Goal: Complete application form: Complete application form

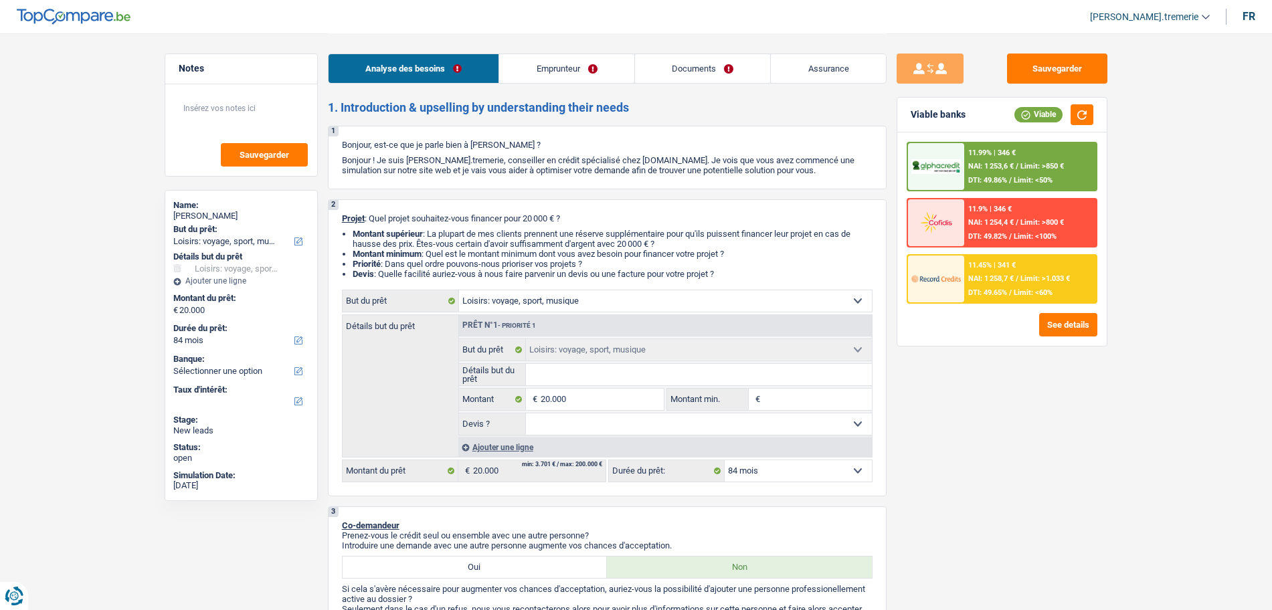
select select "hobbies"
select select "84"
select select "hobbies"
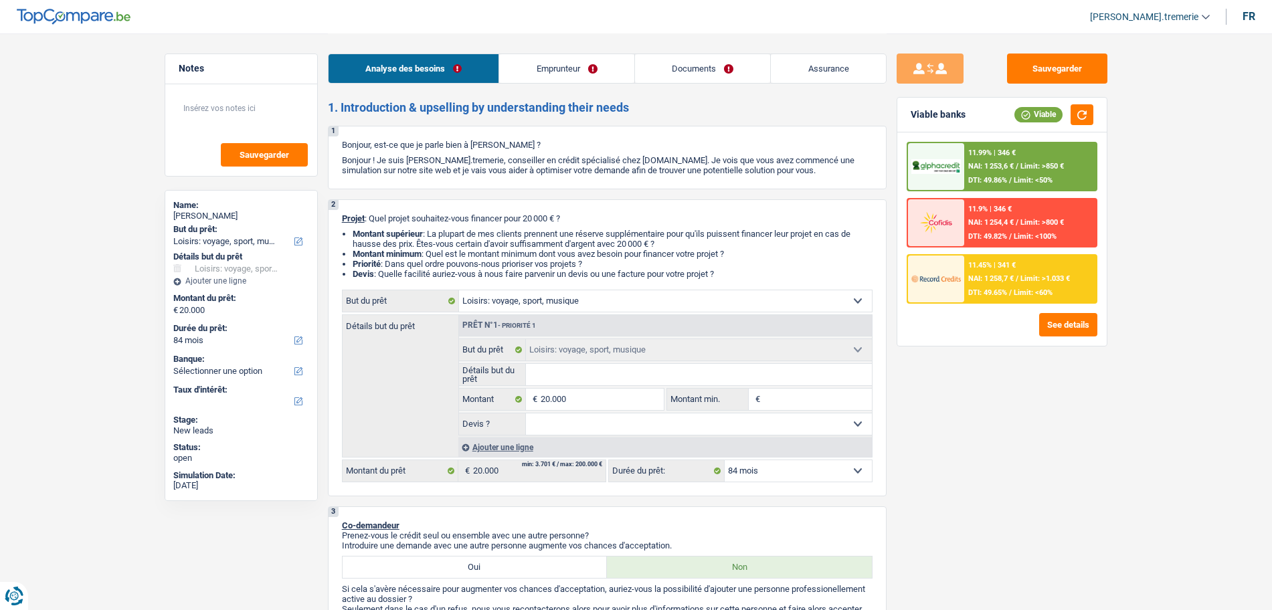
select select "84"
select select "retired"
select select "pension"
select select "rents"
select select "hobbies"
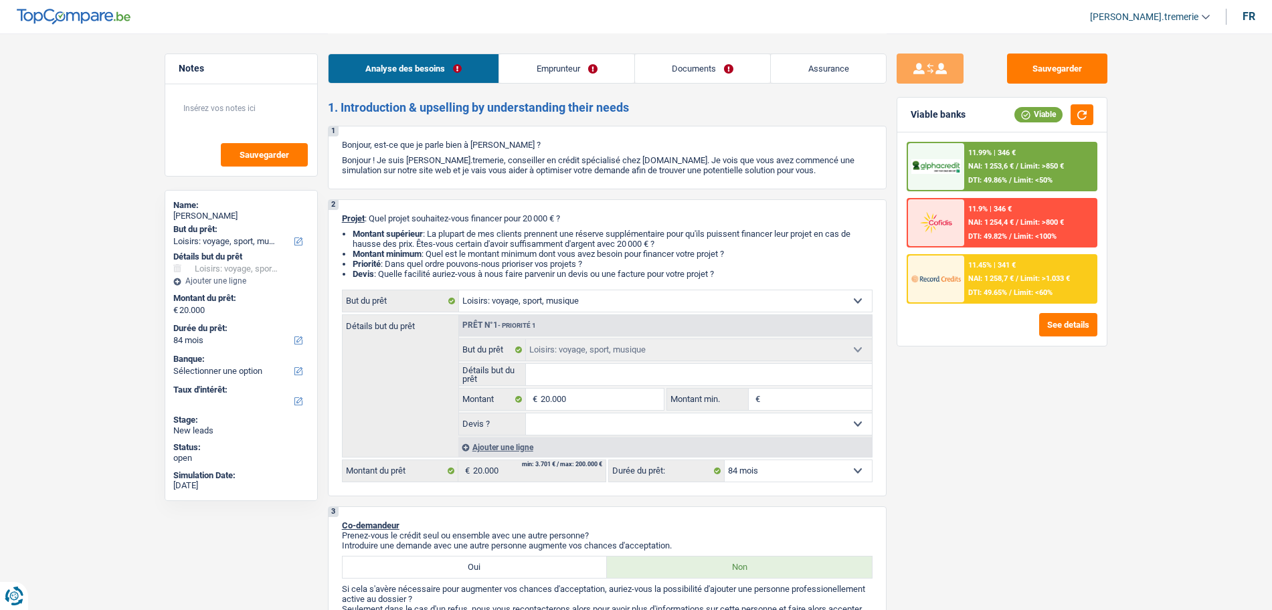
select select "hobbies"
select select "84"
click at [732, 61] on link "Documents" at bounding box center [703, 68] width 136 height 29
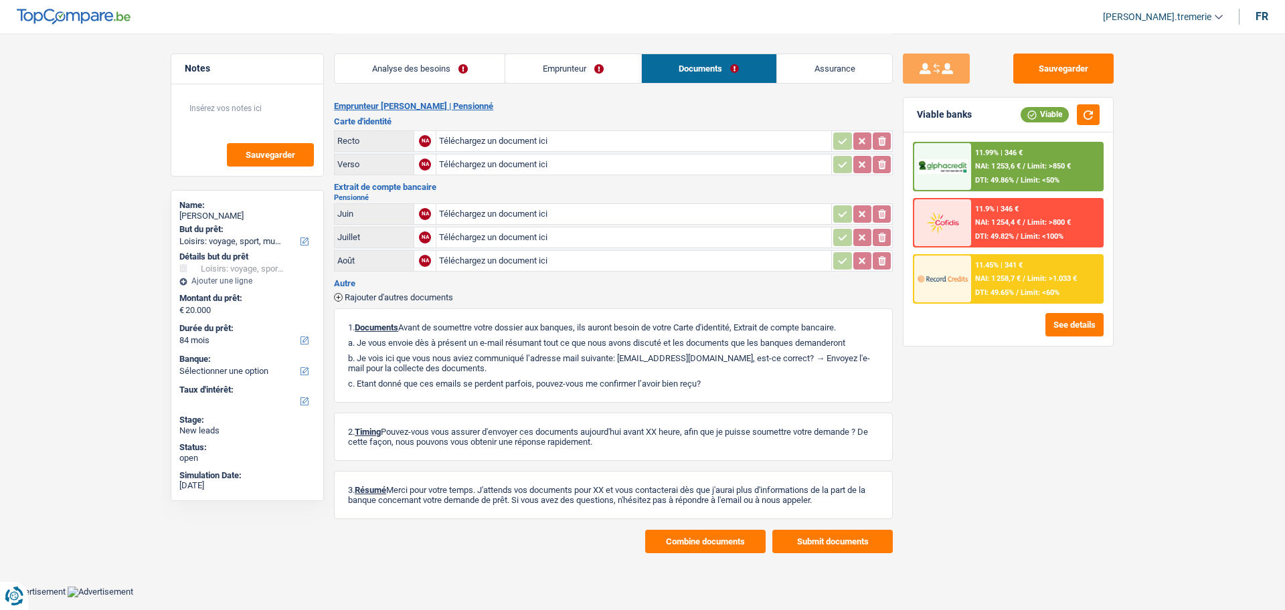
click at [535, 70] on link "Emprunteur" at bounding box center [572, 68] width 135 height 29
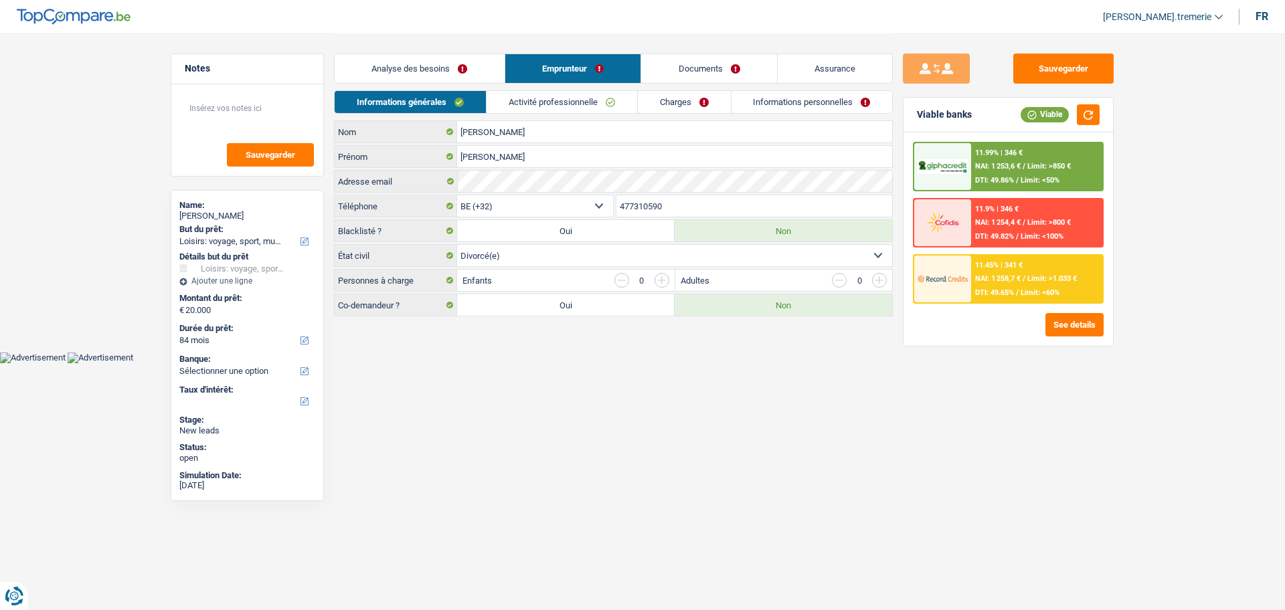
click at [574, 104] on link "Activité professionnelle" at bounding box center [562, 102] width 151 height 22
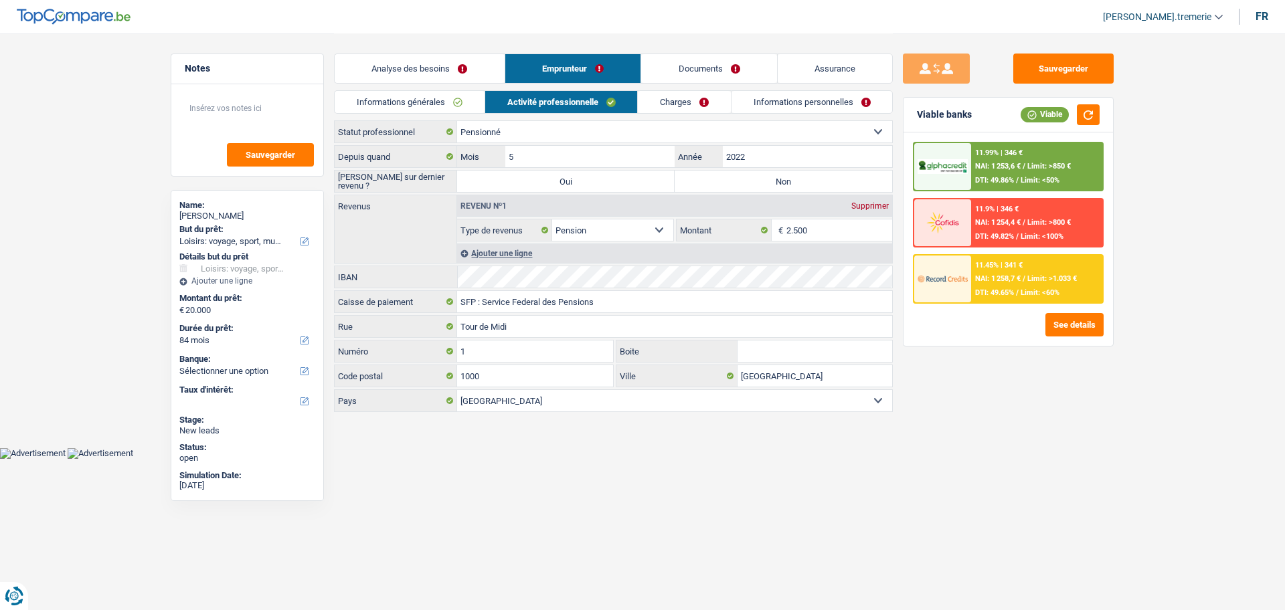
click at [686, 102] on link "Charges" at bounding box center [684, 102] width 93 height 22
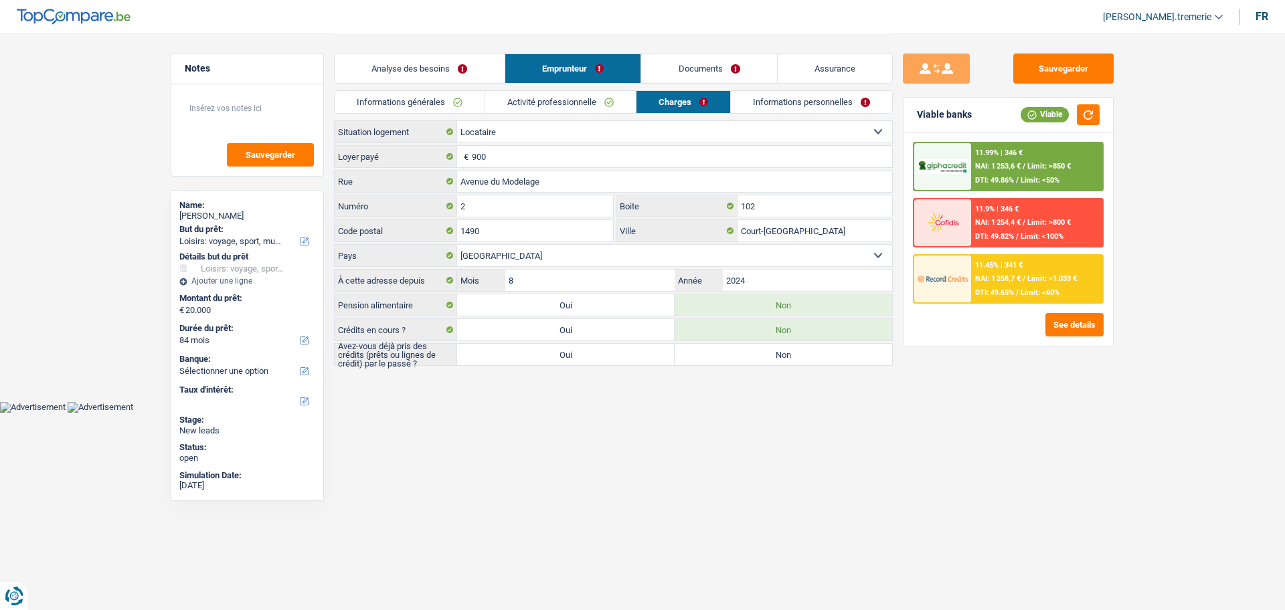
click at [773, 95] on link "Informations personnelles" at bounding box center [811, 102] width 161 height 22
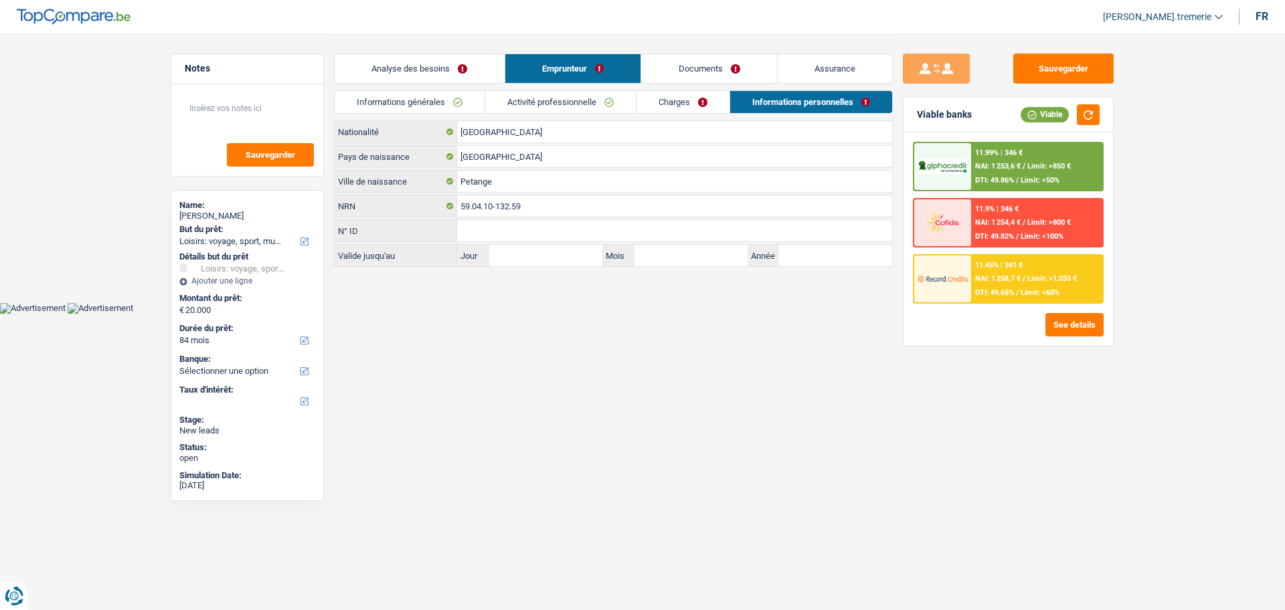
click at [580, 106] on link "Activité professionnelle" at bounding box center [560, 102] width 151 height 22
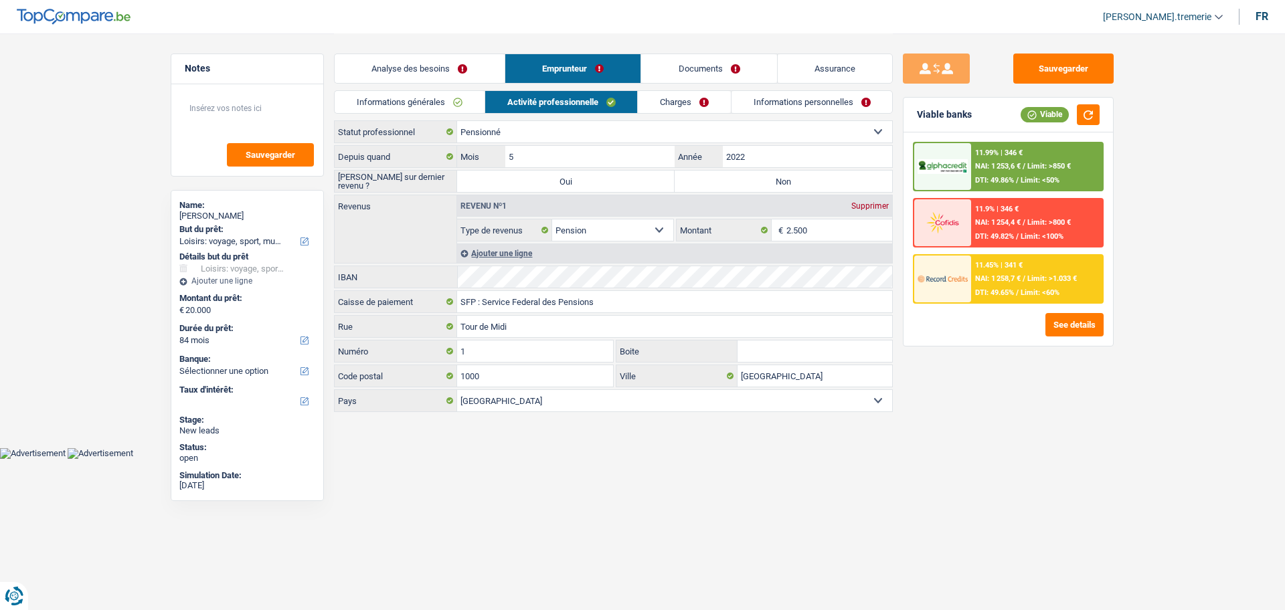
click at [385, 99] on link "Informations générales" at bounding box center [410, 102] width 150 height 22
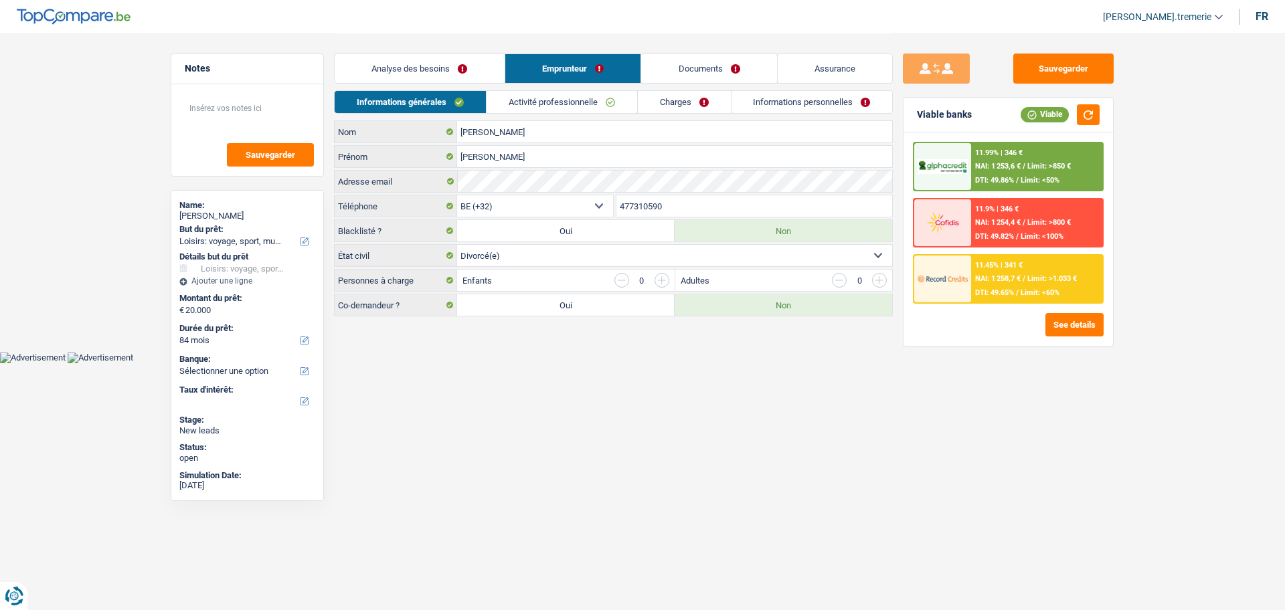
click at [387, 62] on link "Analyse des besoins" at bounding box center [420, 68] width 170 height 29
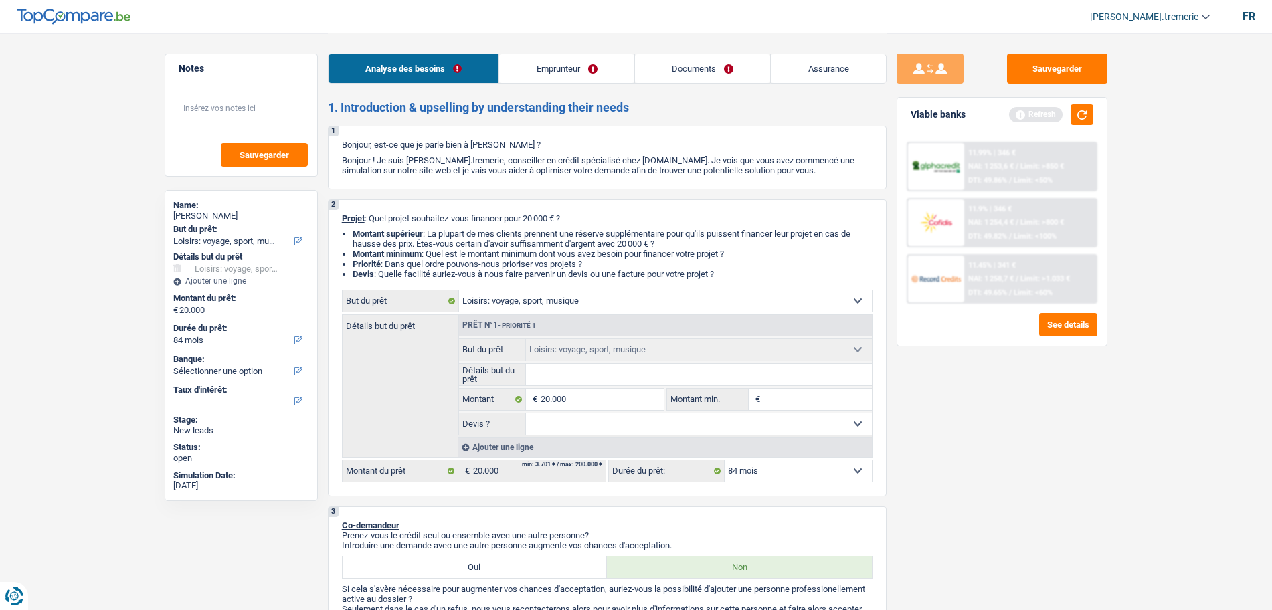
click at [535, 397] on span "€" at bounding box center [533, 399] width 15 height 21
click at [548, 397] on input "20.000" at bounding box center [602, 399] width 122 height 21
type input "3"
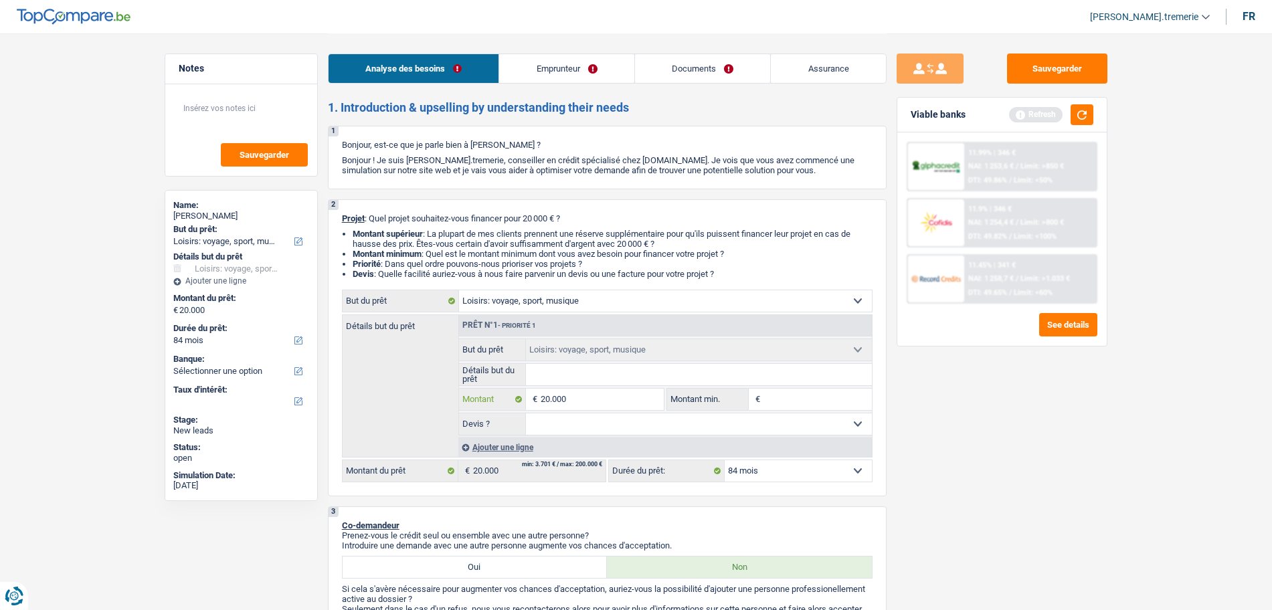
type input "3"
type input "35"
type input "350"
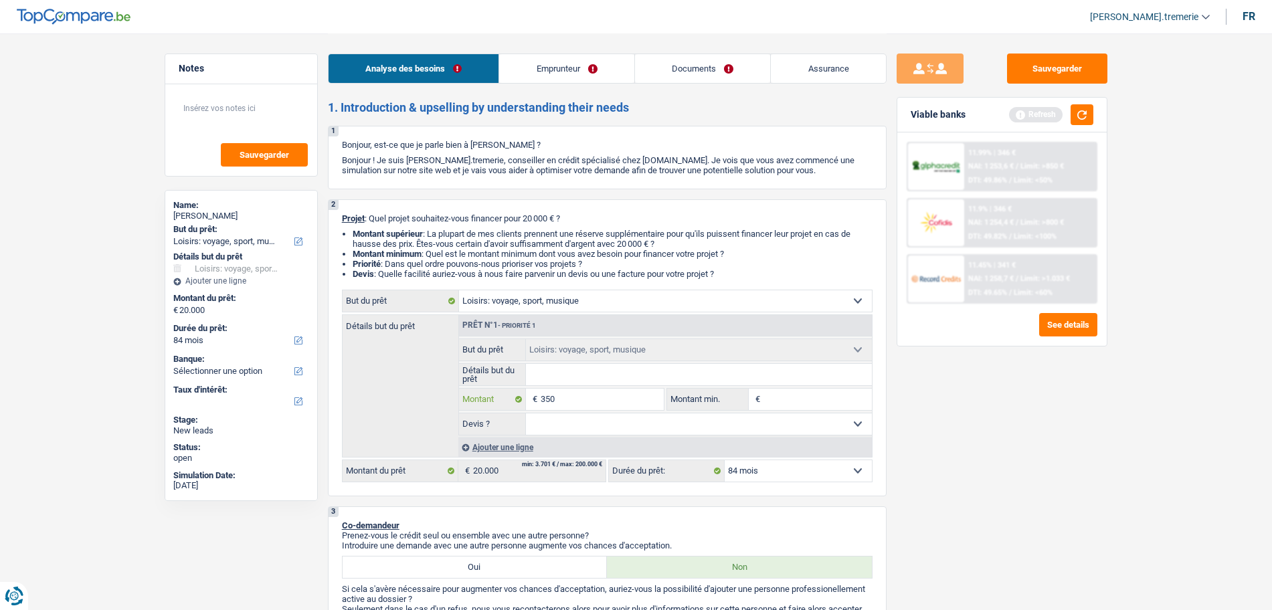
type input "3.500"
type input "35.000"
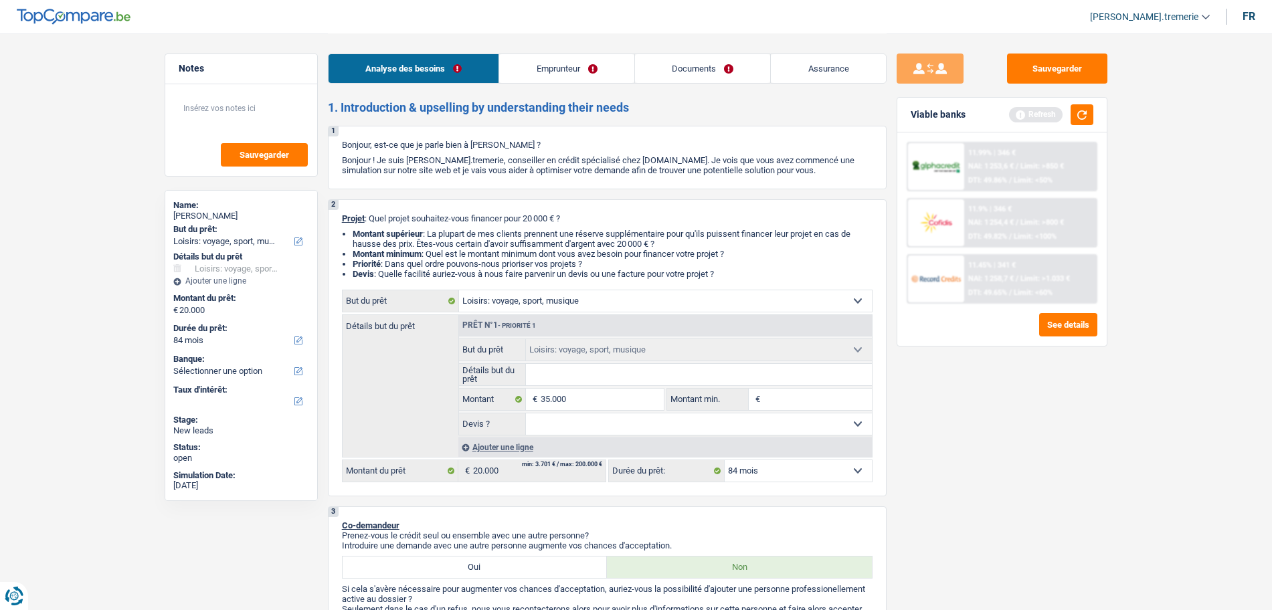
type input "35.000"
select select "120"
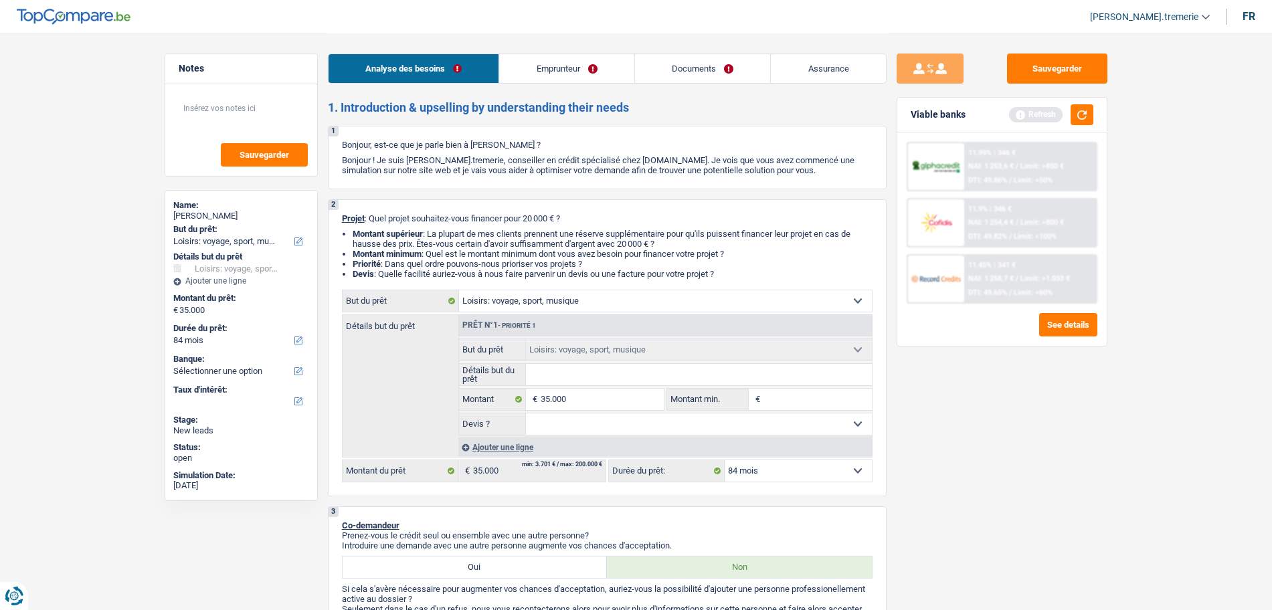
select select "120"
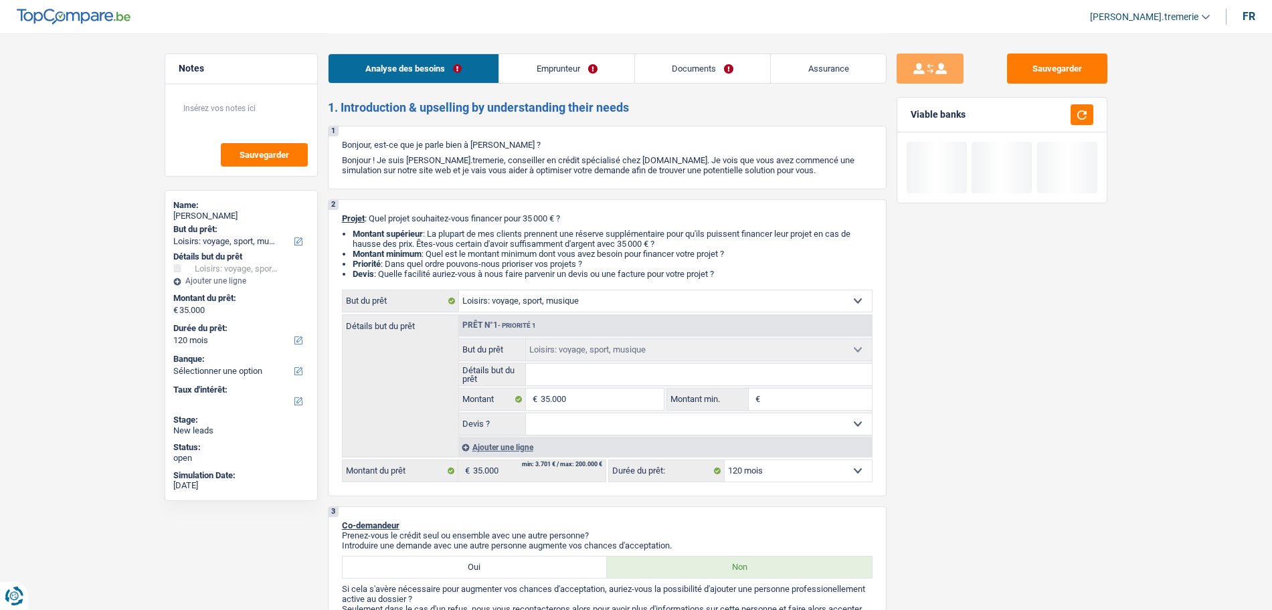
click at [1079, 456] on div "Sauvegarder Viable banks" at bounding box center [1002, 321] width 231 height 535
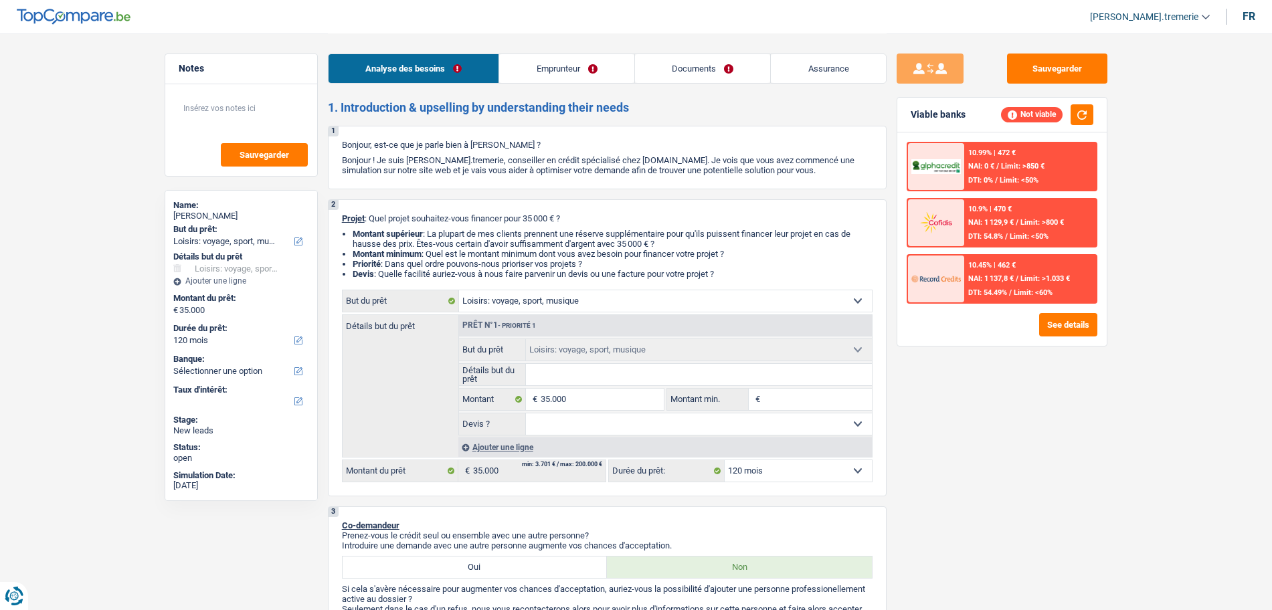
scroll to position [19, 0]
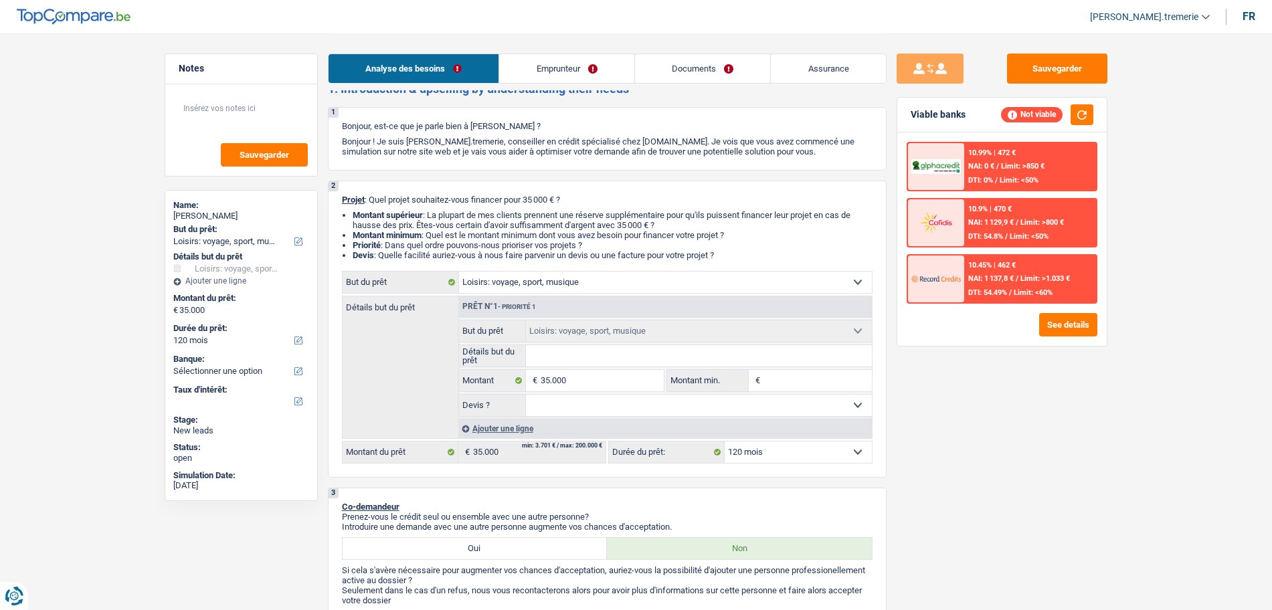
click at [635, 298] on div "Prêt n°1 - Priorité 1" at bounding box center [665, 306] width 413 height 21
click at [591, 283] on select "Confort maison: meubles, textile, peinture, électroménager, outillage non-profe…" at bounding box center [665, 282] width 413 height 21
select select "movingOrInstallation"
click at [459, 272] on select "Confort maison: meubles, textile, peinture, électroménager, outillage non-profe…" at bounding box center [665, 282] width 413 height 21
select select "movingOrInstallation"
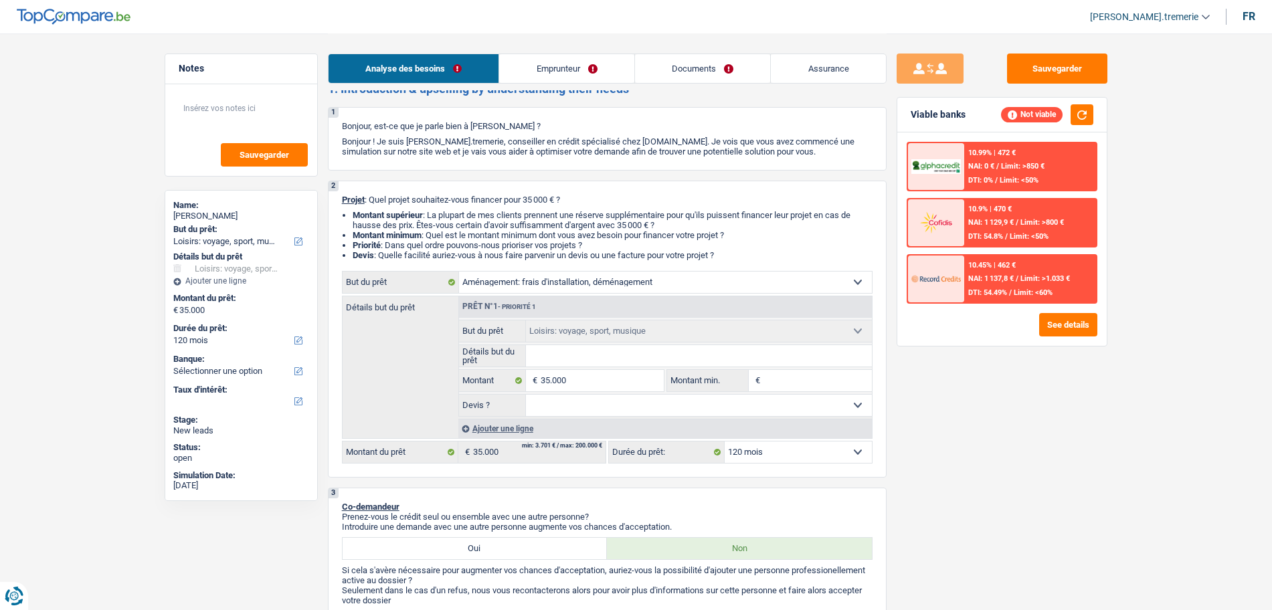
select select "movingOrInstallation"
select select "hobbies"
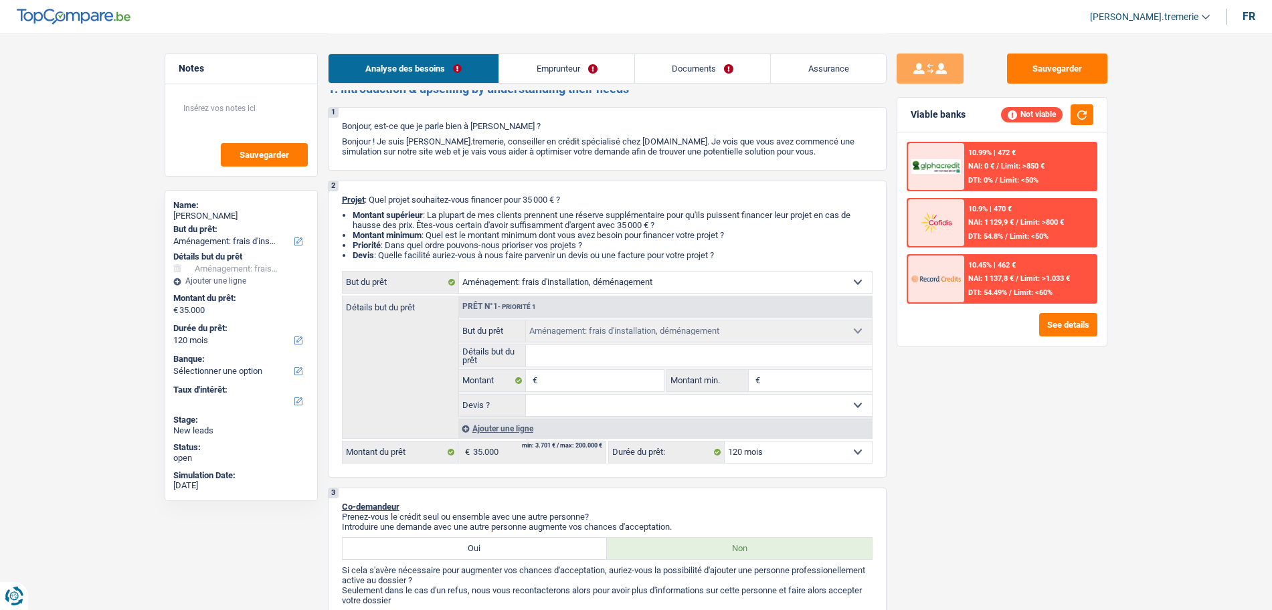
select select "hobbies"
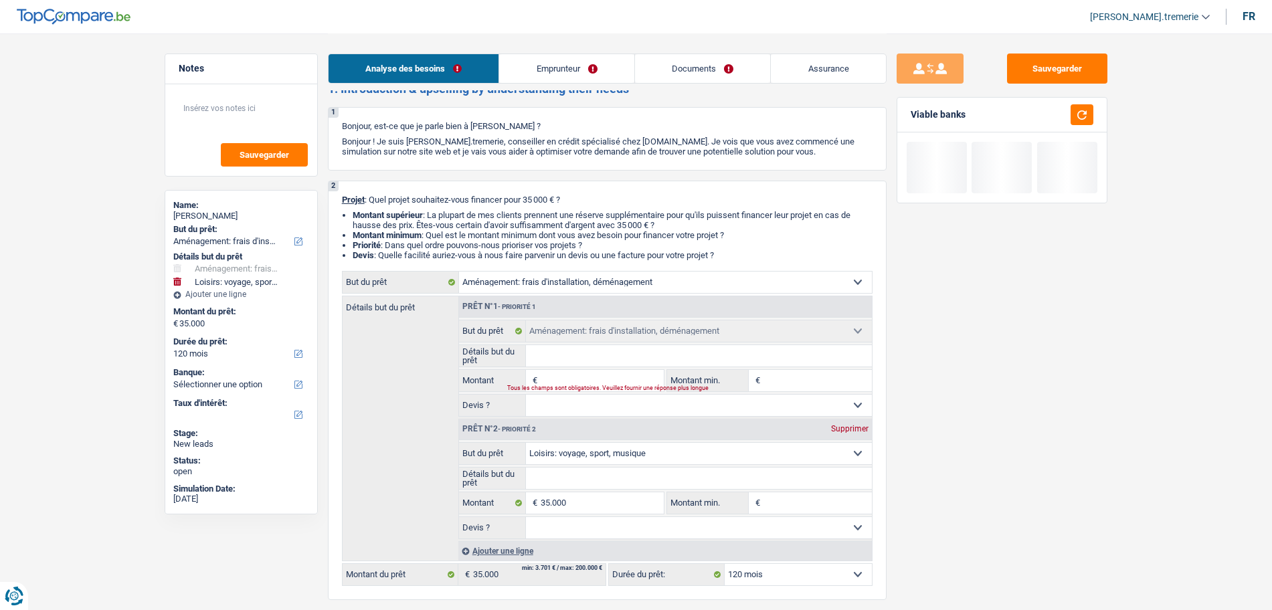
click at [565, 377] on input "Montant" at bounding box center [602, 380] width 122 height 21
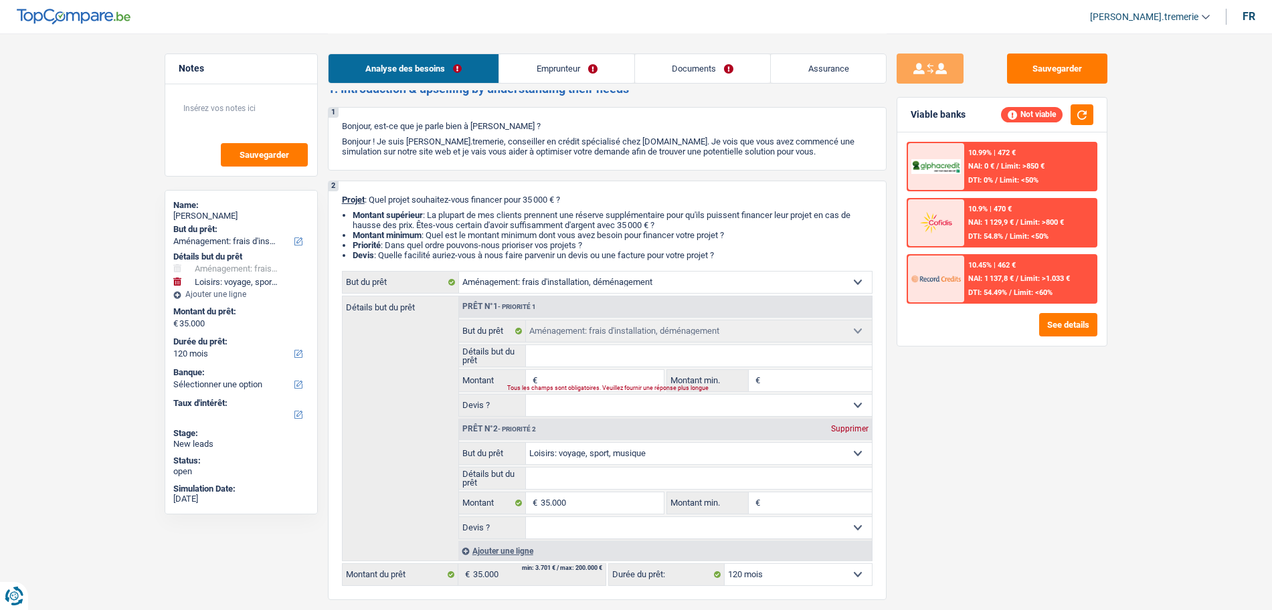
click at [549, 457] on select "Confort maison: meubles, textile, peinture, électroménager, outillage non-profe…" at bounding box center [699, 453] width 346 height 21
select select "houseOrGarden"
click at [526, 443] on select "Confort maison: meubles, textile, peinture, électroménager, outillage non-profe…" at bounding box center [699, 453] width 346 height 21
select select "houseOrGarden"
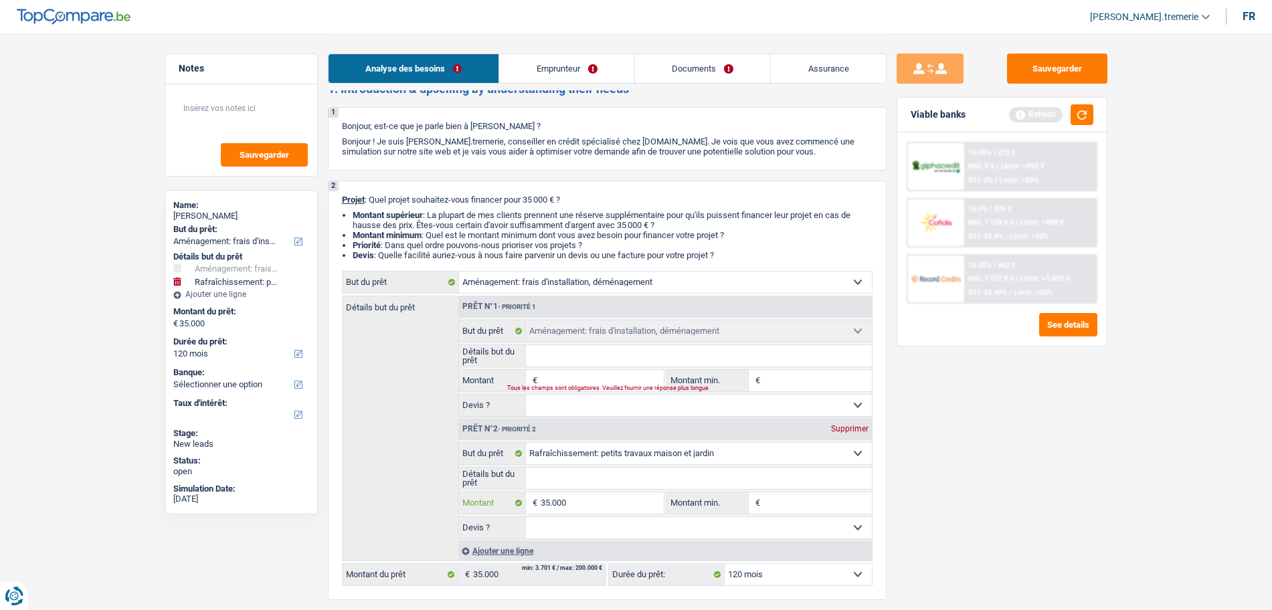
click at [552, 507] on input "35.000" at bounding box center [602, 503] width 122 height 21
click at [582, 503] on input "35.000" at bounding box center [602, 503] width 122 height 21
type input "1"
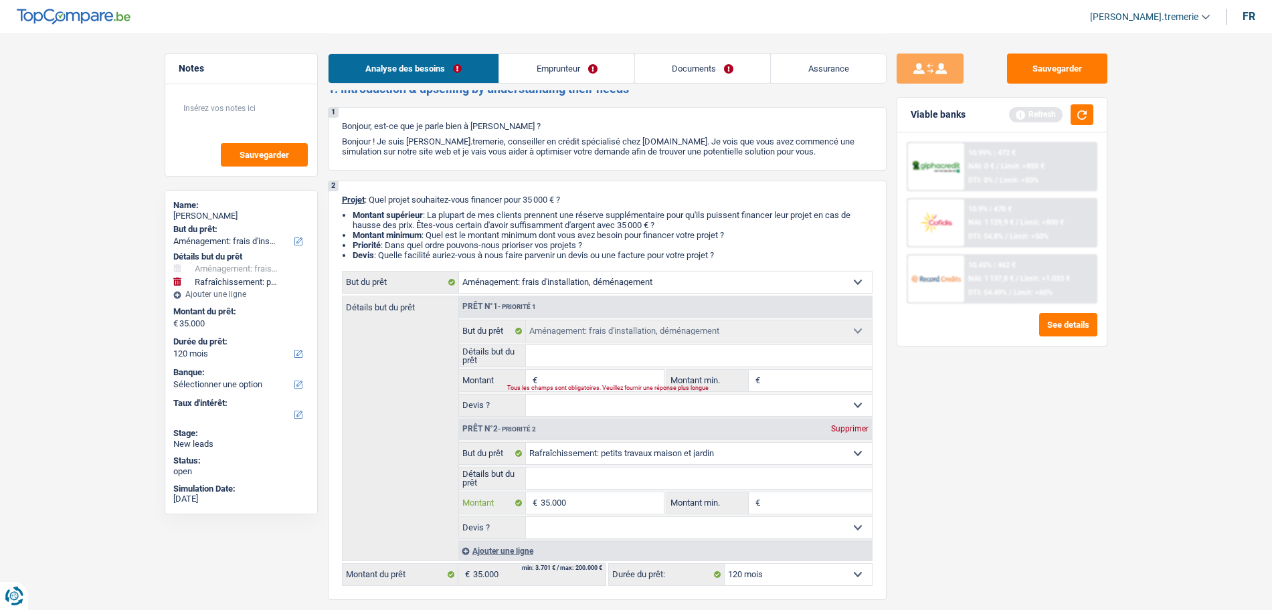
type input "1"
type input "10"
type input "1"
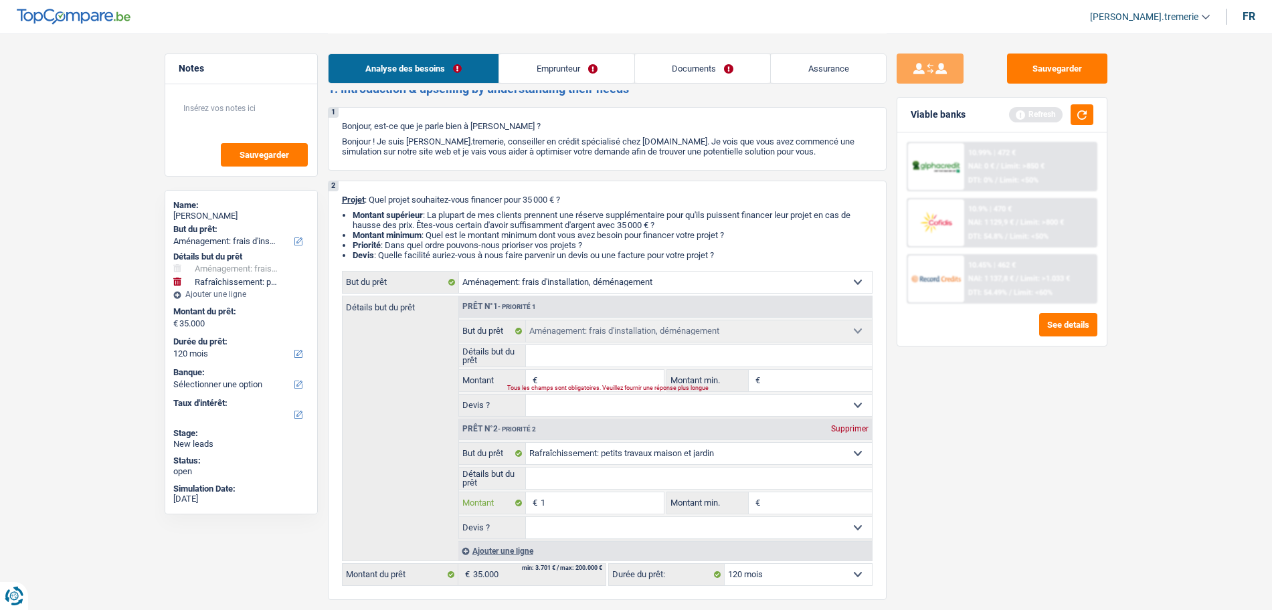
type input "15"
type input "150"
type input "1.500"
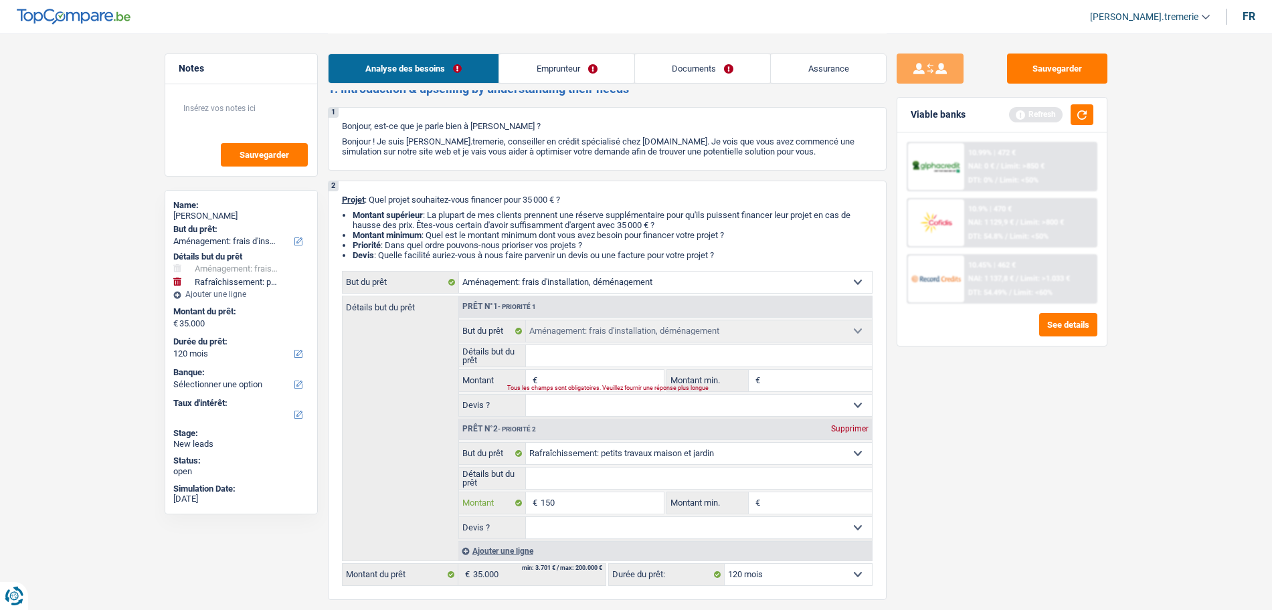
type input "1.500"
type input "15.000"
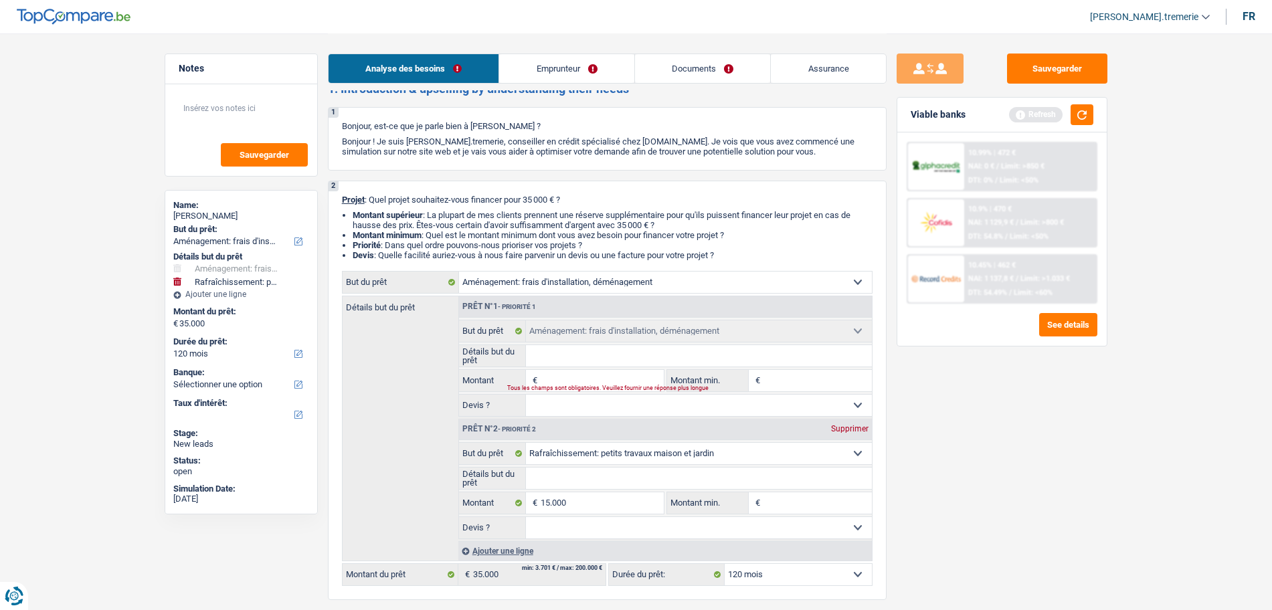
select select "60"
type input "15.000"
select select "60"
type input "15.000"
select select "60"
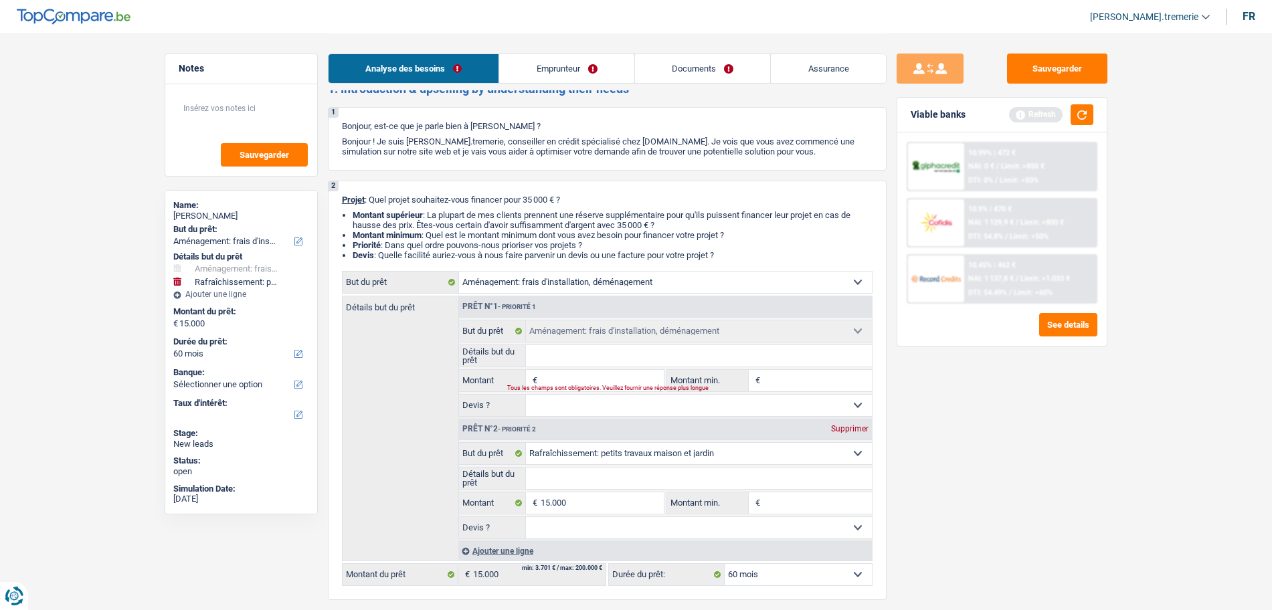
click at [551, 378] on input "Montant" at bounding box center [602, 380] width 122 height 21
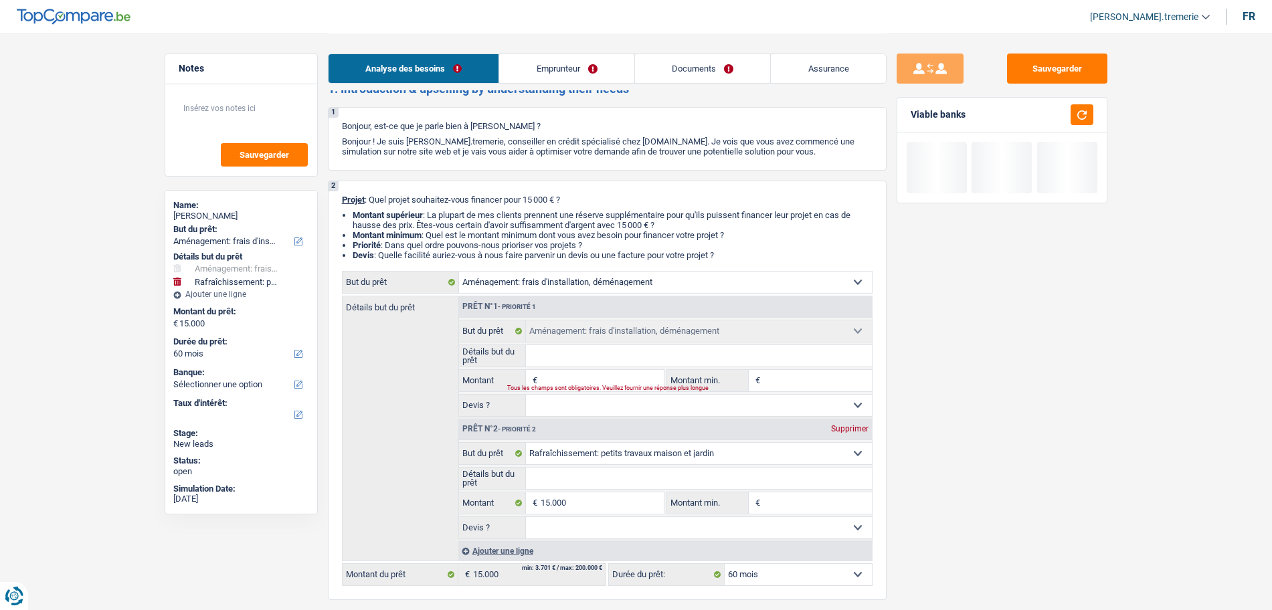
type input "1"
type input "15"
type input "150"
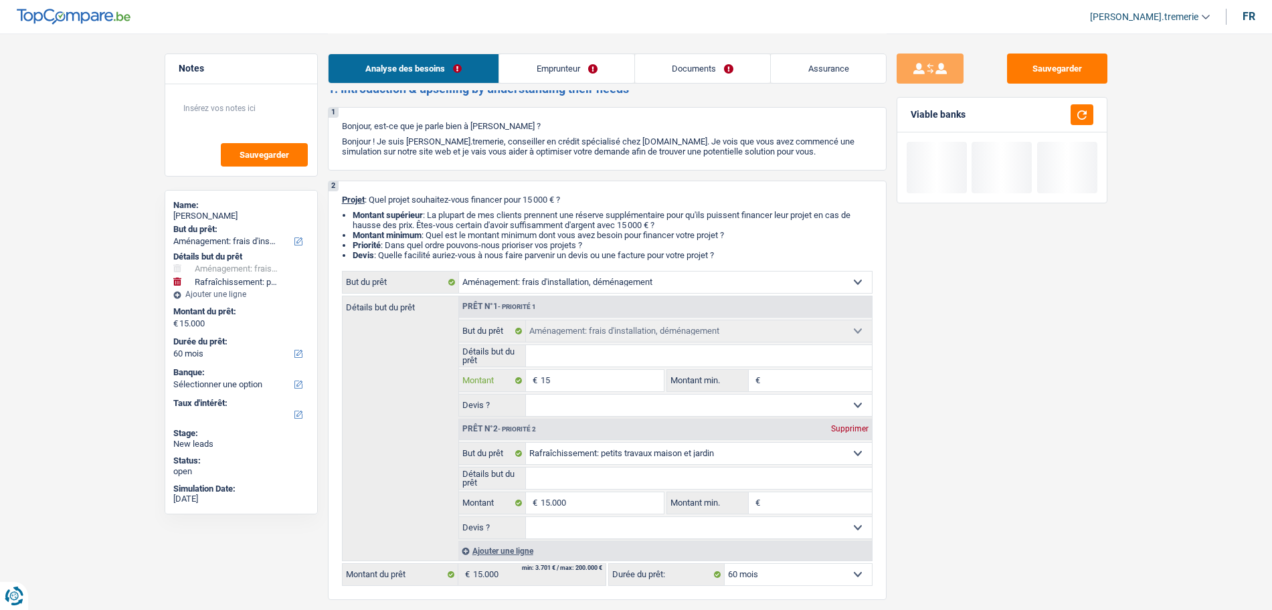
type input "150"
type input "1.500"
type input "15.000"
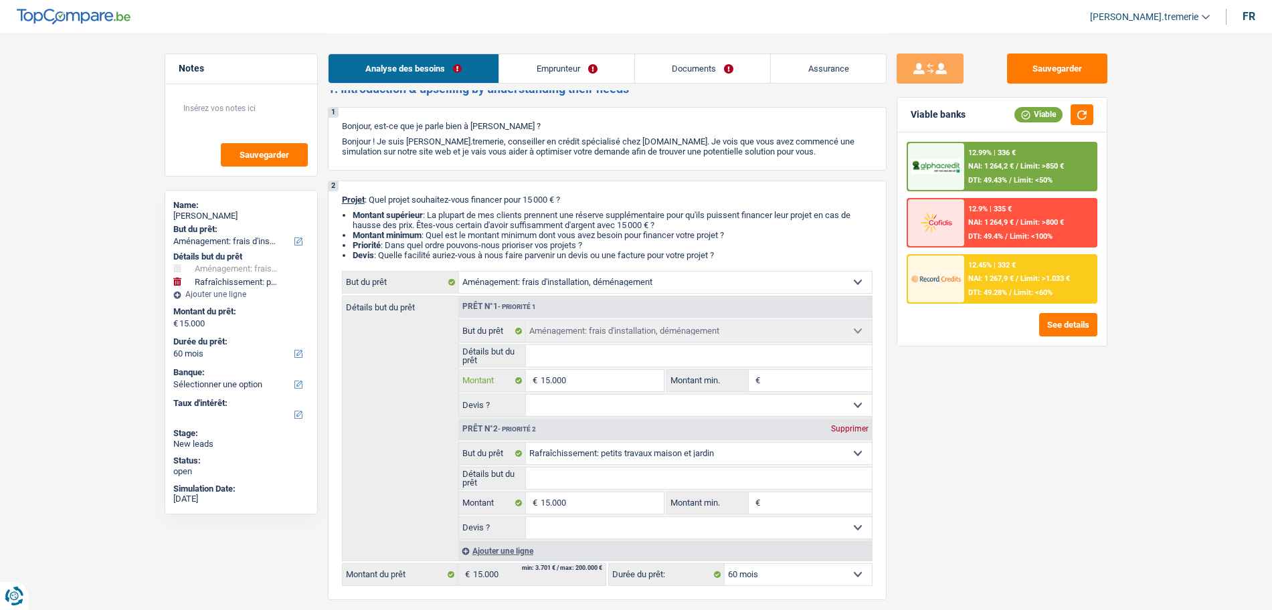
type input "15.000"
type input "30.000"
click at [545, 505] on input "15.000" at bounding box center [602, 503] width 122 height 21
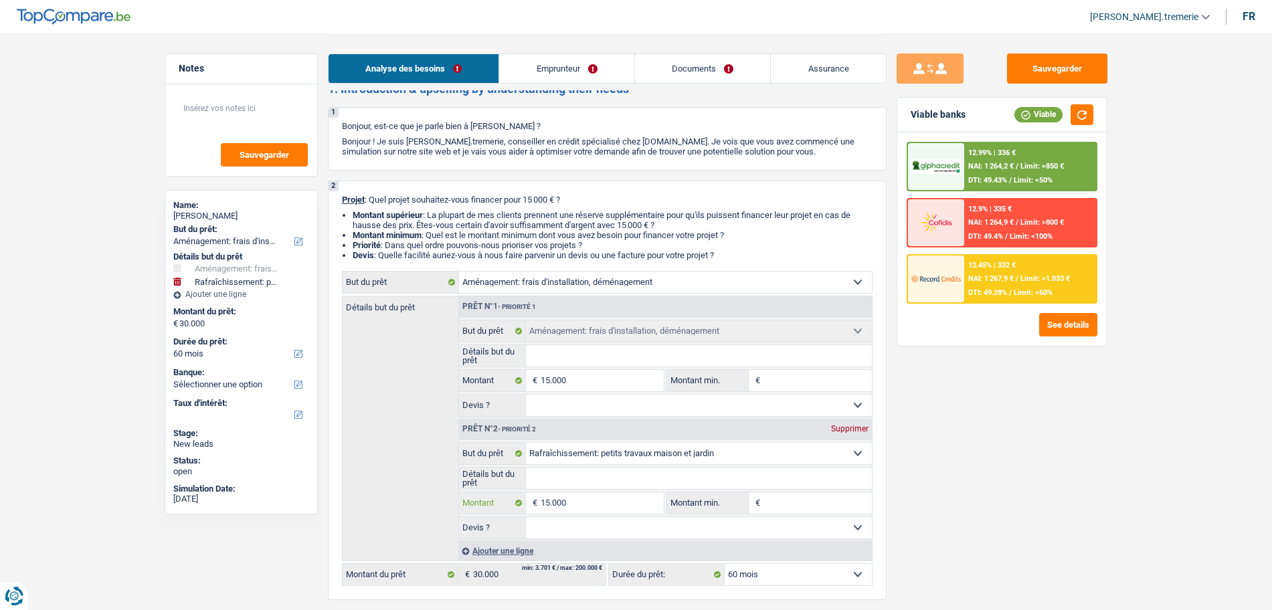
select select "120"
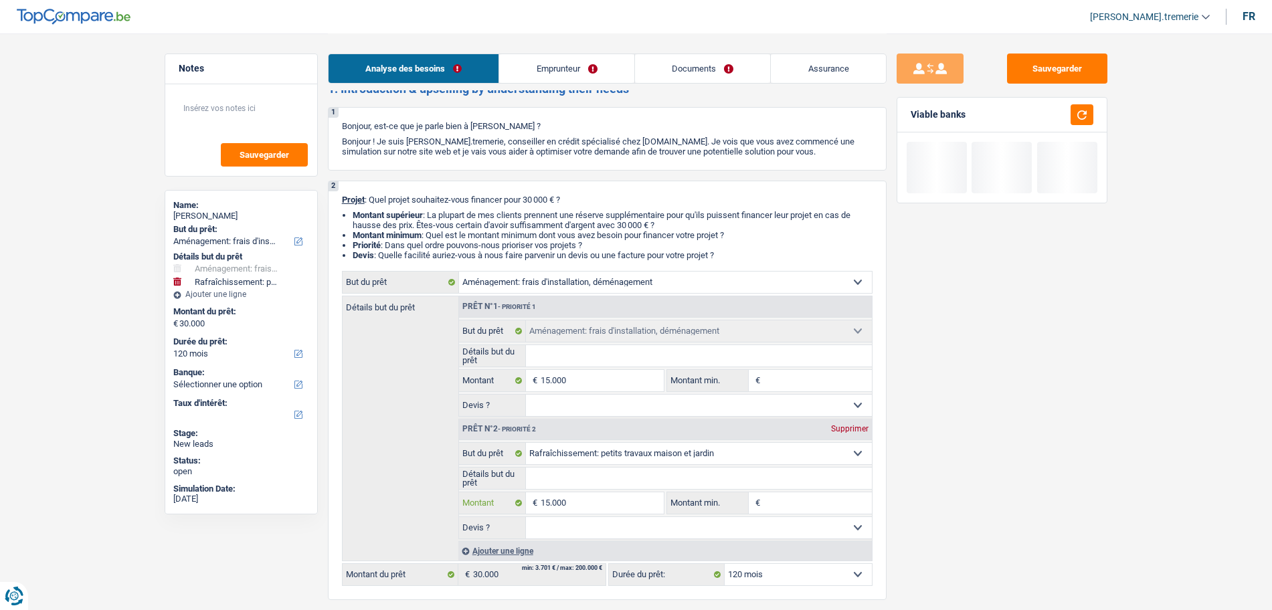
type input "5.000"
type input "25.000"
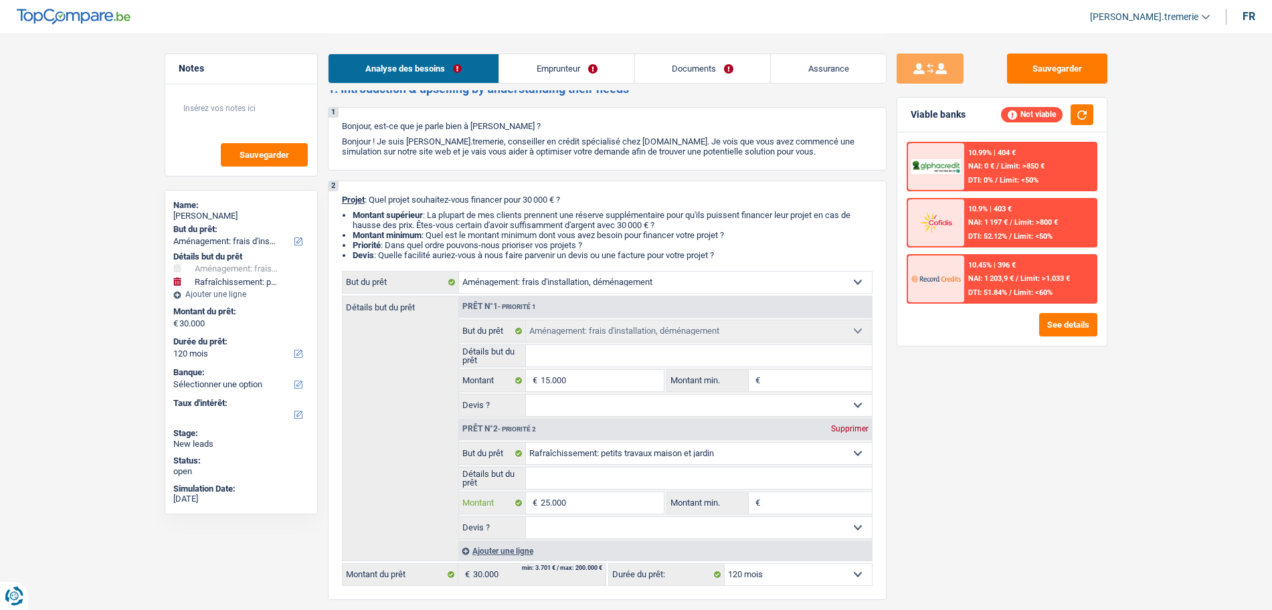
click at [549, 499] on input "25.000" at bounding box center [602, 503] width 122 height 21
type input "2.000"
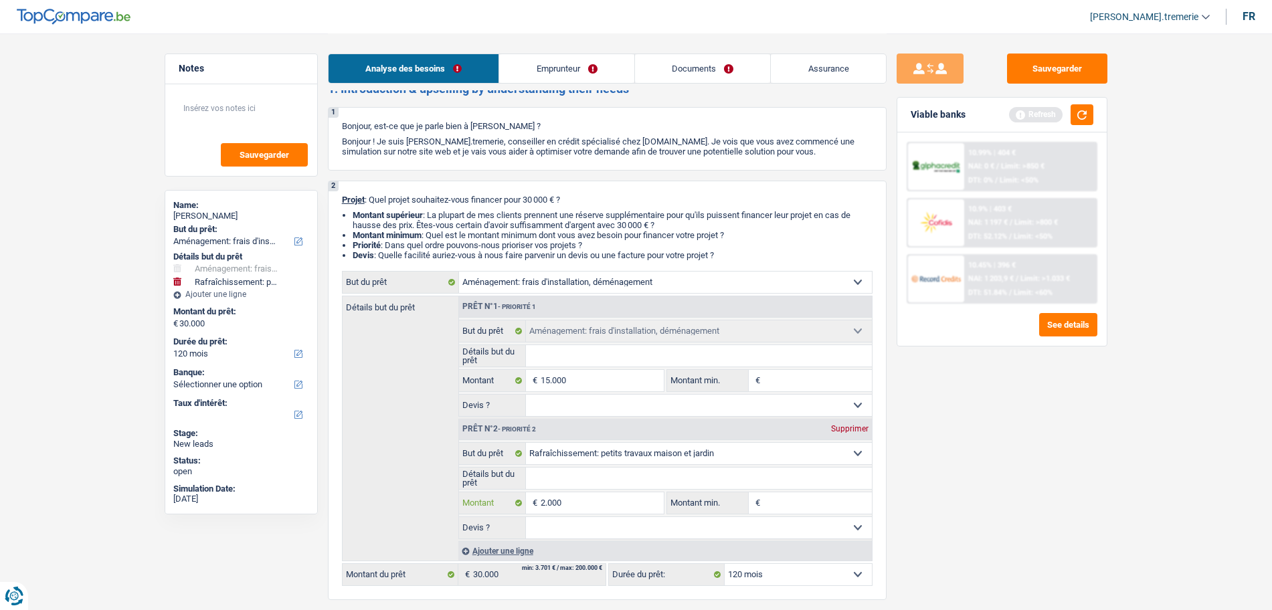
type input "20.000"
type input "35.000"
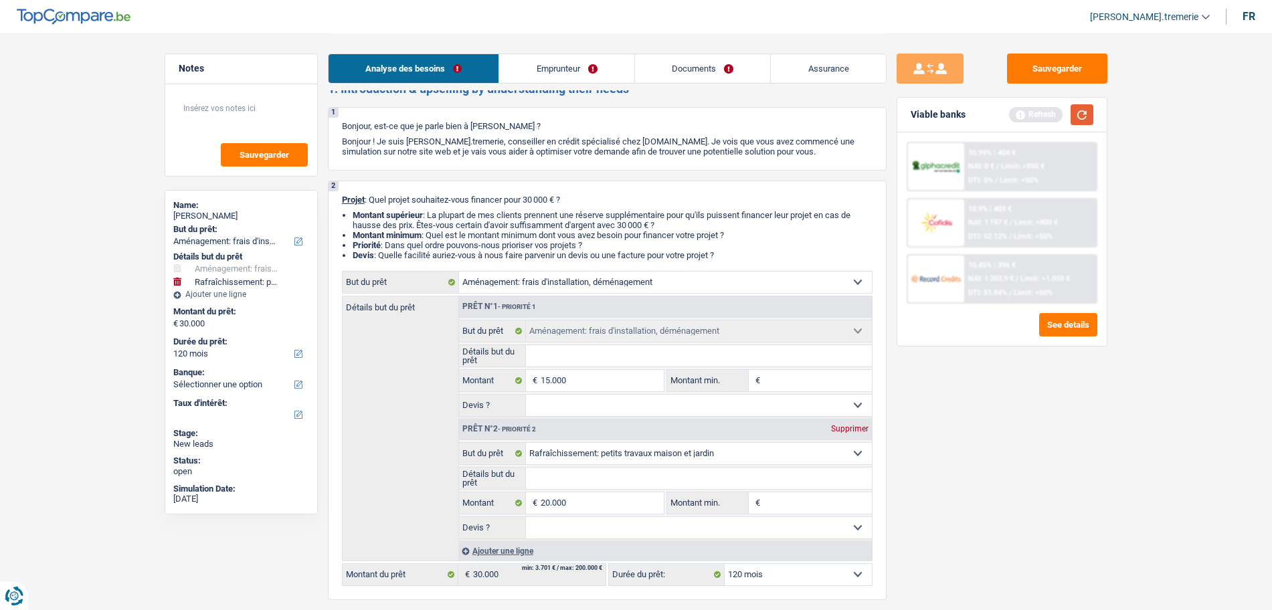
type input "35.000"
click at [1079, 117] on button "button" at bounding box center [1082, 114] width 23 height 21
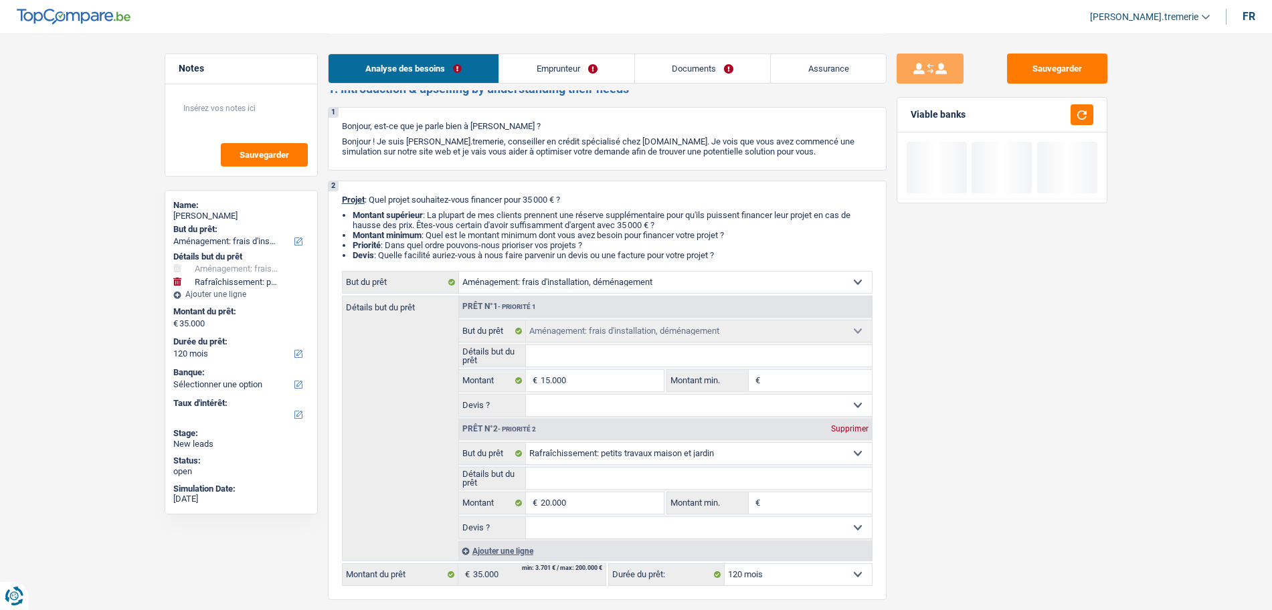
click at [597, 404] on select "Oui Non Non répondu Sélectionner une option" at bounding box center [699, 405] width 346 height 21
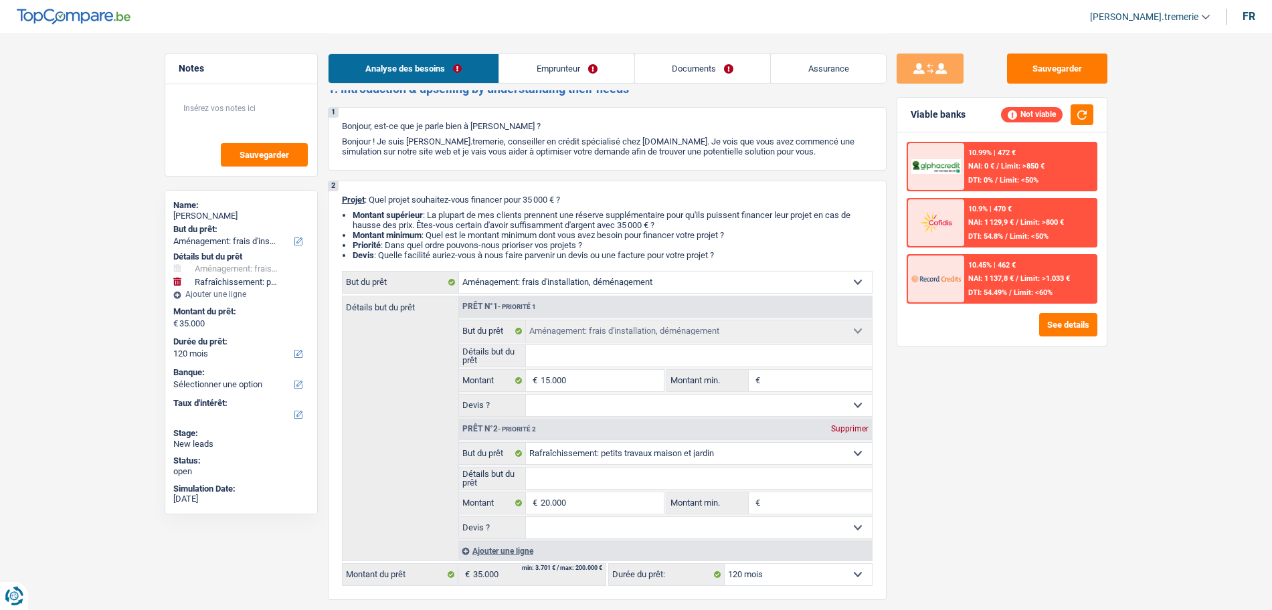
select select "false"
click at [526, 395] on select "Oui Non Non répondu Sélectionner une option" at bounding box center [699, 405] width 346 height 21
select select "false"
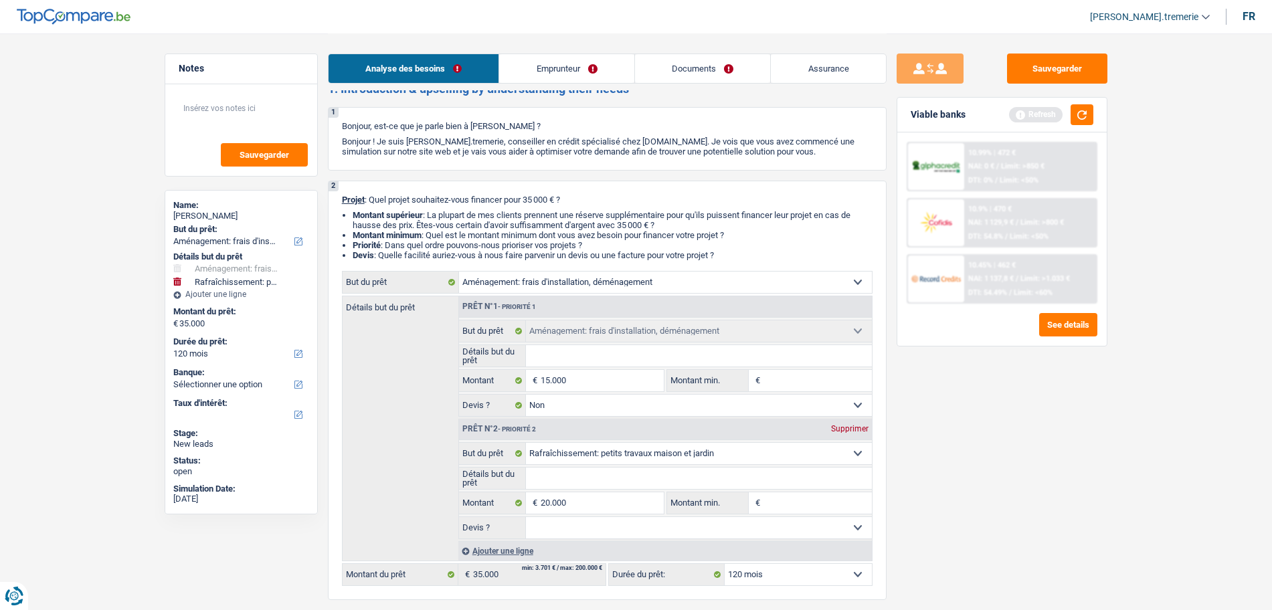
click at [557, 534] on select "Oui Non Non répondu Sélectionner une option" at bounding box center [699, 527] width 346 height 21
select select "false"
click at [526, 517] on select "Oui Non Non répondu Sélectionner une option" at bounding box center [699, 527] width 346 height 21
select select "false"
click at [1078, 110] on button "button" at bounding box center [1082, 114] width 23 height 21
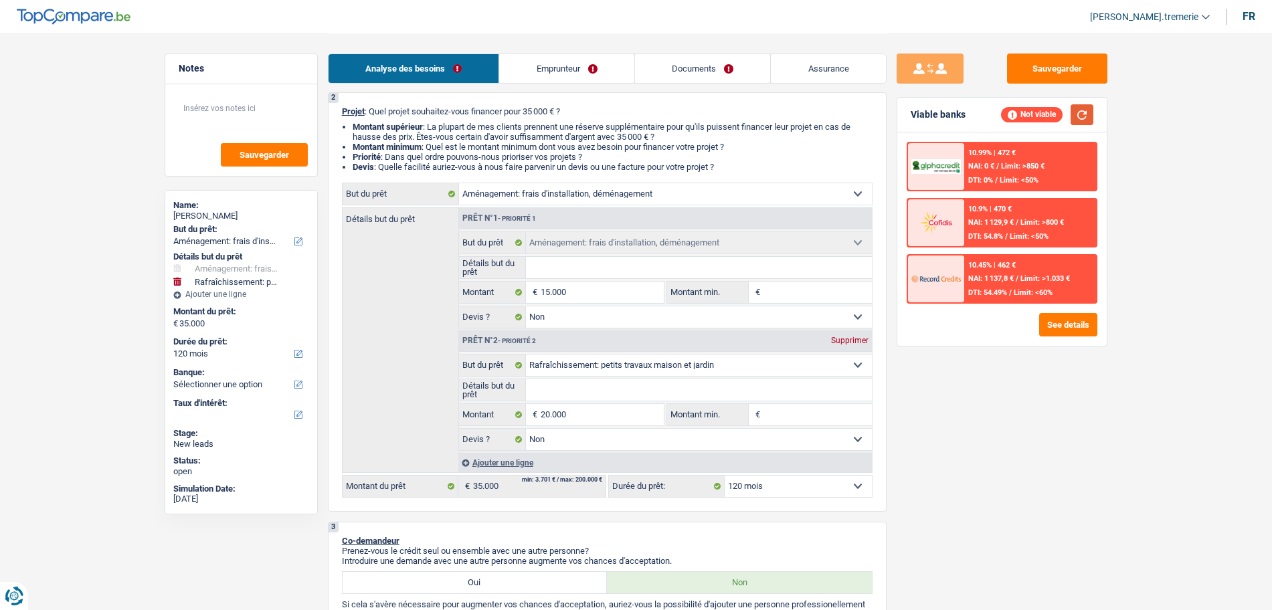
scroll to position [106, 0]
click at [792, 288] on input "Montant min." at bounding box center [818, 292] width 108 height 21
type input "1"
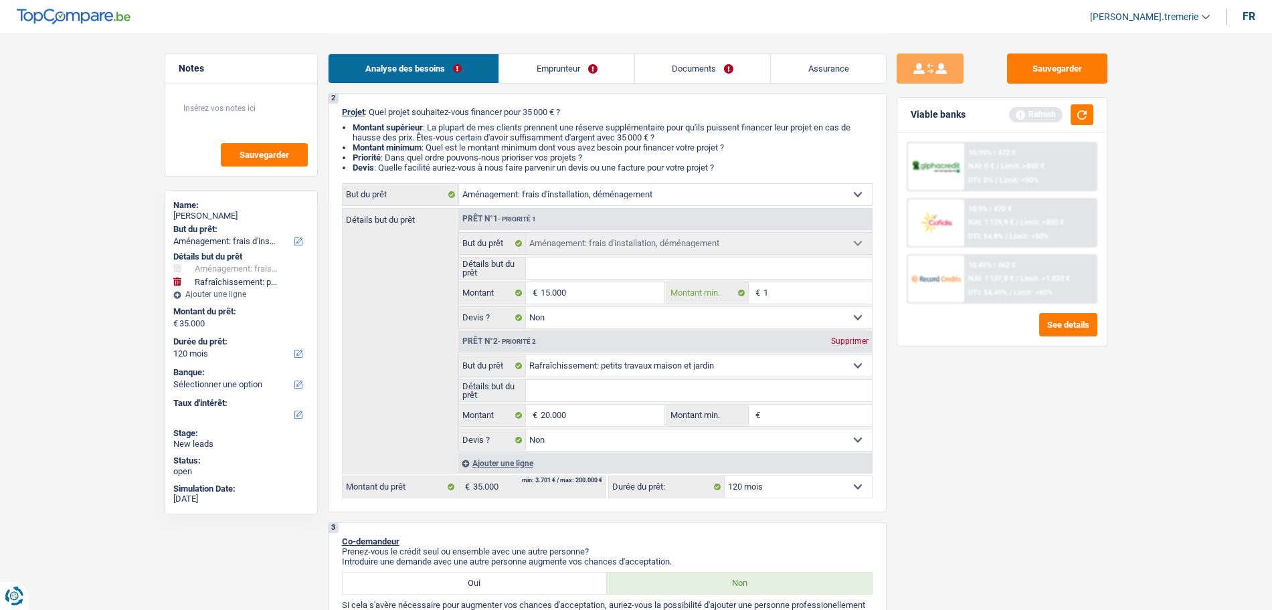
type input "10"
type input "100"
type input "1.000"
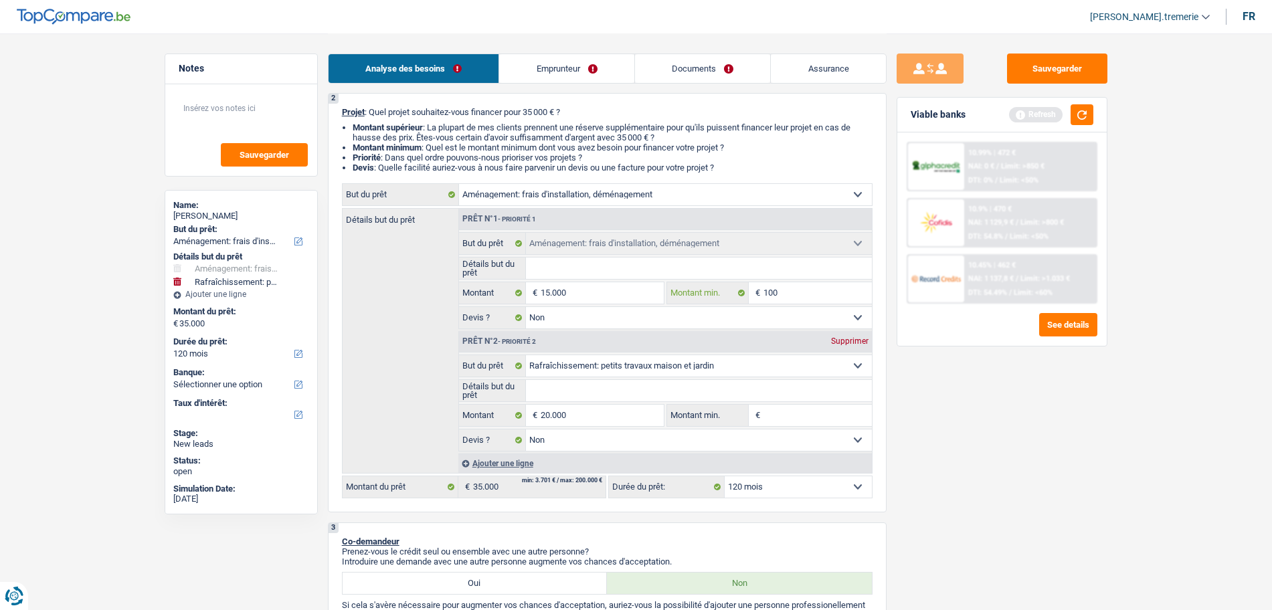
type input "1.000"
type input "10.000"
click at [785, 415] on input "Montant min." at bounding box center [818, 415] width 108 height 21
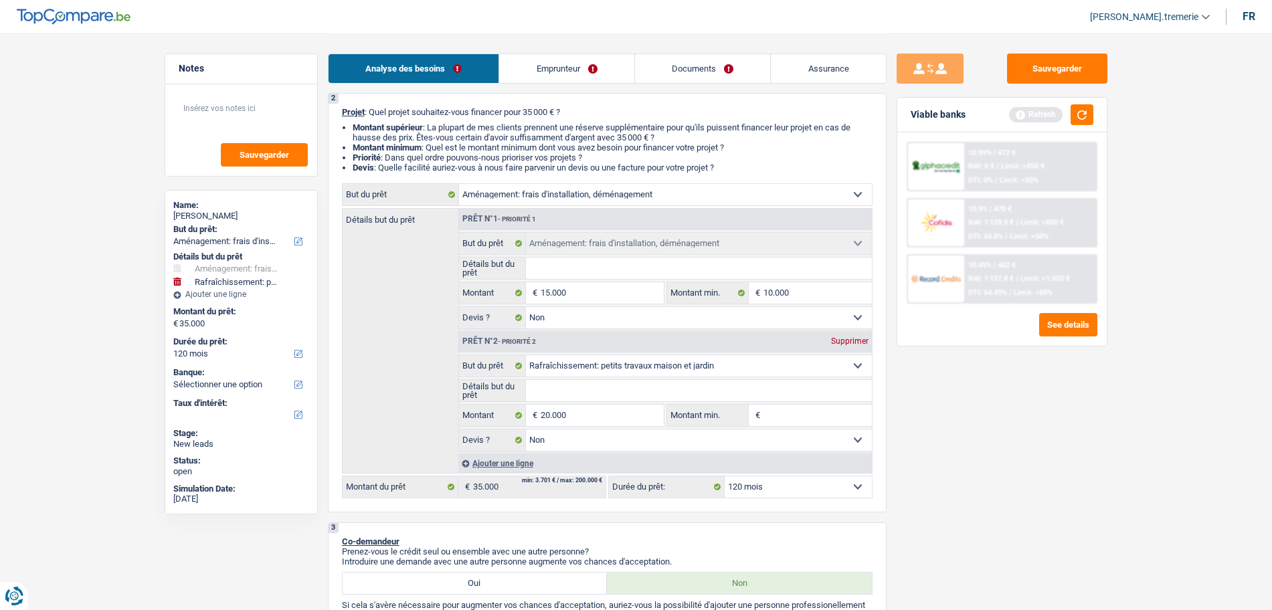
type input "1"
type input "10"
type input "100"
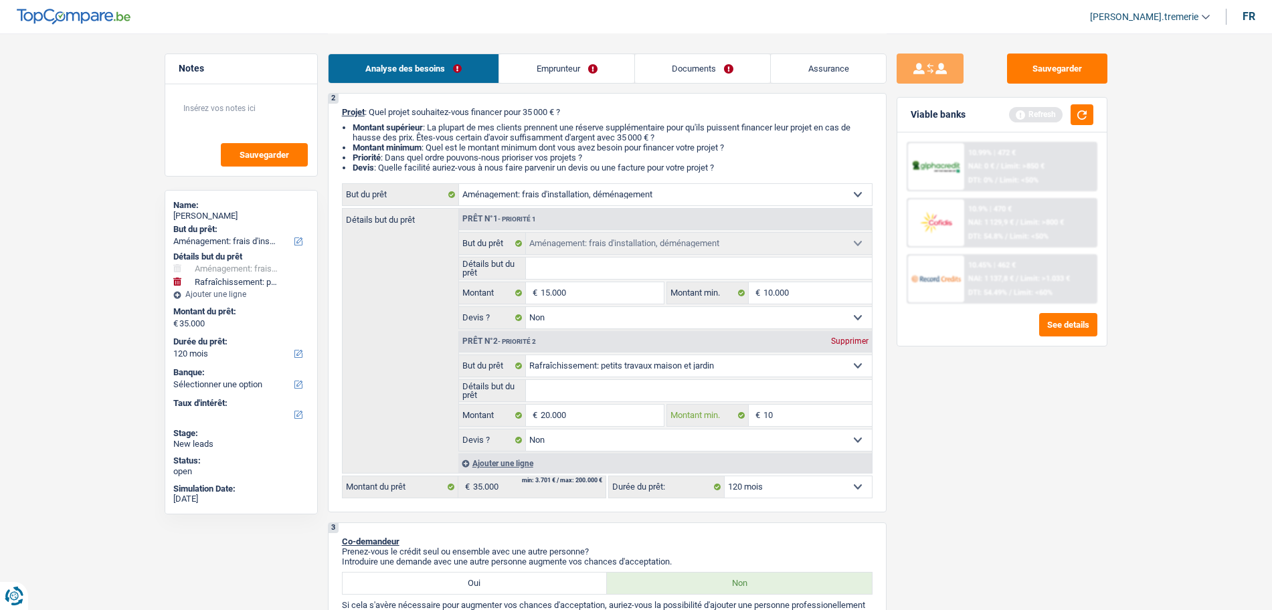
type input "100"
type input "1.000"
type input "10.000"
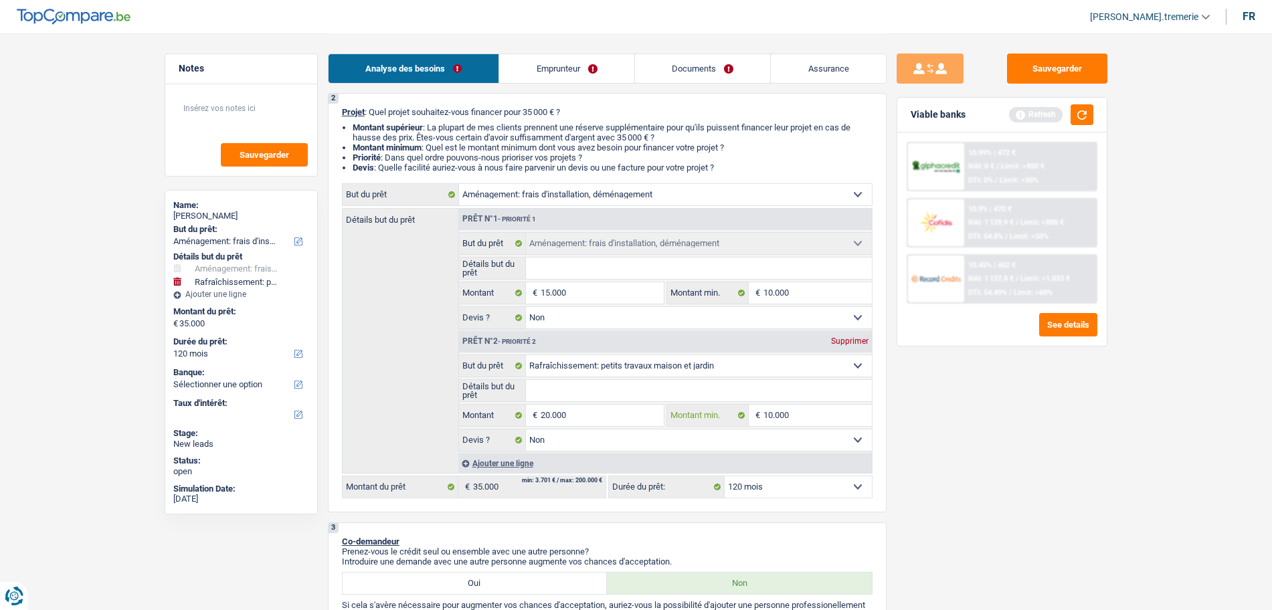
type input "10.000"
click at [989, 428] on div "Sauvegarder Viable banks Refresh 10.99% | 472 € NAI: 0 € / Limit: >850 € DTI: 0…" at bounding box center [1002, 321] width 231 height 535
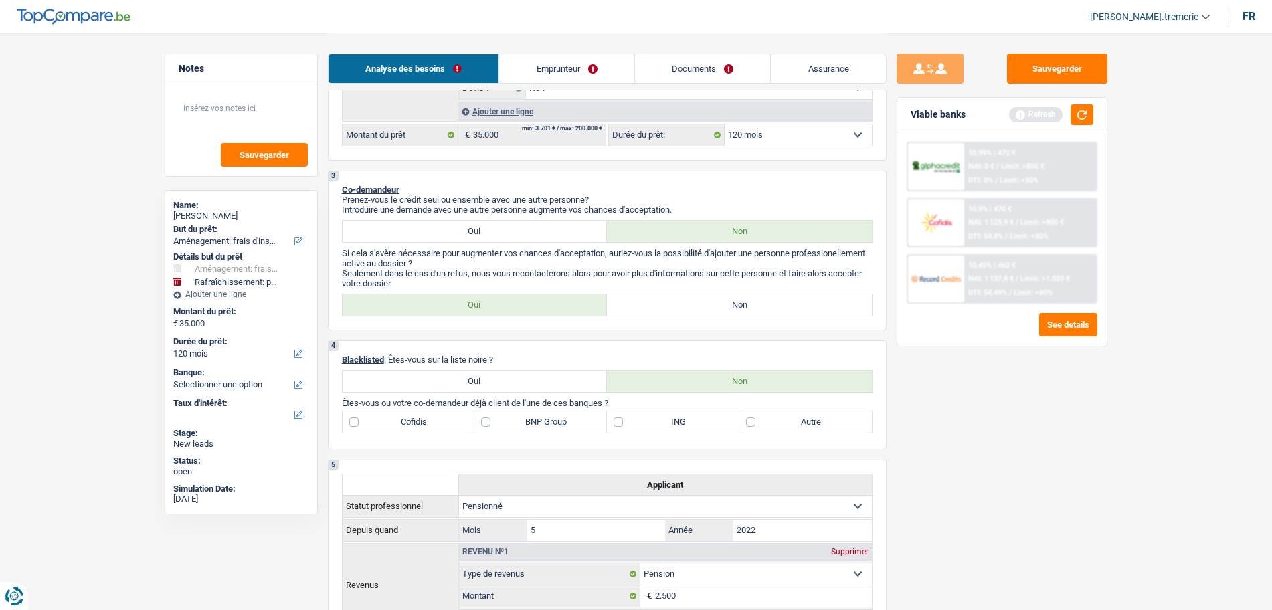
scroll to position [456, 0]
click at [598, 77] on link "Emprunteur" at bounding box center [566, 68] width 135 height 29
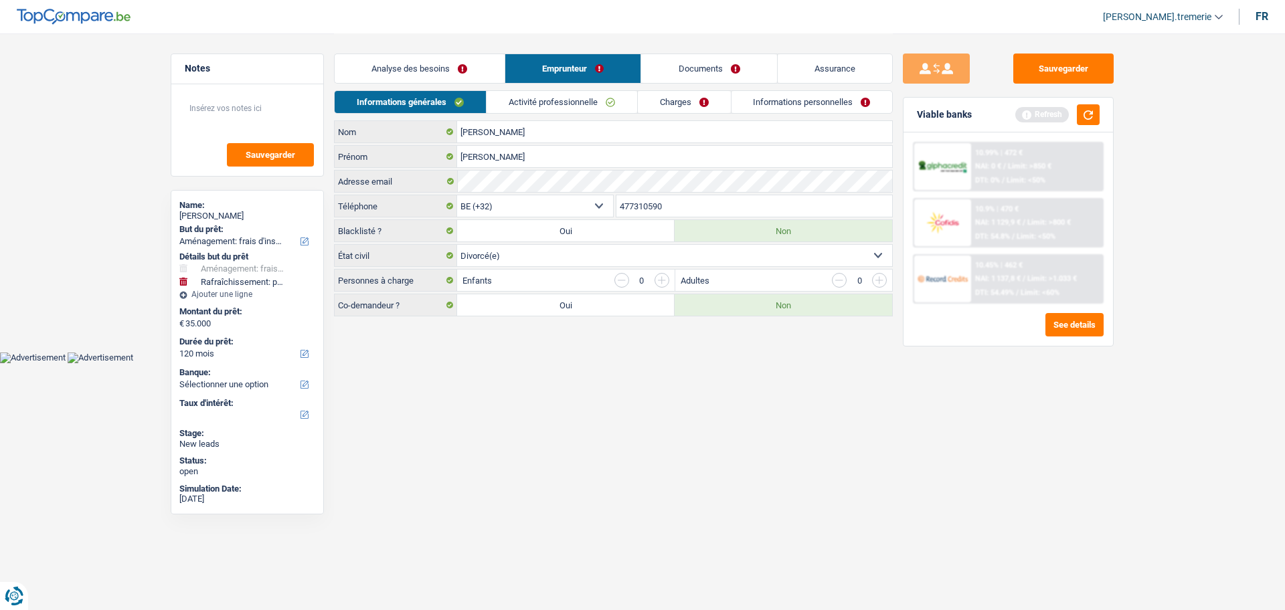
click at [439, 64] on link "Analyse des besoins" at bounding box center [420, 68] width 170 height 29
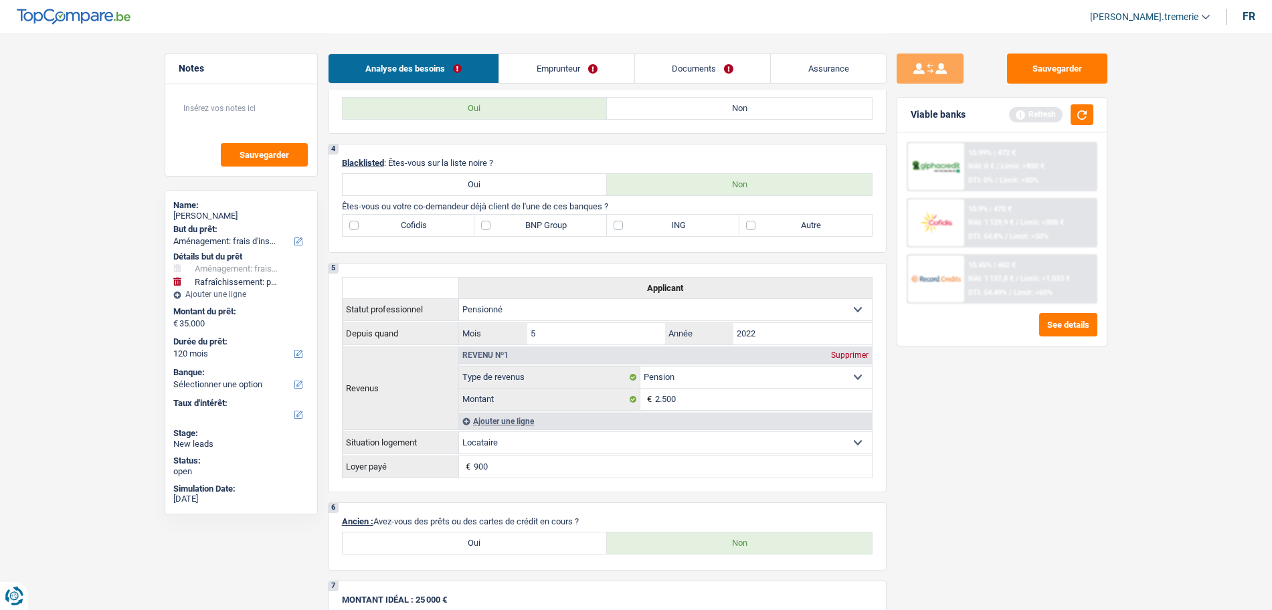
scroll to position [656, 0]
click at [1089, 118] on button "button" at bounding box center [1082, 114] width 23 height 21
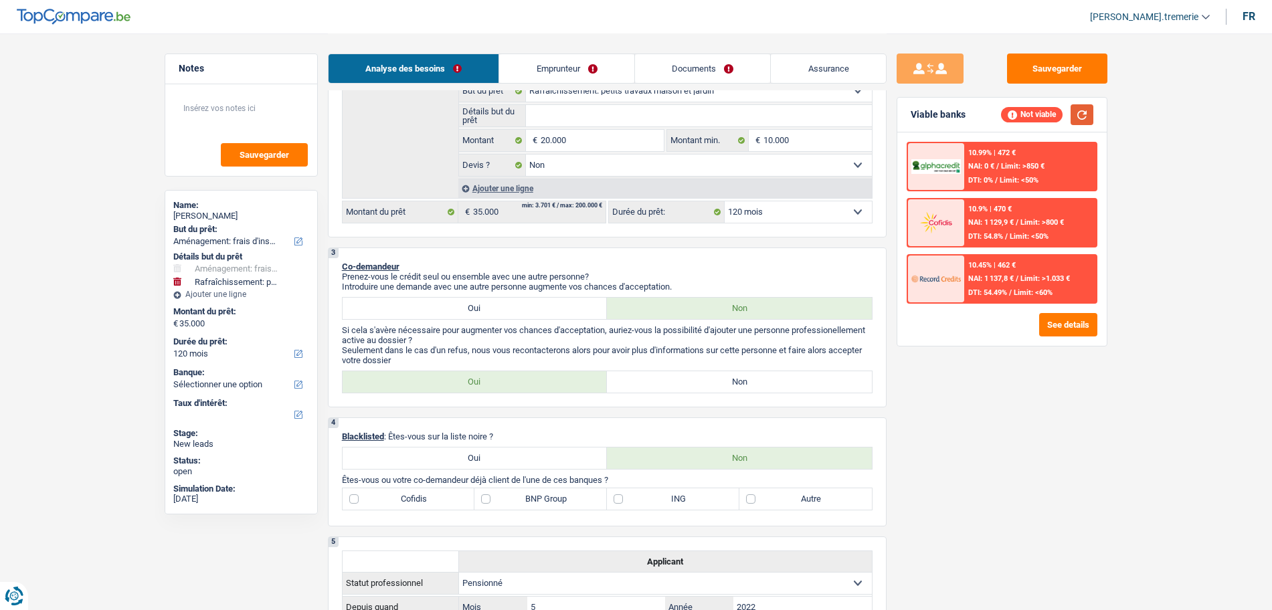
scroll to position [0, 0]
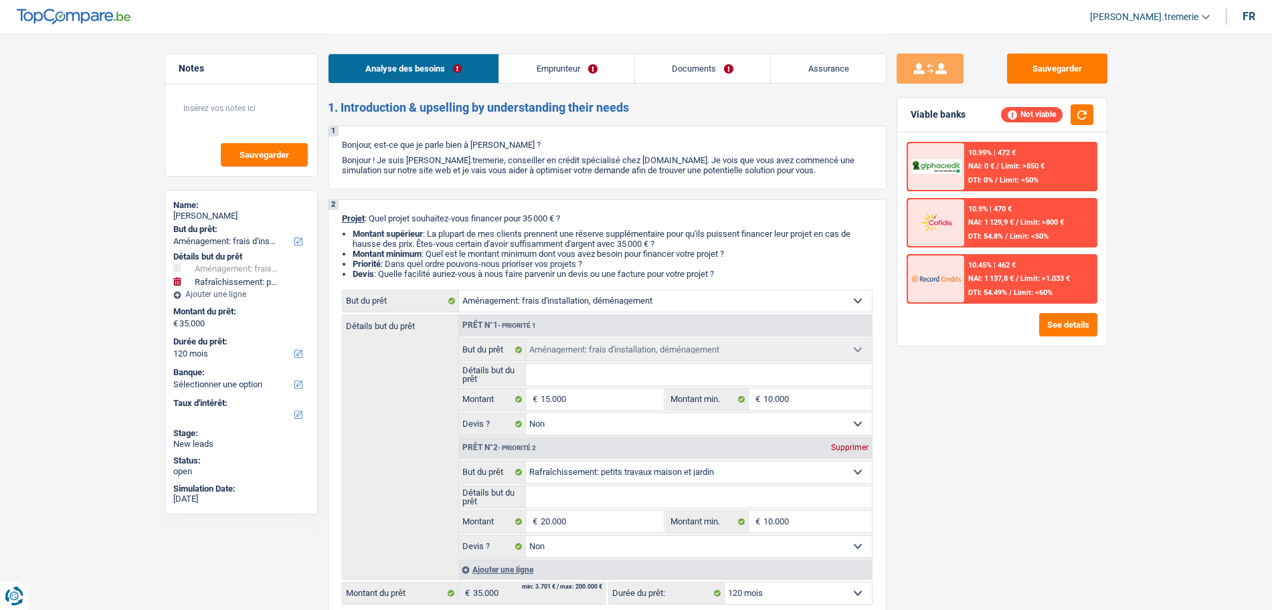
click at [580, 60] on link "Emprunteur" at bounding box center [566, 68] width 135 height 29
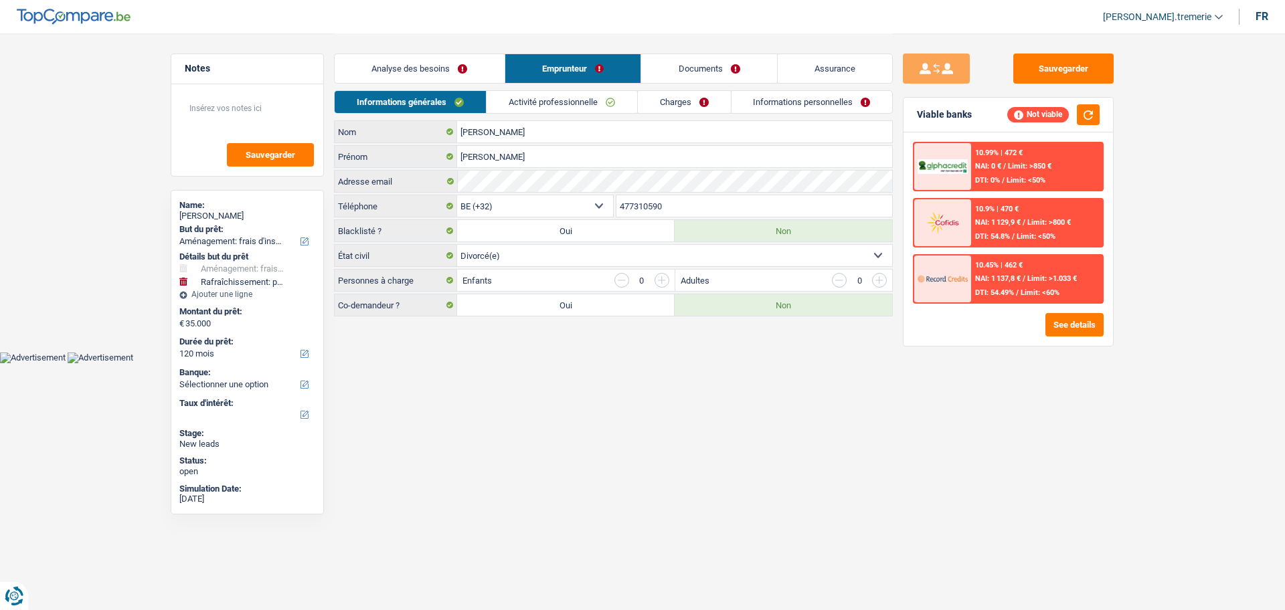
click at [696, 112] on link "Charges" at bounding box center [684, 102] width 93 height 22
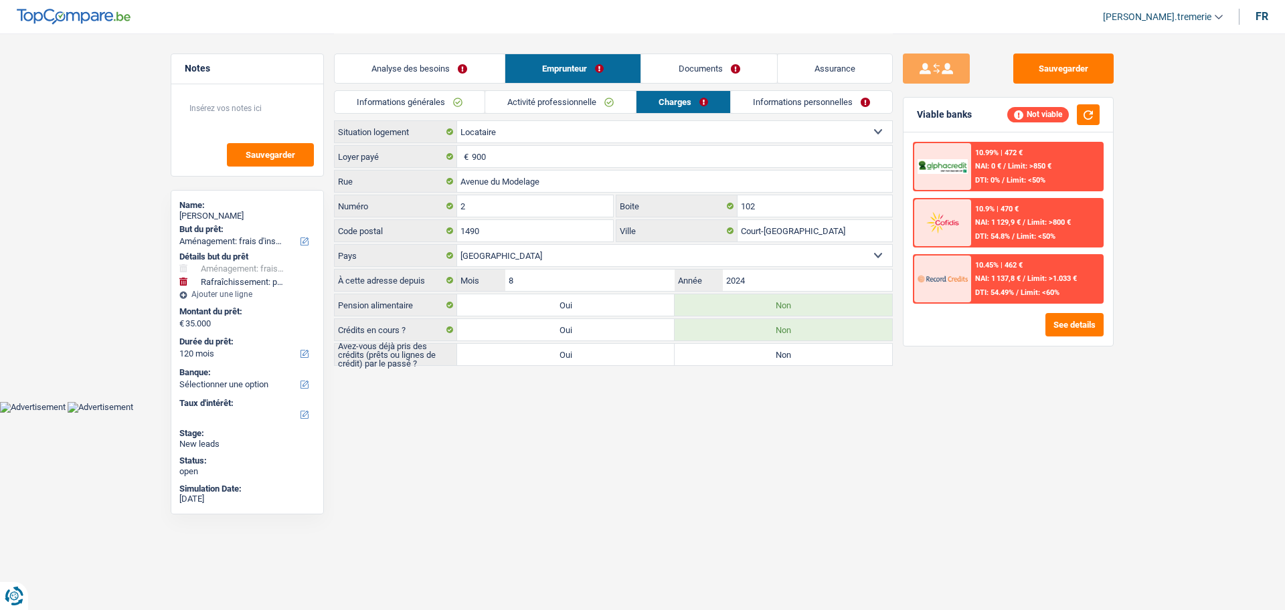
click at [521, 357] on label "Oui" at bounding box center [565, 354] width 217 height 21
click at [521, 357] on input "Oui" at bounding box center [565, 354] width 217 height 21
radio input "true"
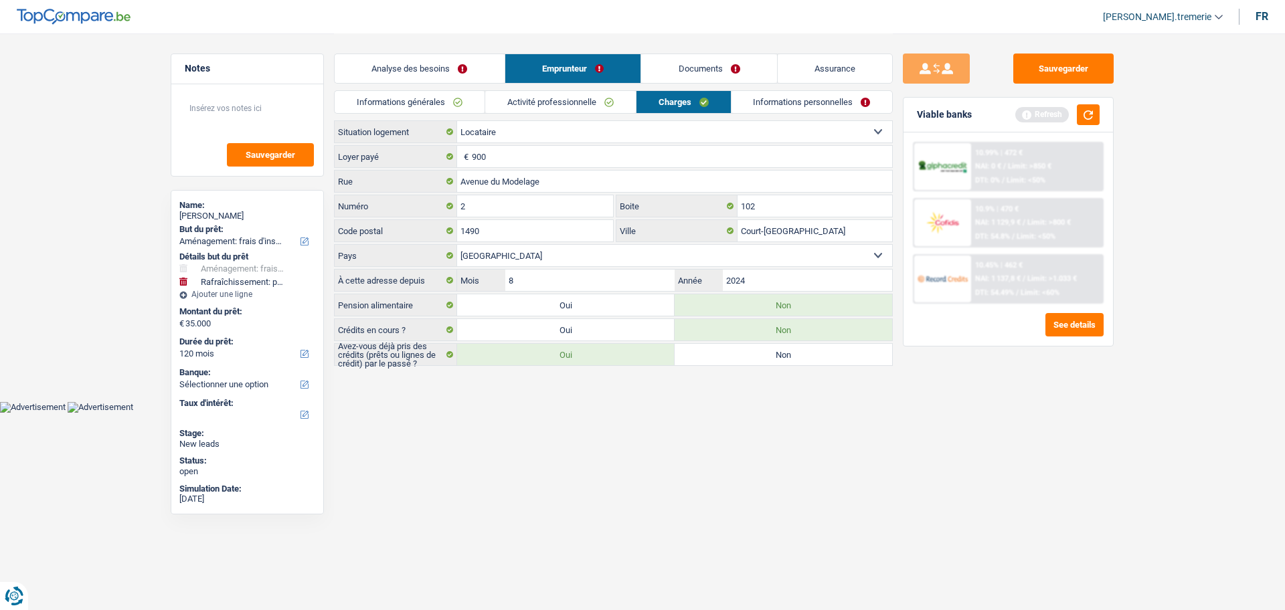
click at [415, 64] on link "Analyse des besoins" at bounding box center [420, 68] width 170 height 29
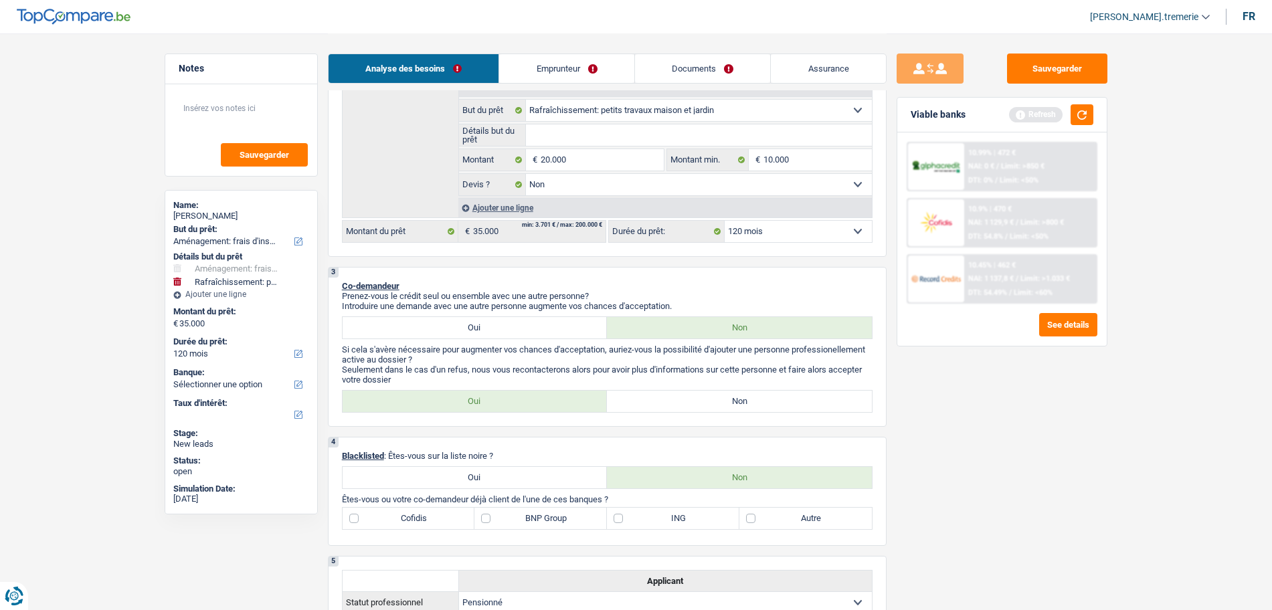
scroll to position [361, 0]
drag, startPoint x: 395, startPoint y: 355, endPoint x: 475, endPoint y: 369, distance: 81.4
click at [475, 369] on div "Si cela s'avère nécessaire pour augmenter vos chances d'acceptation, auriez-vou…" at bounding box center [607, 365] width 531 height 40
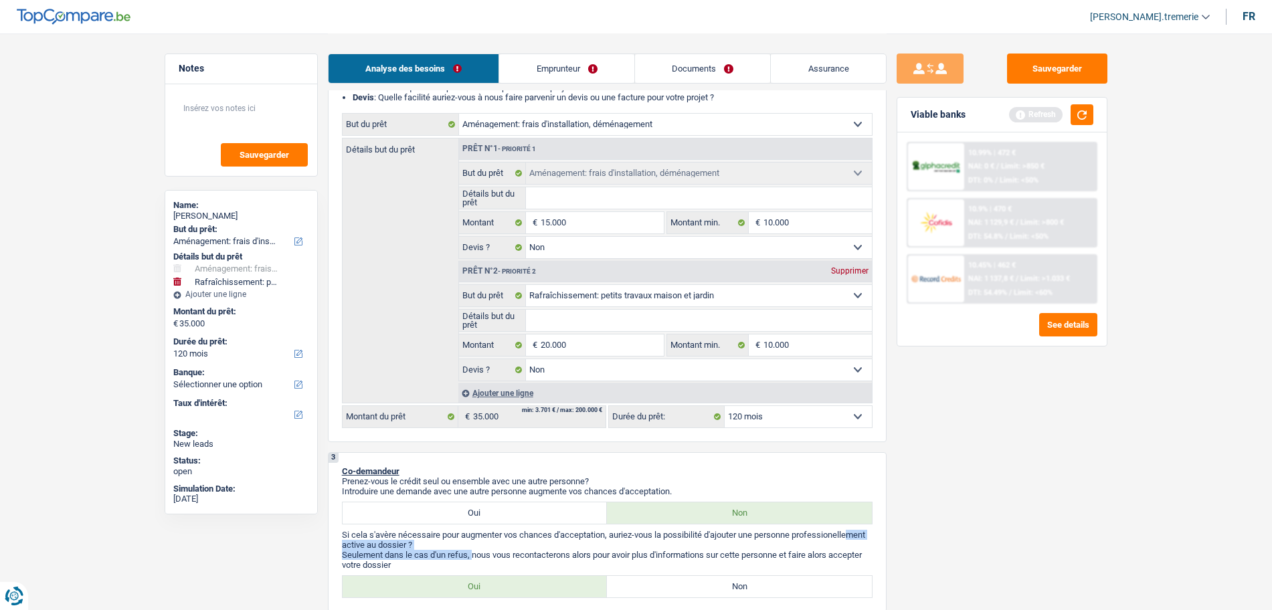
scroll to position [201, 0]
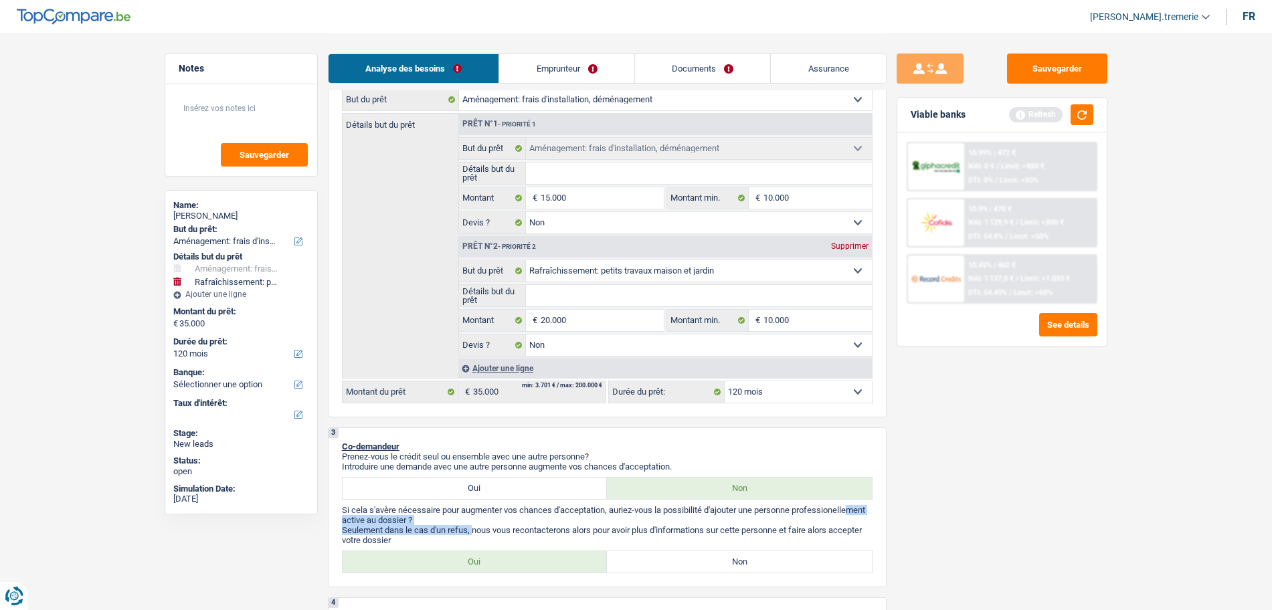
click at [573, 54] on link "Emprunteur" at bounding box center [566, 68] width 135 height 29
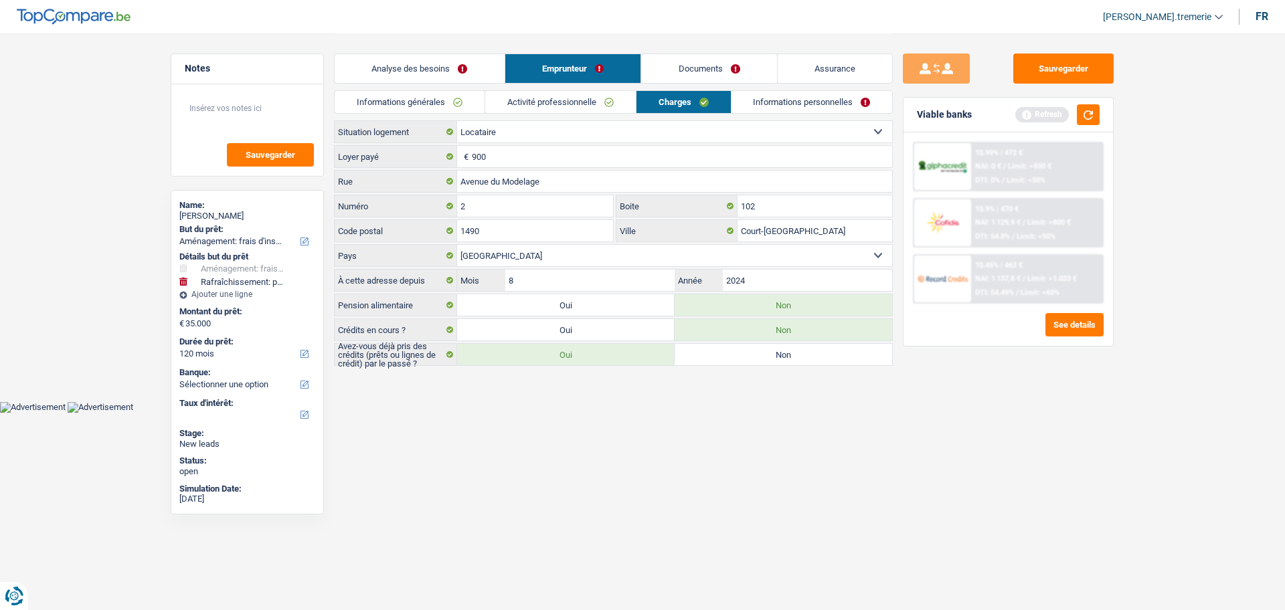
click at [544, 328] on label "Oui" at bounding box center [565, 329] width 217 height 21
click at [544, 328] on input "Oui" at bounding box center [565, 329] width 217 height 21
radio input "true"
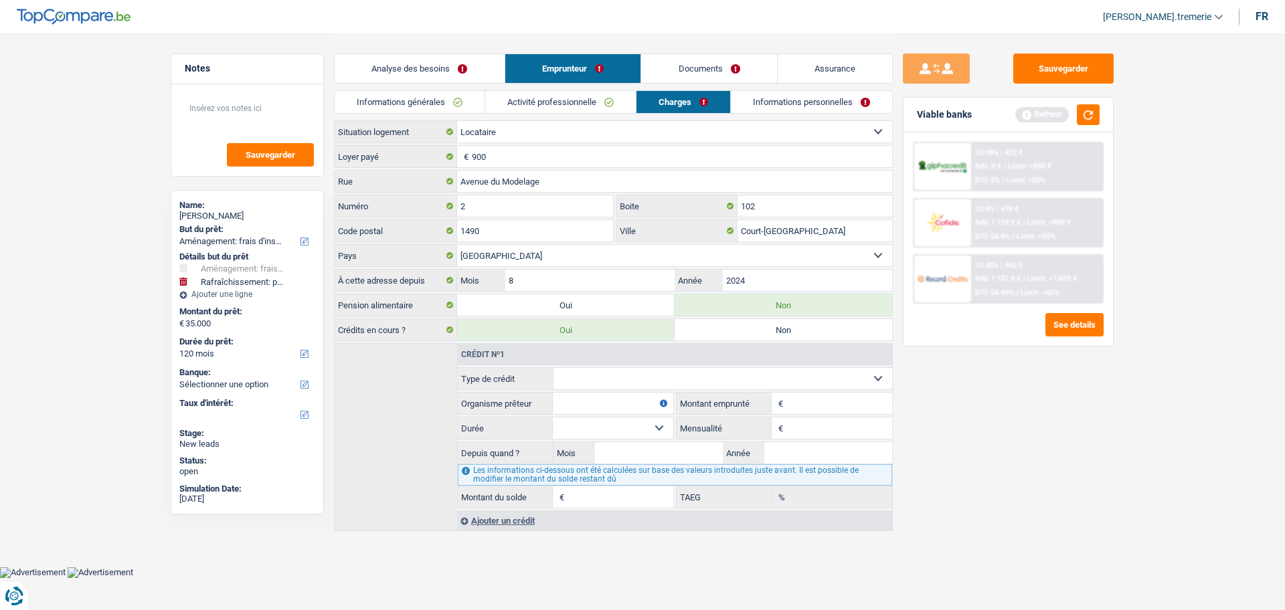
click at [603, 383] on select "Carte ou ouverture de crédit Prêt hypothécaire Vente à tempérament Prêt à tempé…" at bounding box center [722, 378] width 339 height 21
select select "cardOrCredit"
type input "0"
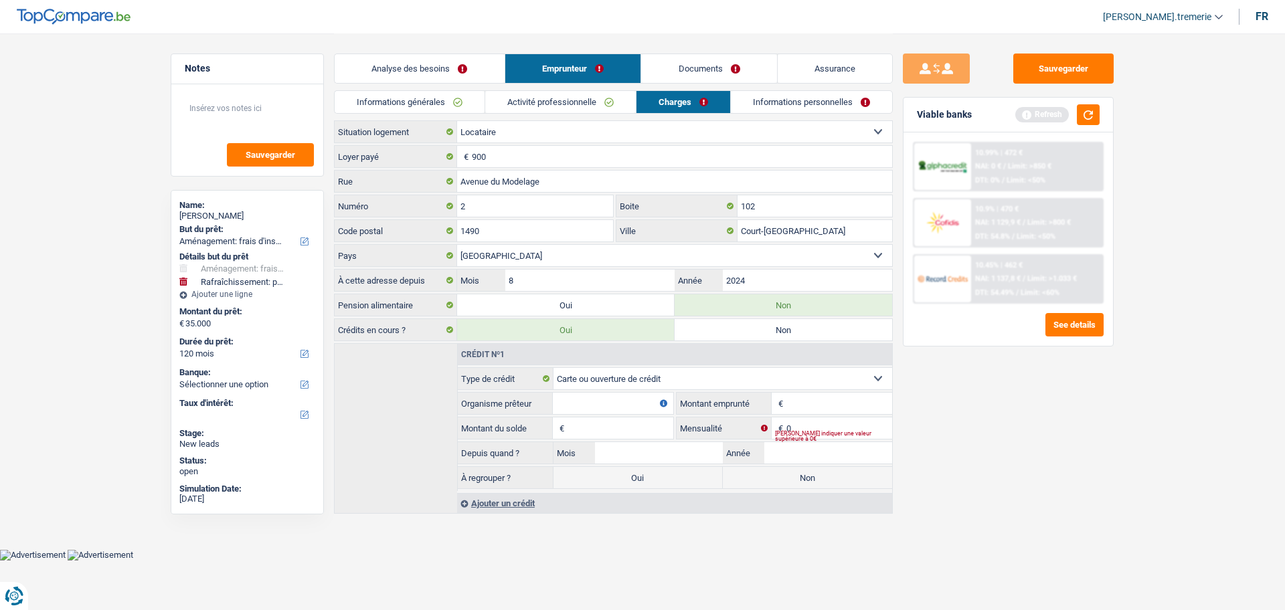
click at [578, 404] on input "Organisme prêteur" at bounding box center [613, 403] width 120 height 21
type input "BEOBANK"
click at [815, 404] on input "Montant" at bounding box center [839, 403] width 106 height 21
type input "2.500"
click at [605, 422] on input "Montant du solde" at bounding box center [620, 428] width 106 height 21
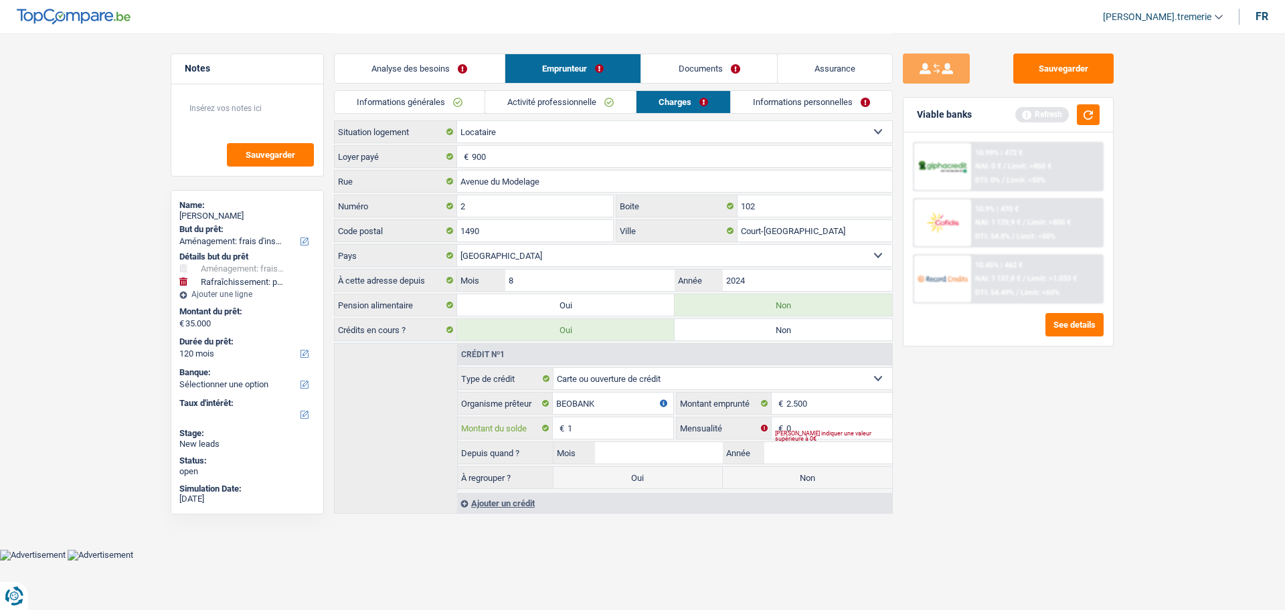
type input "1"
click at [851, 426] on input "0" at bounding box center [839, 428] width 106 height 21
type input "1"
click at [640, 456] on input "Mois" at bounding box center [659, 452] width 128 height 21
type input "07"
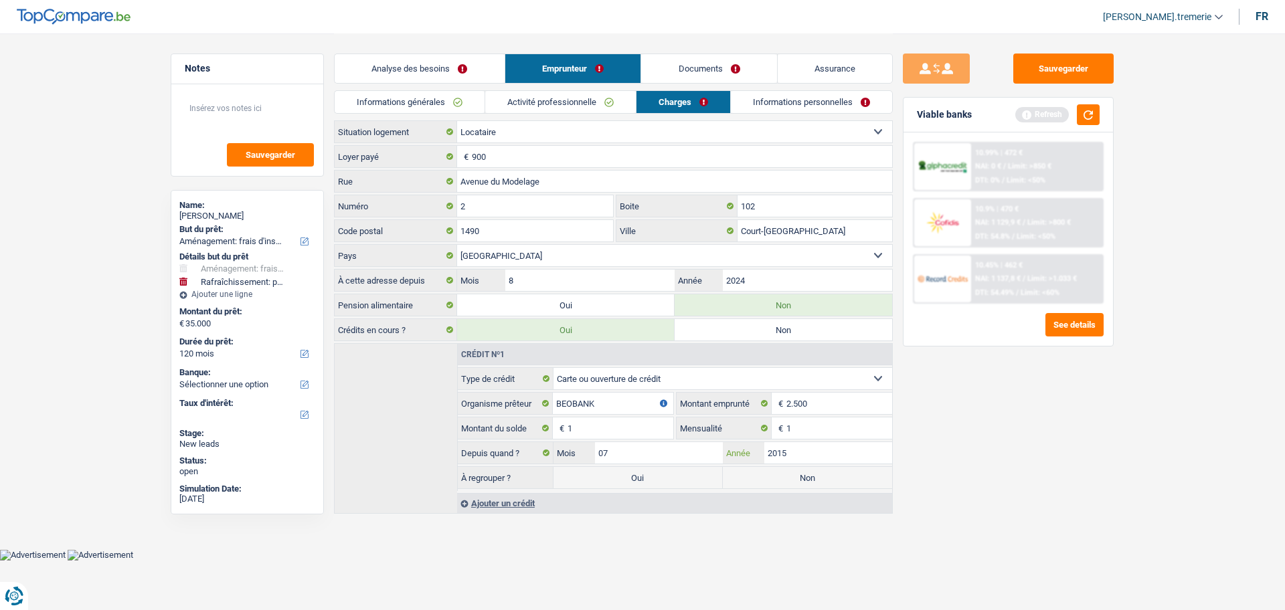
type input "2015"
click at [1043, 421] on div "Sauvegarder Viable banks Refresh 10.99% | 472 € NAI: 0 € / Limit: >850 € DTI: 0…" at bounding box center [1008, 321] width 231 height 535
click at [769, 480] on label "Non" at bounding box center [807, 477] width 169 height 21
click at [769, 480] on input "Non" at bounding box center [807, 477] width 169 height 21
radio input "true"
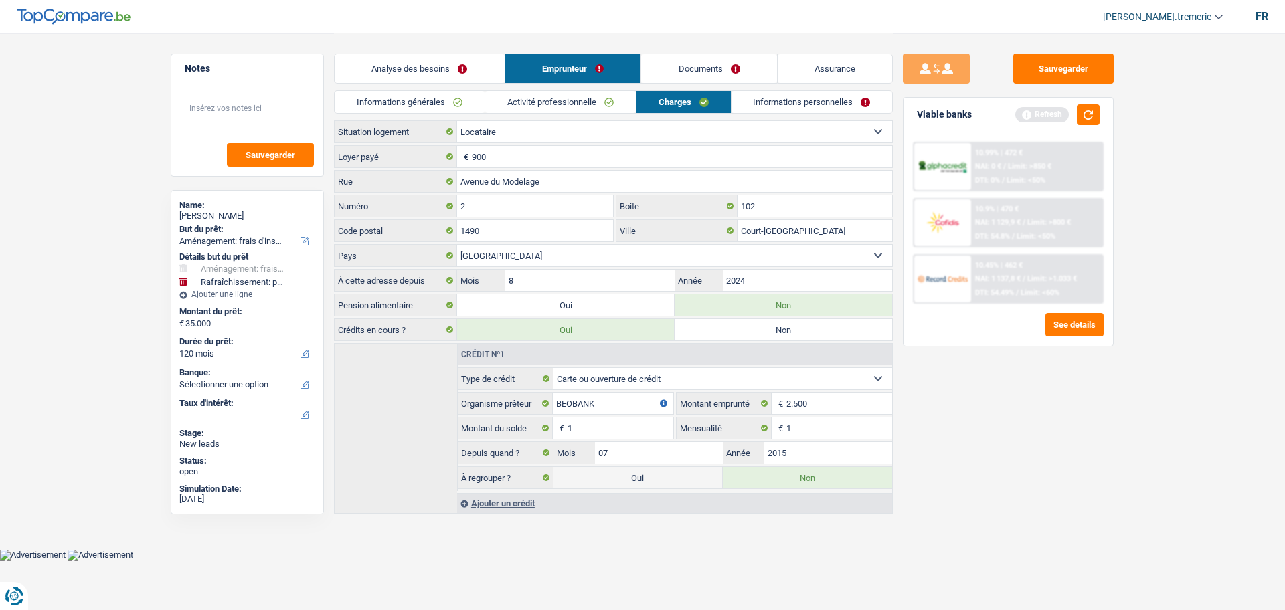
click at [436, 75] on link "Analyse des besoins" at bounding box center [420, 68] width 170 height 29
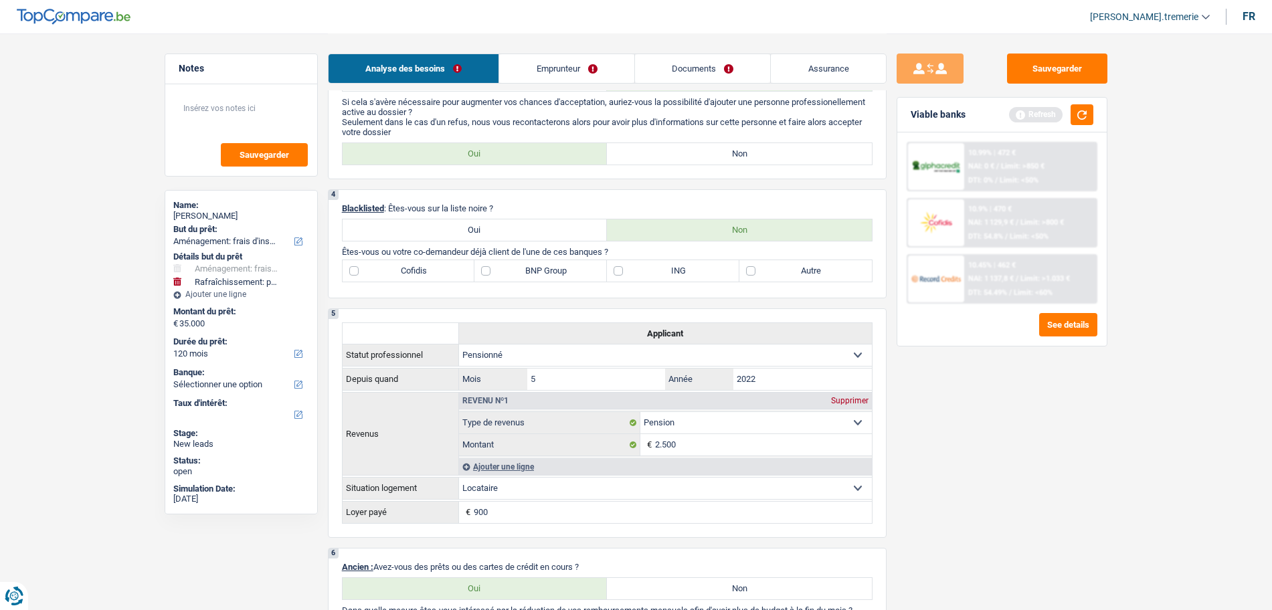
scroll to position [620, 0]
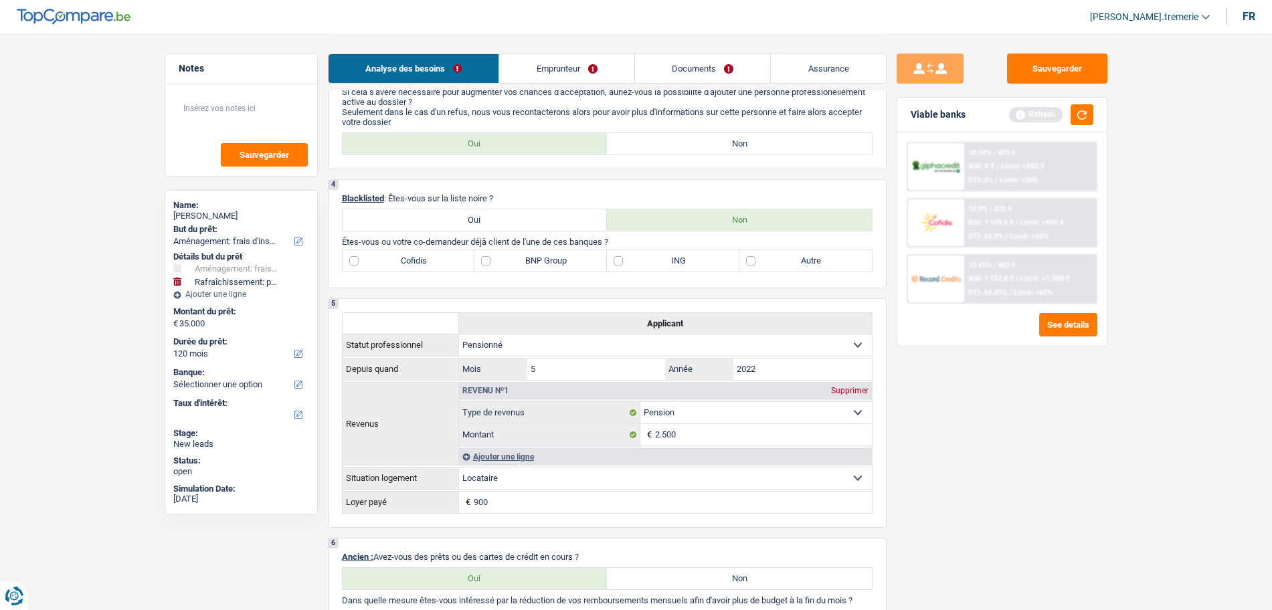
click at [752, 259] on label "Autre" at bounding box center [805, 260] width 133 height 21
click at [752, 259] on input "Autre" at bounding box center [805, 260] width 133 height 21
checkbox input "true"
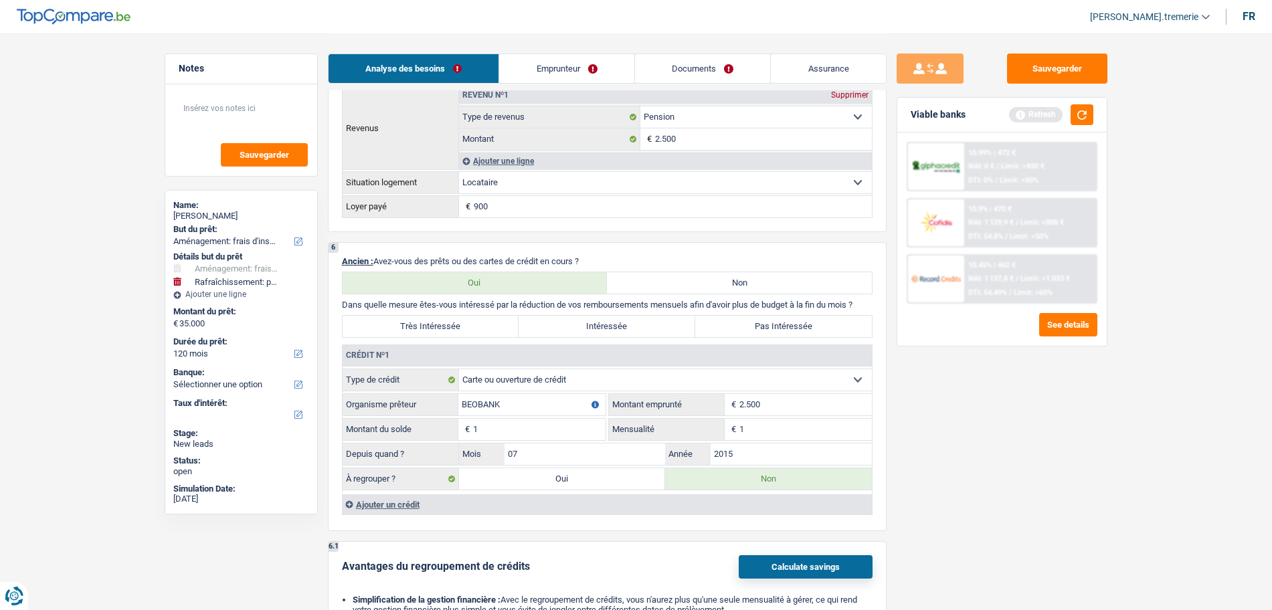
scroll to position [914, 0]
click at [607, 321] on label "Intéressée" at bounding box center [607, 327] width 177 height 21
click at [607, 321] on input "Intéressée" at bounding box center [607, 327] width 177 height 21
radio input "true"
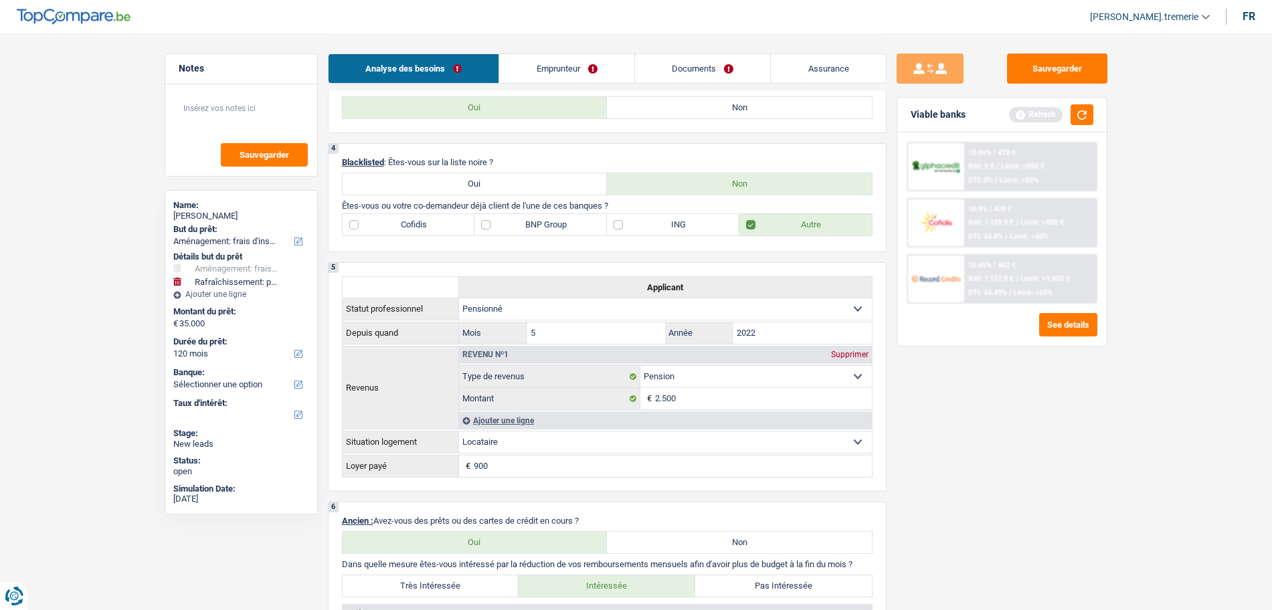
scroll to position [656, 0]
click at [485, 217] on label "BNP Group" at bounding box center [540, 223] width 133 height 21
click at [485, 217] on input "BNP Group" at bounding box center [540, 223] width 133 height 21
checkbox input "true"
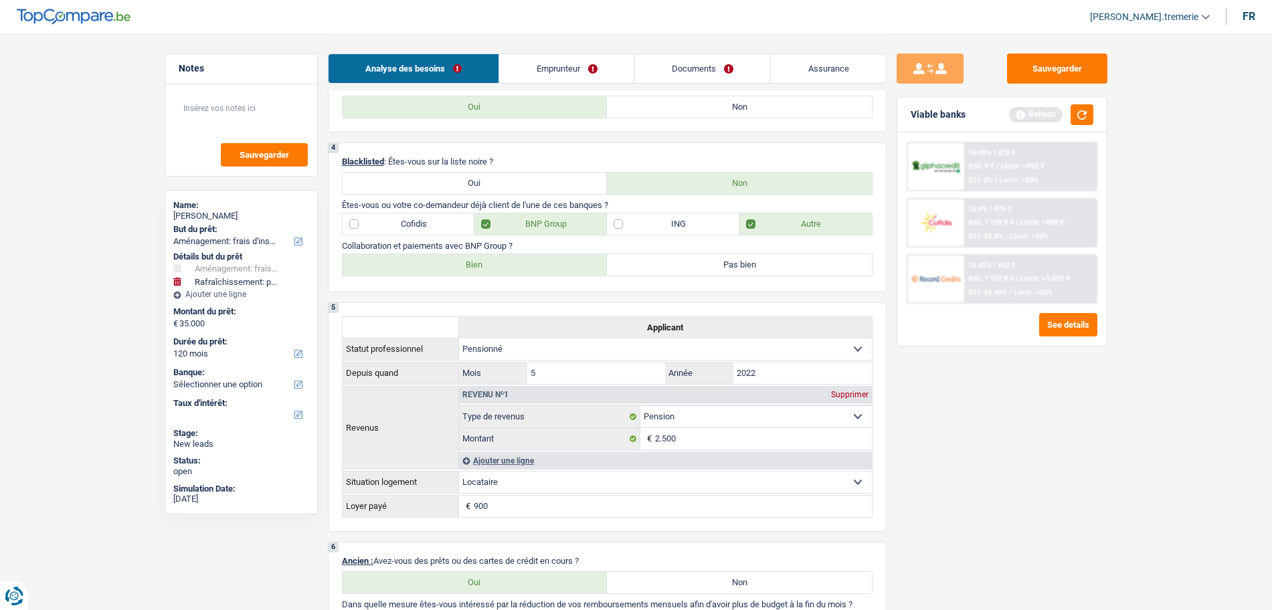
click at [489, 268] on label "Bien" at bounding box center [475, 264] width 265 height 21
click at [489, 268] on input "Bien" at bounding box center [475, 264] width 265 height 21
radio input "true"
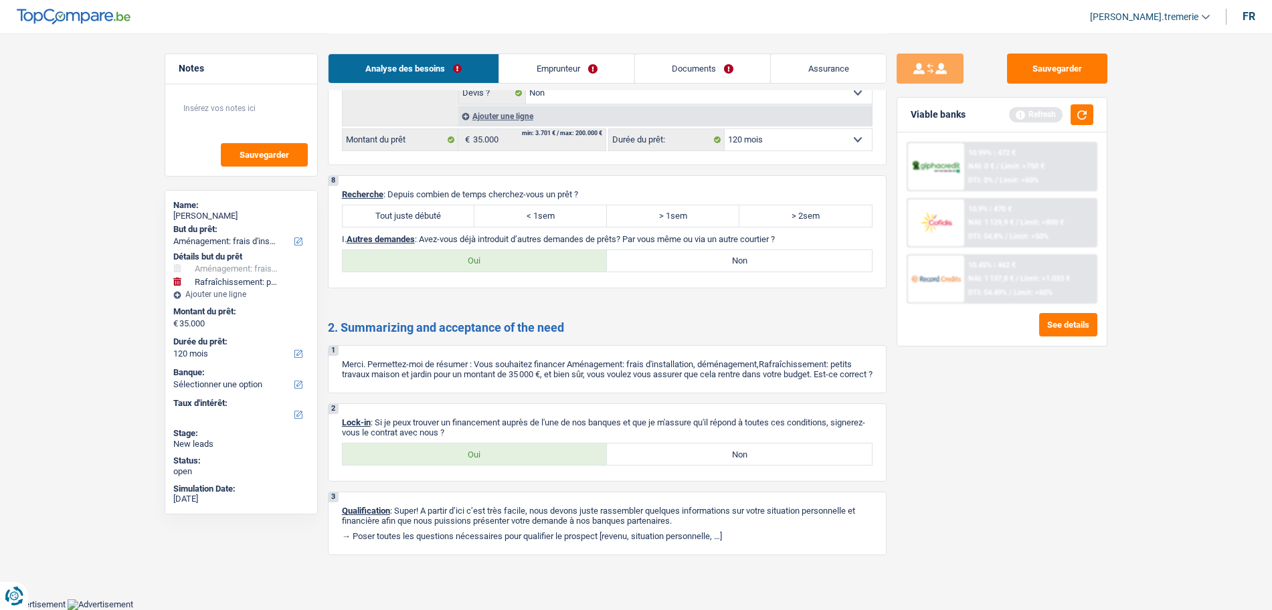
scroll to position [1868, 0]
click at [412, 212] on label "Tout juste débuté" at bounding box center [409, 215] width 133 height 21
click at [412, 212] on input "Tout juste débuté" at bounding box center [409, 215] width 133 height 21
radio input "true"
click at [471, 252] on label "Oui" at bounding box center [475, 260] width 265 height 21
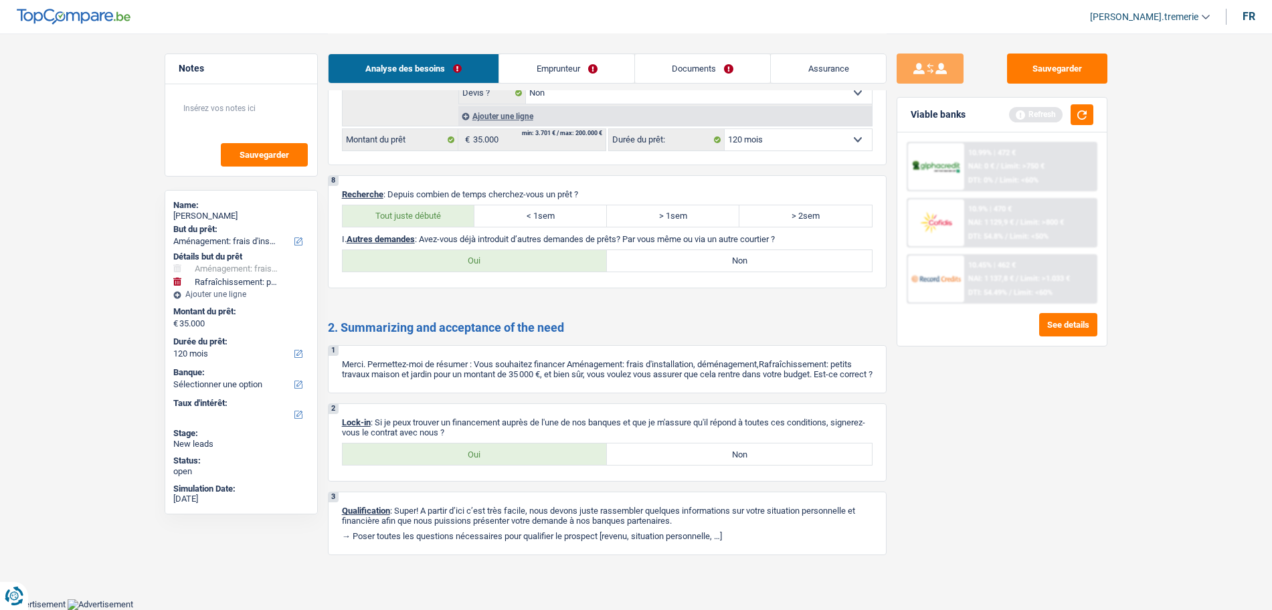
click at [471, 252] on input "Oui" at bounding box center [475, 260] width 265 height 21
radio input "true"
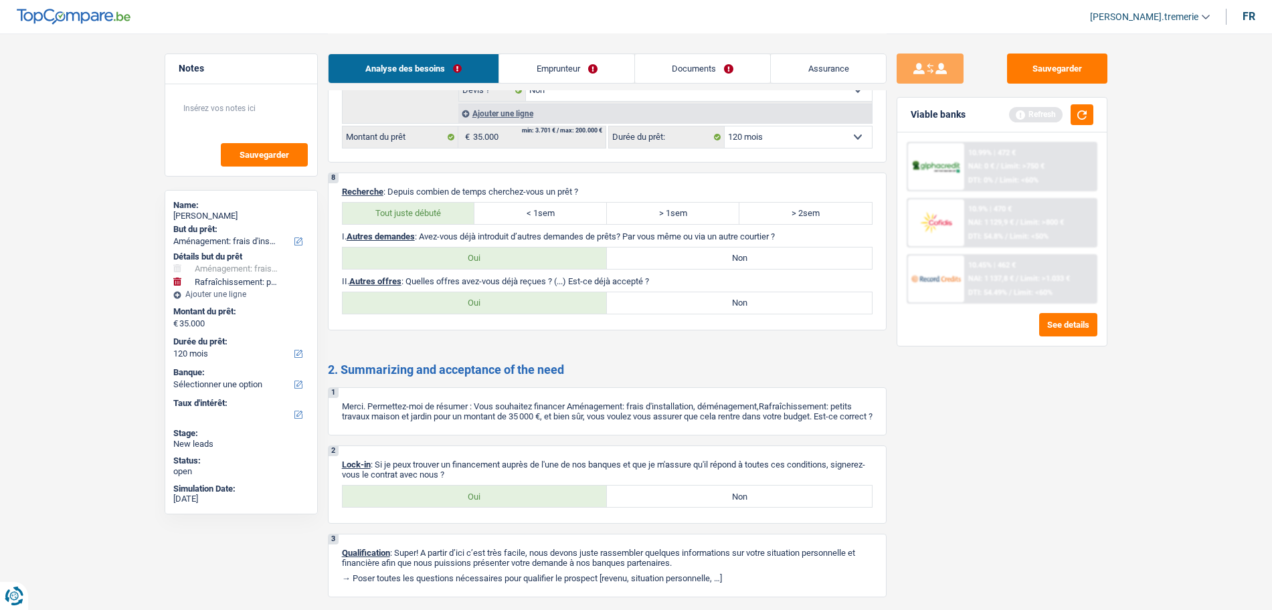
click at [541, 300] on label "Oui" at bounding box center [475, 302] width 265 height 21
click at [541, 300] on input "Oui" at bounding box center [475, 302] width 265 height 21
radio input "true"
select select "120"
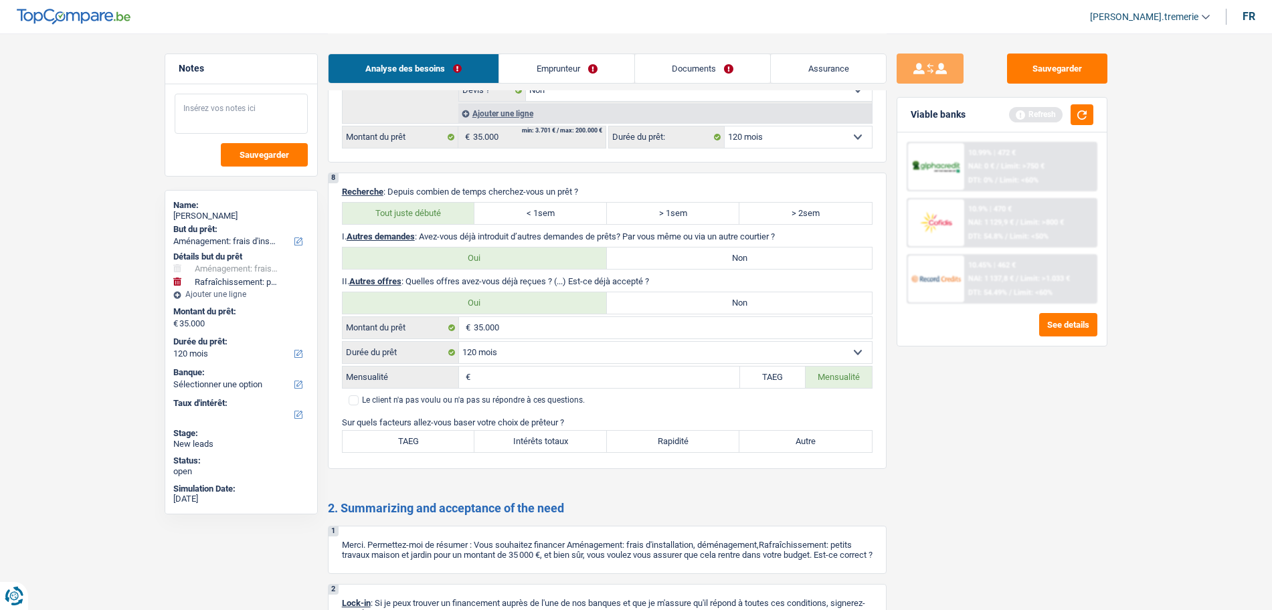
click at [226, 106] on textarea at bounding box center [241, 114] width 133 height 40
click at [1087, 114] on button "button" at bounding box center [1082, 114] width 23 height 21
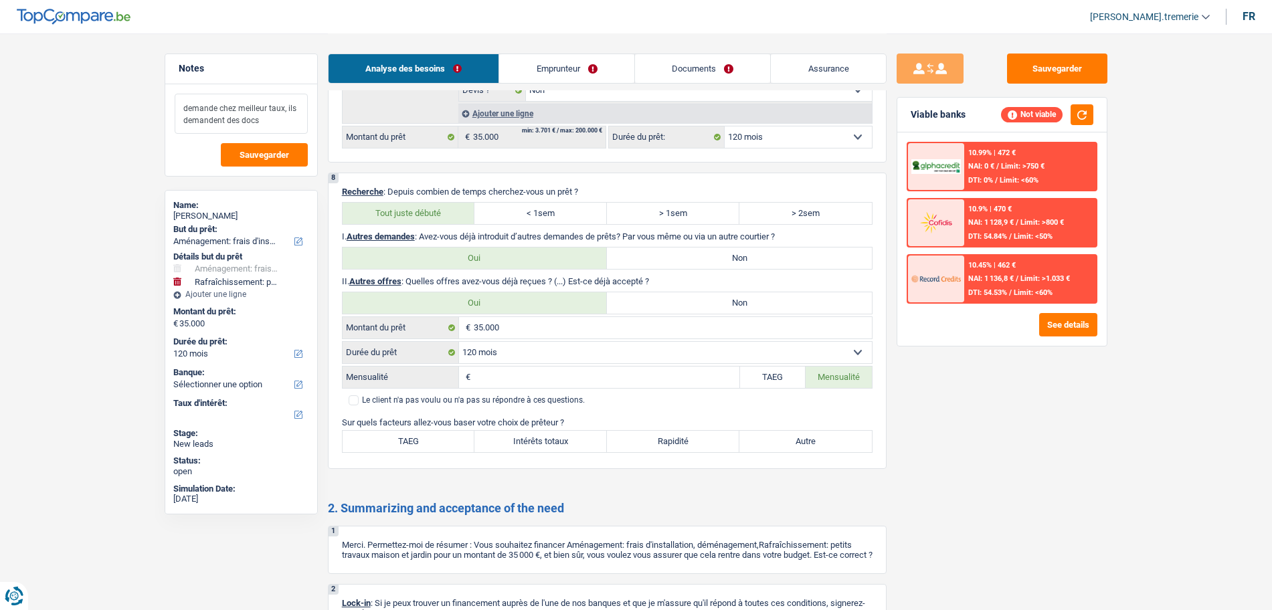
click at [296, 125] on textarea "demande chez meilleur taux, ils demandent des docs" at bounding box center [241, 114] width 133 height 40
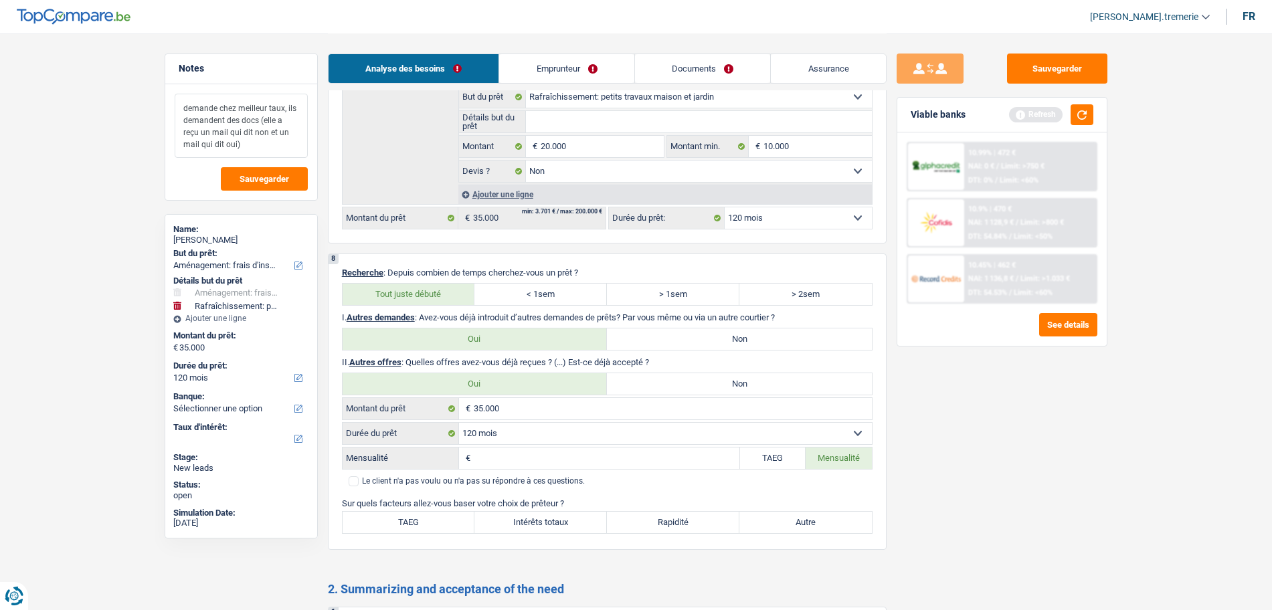
scroll to position [1787, 0]
type textarea "demande chez meilleur taux, ils demandent des docs (elle a reçu un mail qui dit…"
click at [672, 382] on label "Non" at bounding box center [739, 383] width 265 height 21
click at [672, 382] on input "Non" at bounding box center [739, 383] width 265 height 21
radio input "true"
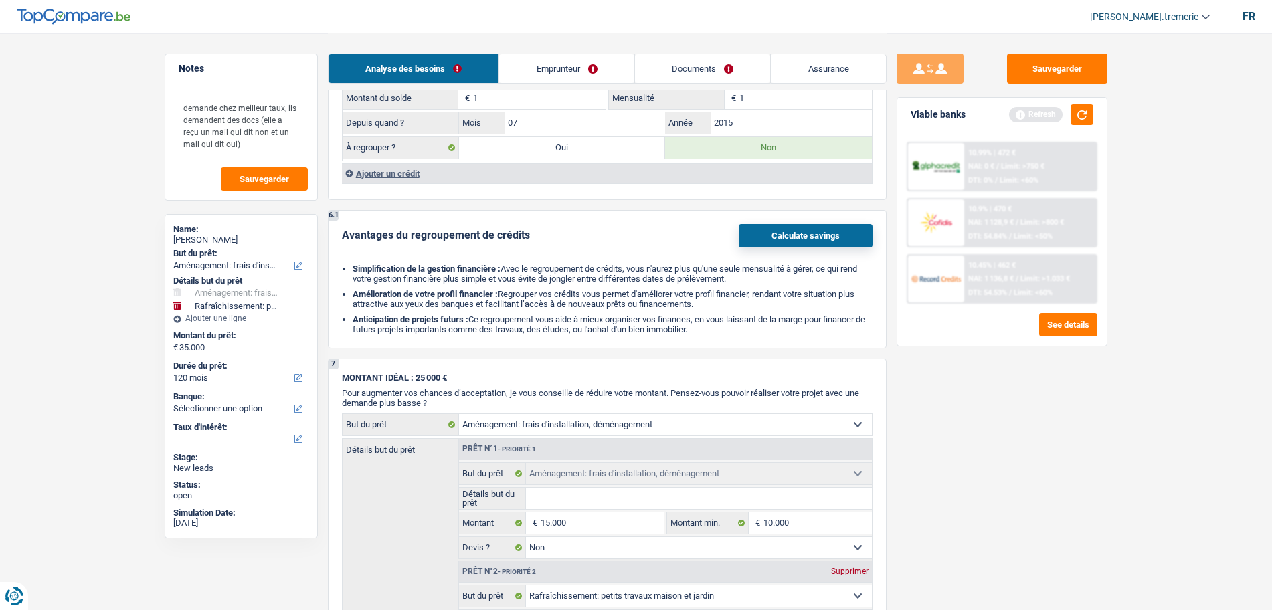
scroll to position [1919, 0]
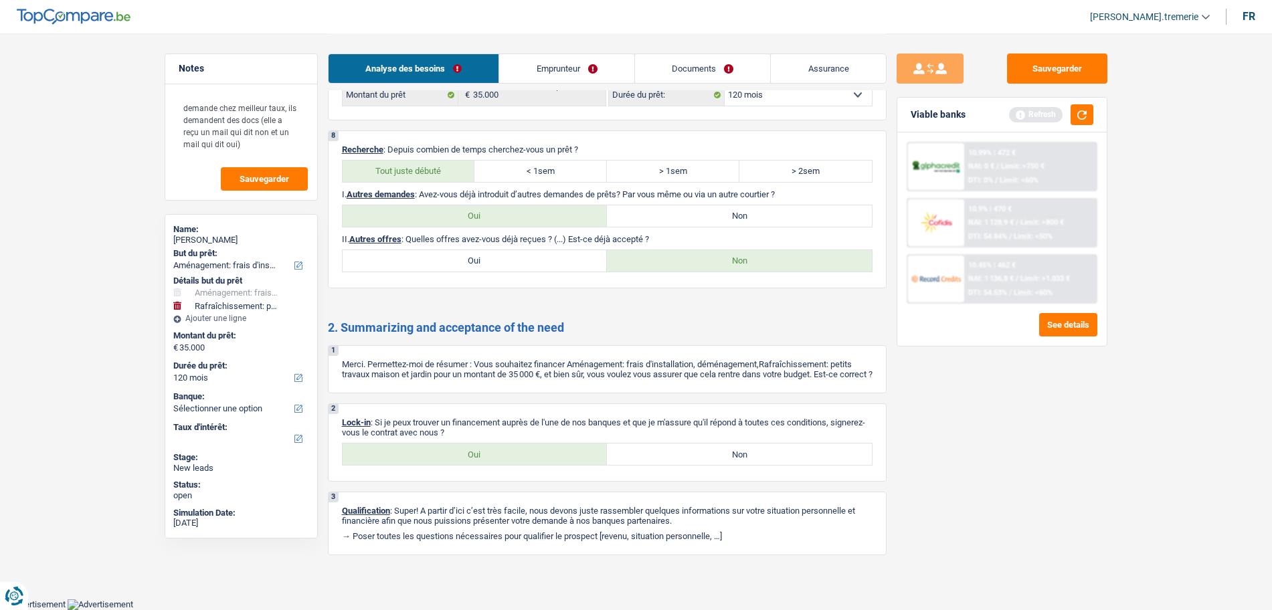
click at [571, 63] on link "Emprunteur" at bounding box center [566, 68] width 135 height 29
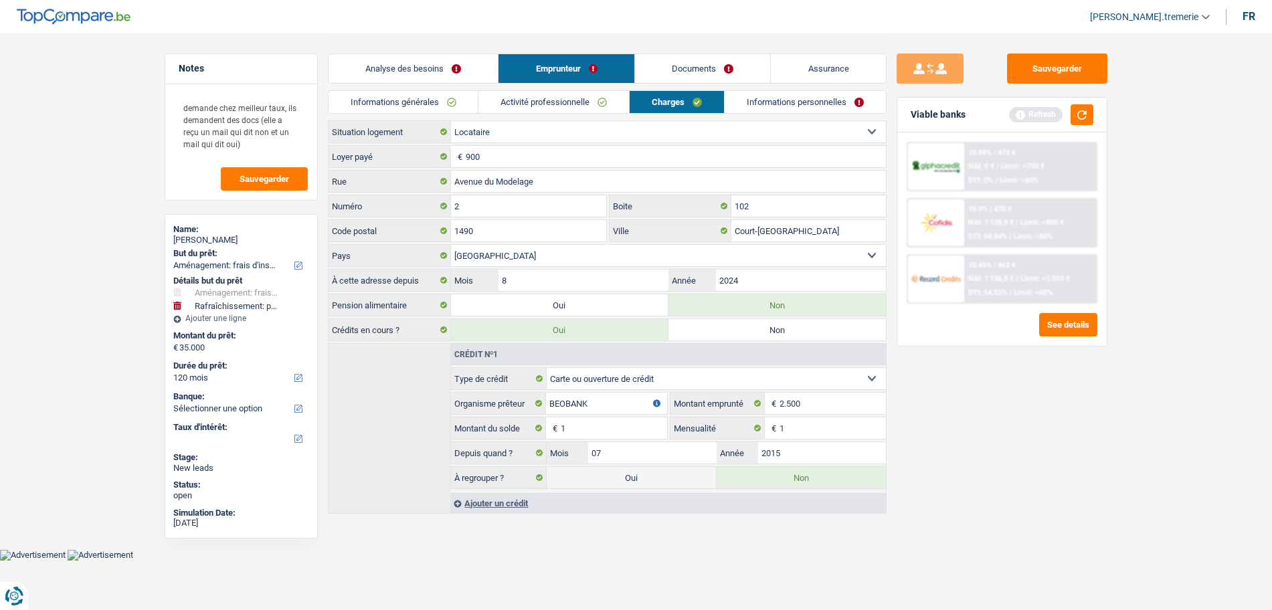
scroll to position [0, 0]
click at [451, 103] on link "Informations générales" at bounding box center [410, 102] width 150 height 22
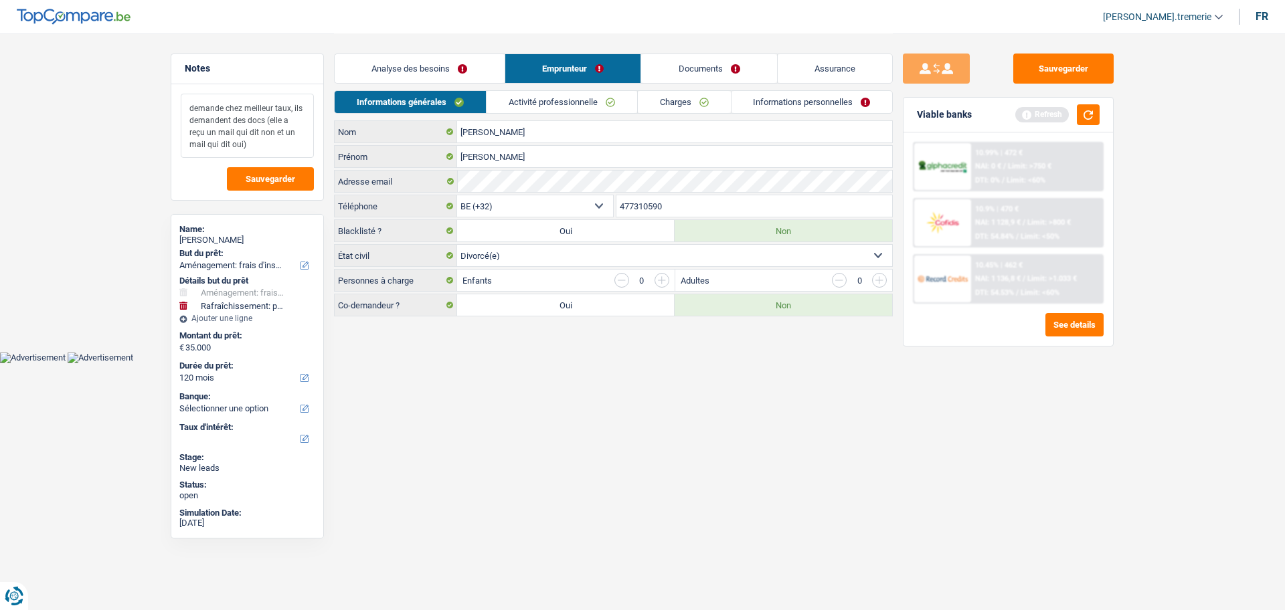
click at [252, 150] on textarea "demande chez meilleur taux, ils demandent des docs (elle a reçu un mail qui dit…" at bounding box center [247, 126] width 133 height 64
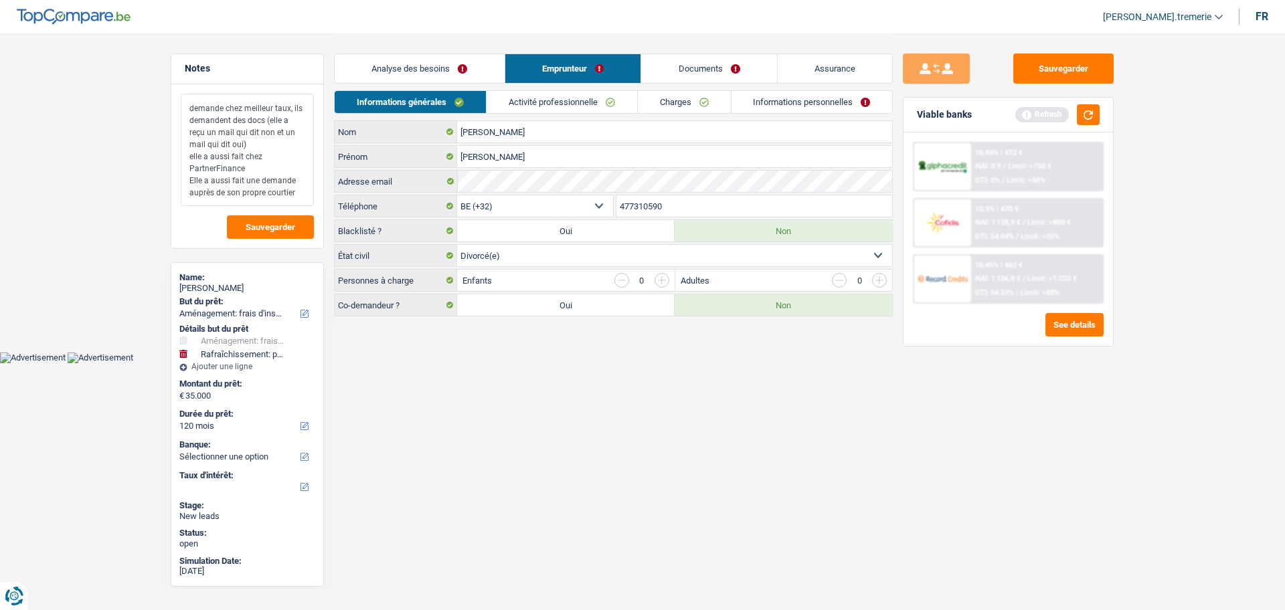
type textarea "demande chez meilleur taux, ils demandent des docs (elle a reçu un mail qui dit…"
click at [444, 62] on link "Analyse des besoins" at bounding box center [420, 68] width 170 height 29
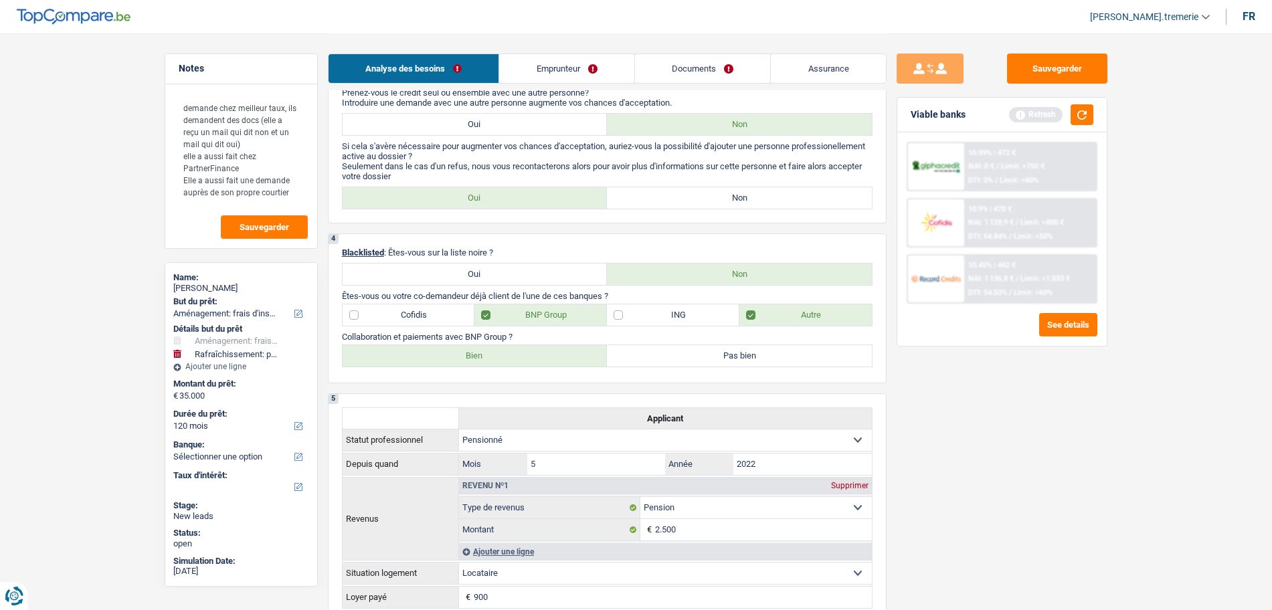
scroll to position [619, 0]
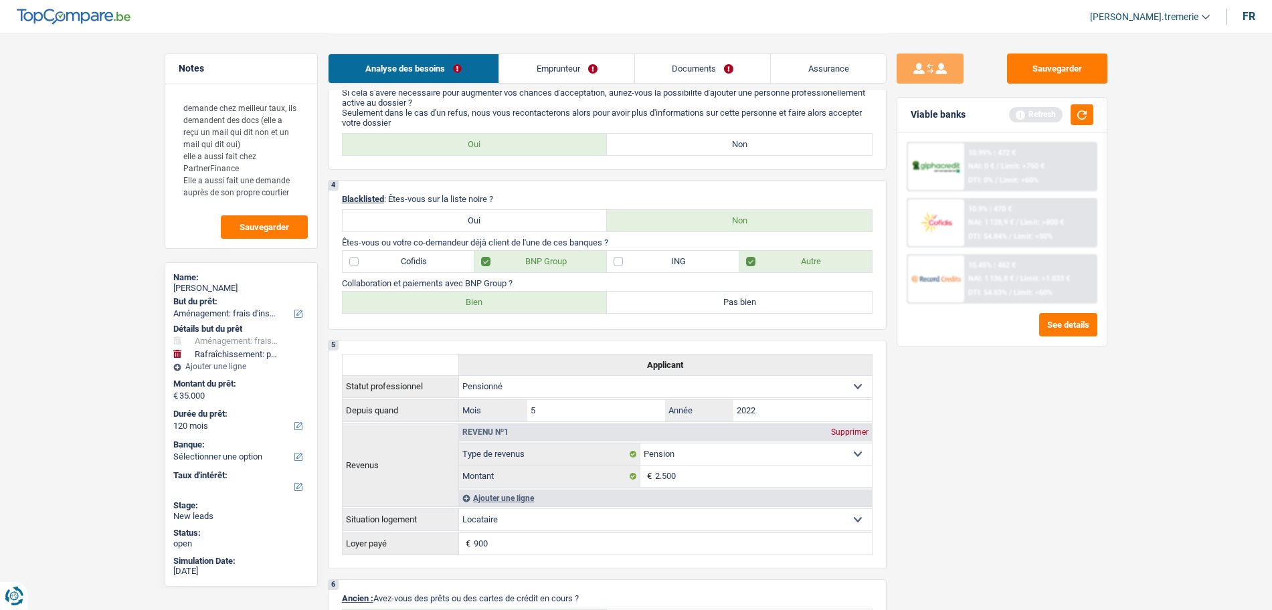
click at [570, 78] on link "Emprunteur" at bounding box center [566, 68] width 135 height 29
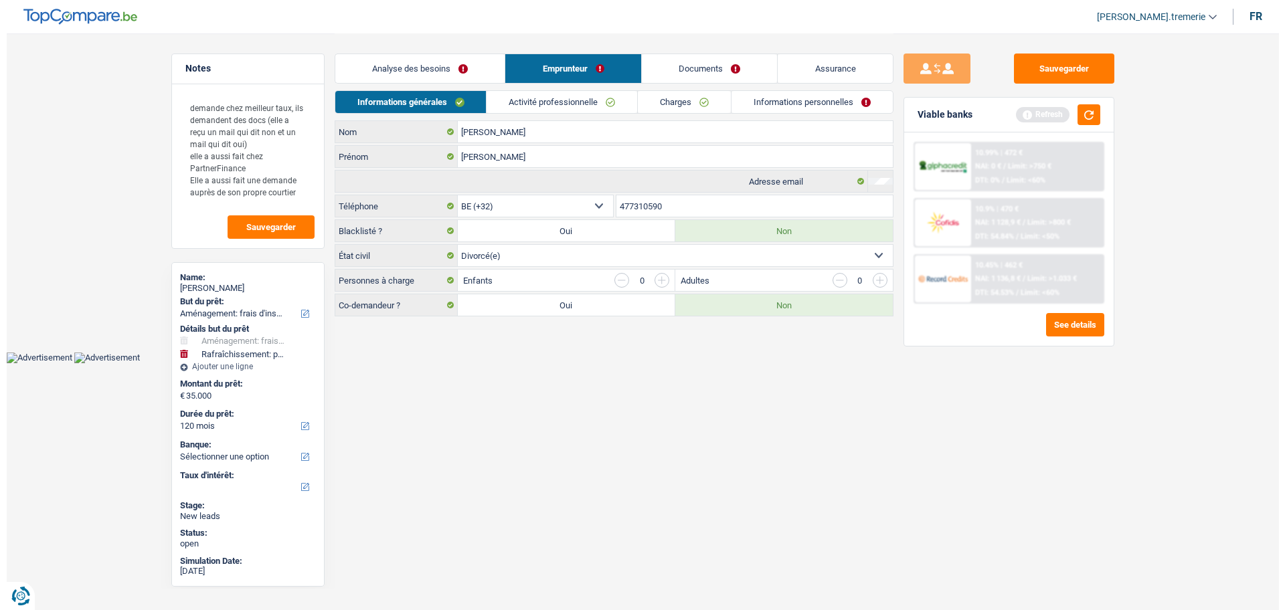
scroll to position [0, 0]
click at [553, 100] on link "Activité professionnelle" at bounding box center [562, 102] width 151 height 22
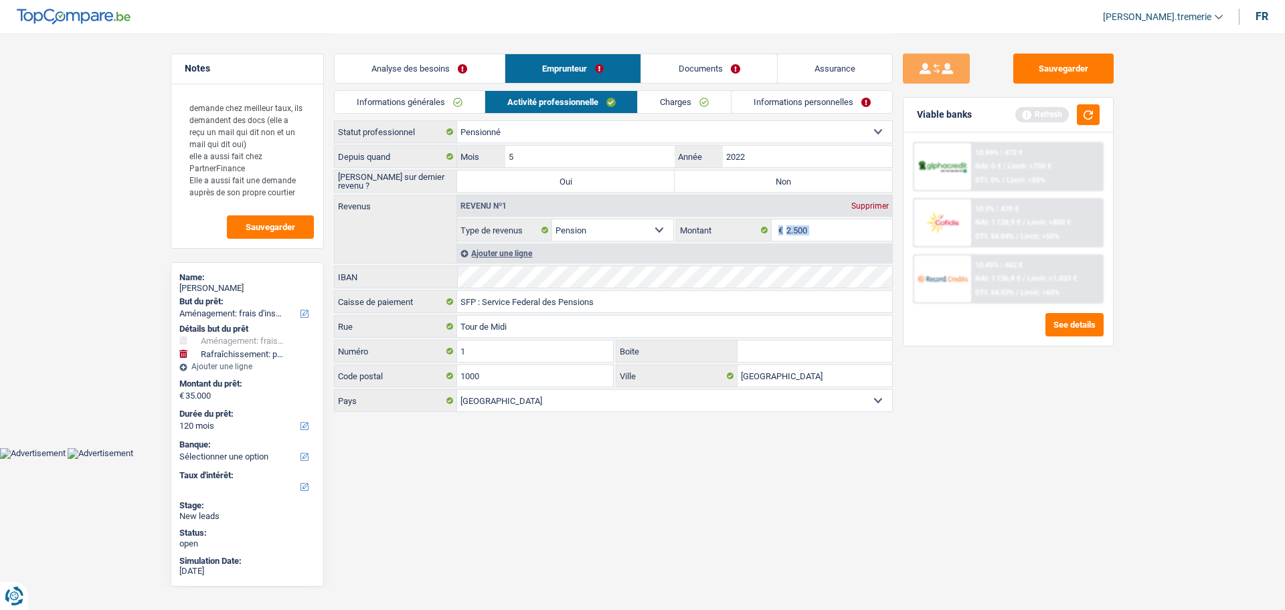
drag, startPoint x: 785, startPoint y: 228, endPoint x: 795, endPoint y: 228, distance: 10.0
click at [795, 228] on div "2.500 € Montant" at bounding box center [784, 230] width 215 height 21
click at [795, 228] on input "2.500" at bounding box center [839, 230] width 106 height 21
click at [501, 249] on div "Ajouter une ligne" at bounding box center [674, 253] width 435 height 19
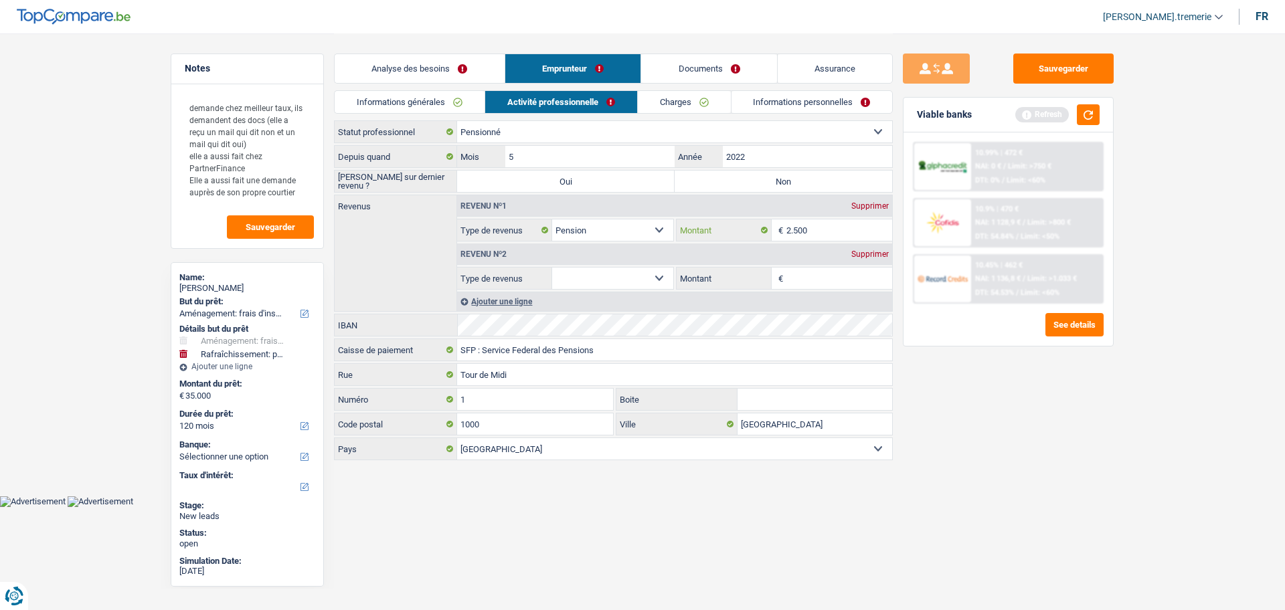
click at [792, 224] on input "2.500" at bounding box center [839, 230] width 106 height 21
type input "437"
click at [585, 278] on select "Allocation d'handicap Allocations chômage Allocations familiales Chèques repas …" at bounding box center [612, 278] width 121 height 21
select select "pension"
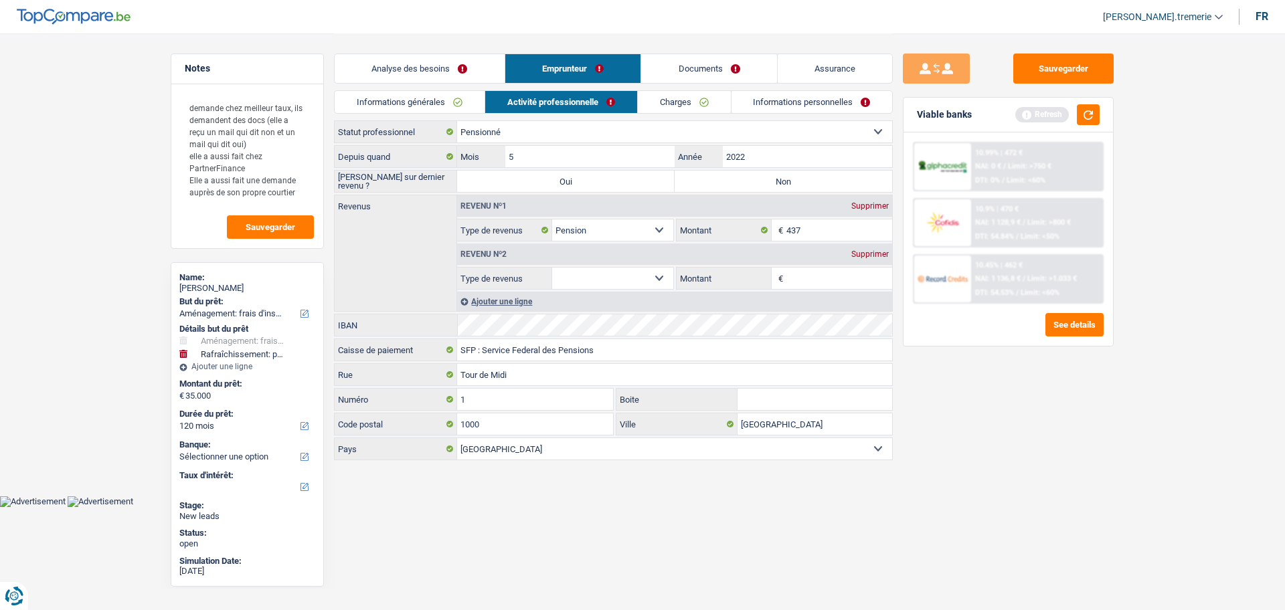
click at [552, 268] on select "Allocation d'handicap Allocations chômage Allocations familiales Chèques repas …" at bounding box center [612, 278] width 121 height 21
click at [816, 274] on input "Montant" at bounding box center [839, 278] width 106 height 21
click at [799, 275] on input "Montant" at bounding box center [839, 278] width 106 height 21
click at [251, 182] on textarea "demande chez meilleur taux, ils demandent des docs (elle a reçu un mail qui dit…" at bounding box center [247, 150] width 133 height 112
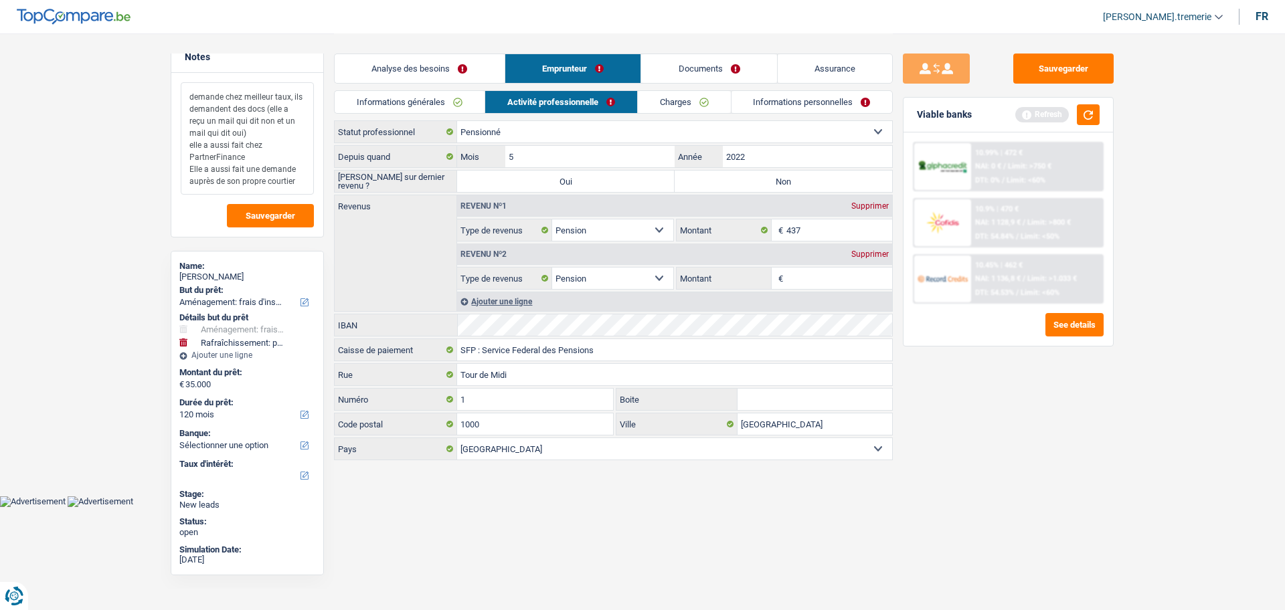
click at [299, 181] on textarea "demande chez meilleur taux, ils demandent des docs (elle a reçu un mail qui dit…" at bounding box center [247, 138] width 133 height 112
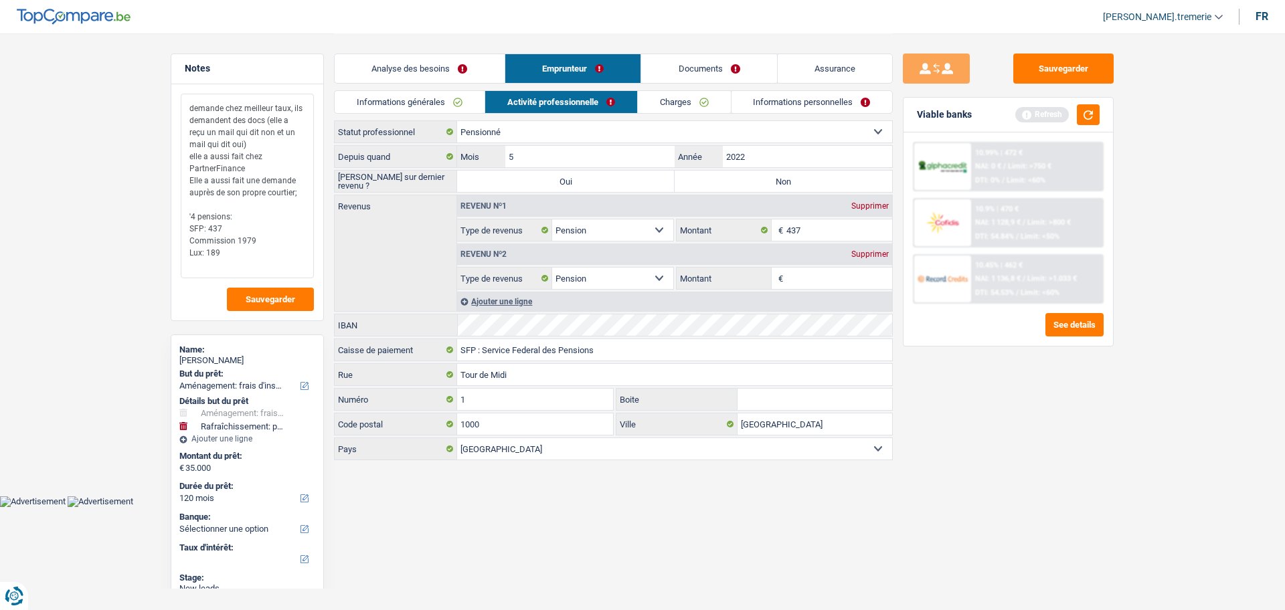
click at [191, 214] on textarea "demande chez meilleur taux, ils demandent des docs (elle a reçu un mail qui dit…" at bounding box center [247, 186] width 133 height 185
click at [241, 198] on textarea "demande chez meilleur taux, ils demandent des docs (elle a reçu un mail qui dit…" at bounding box center [247, 186] width 133 height 185
click at [230, 230] on textarea "demande chez meilleur taux, ils demandent des docs (elle a reçu un mail qui dit…" at bounding box center [247, 186] width 133 height 185
click at [285, 242] on textarea "demande chez meilleur taux, ils demandent des docs (elle a reçu un mail qui dit…" at bounding box center [247, 186] width 133 height 185
type textarea "demande chez meilleur taux, ils demandent des docs (elle a reçu un mail qui dit…"
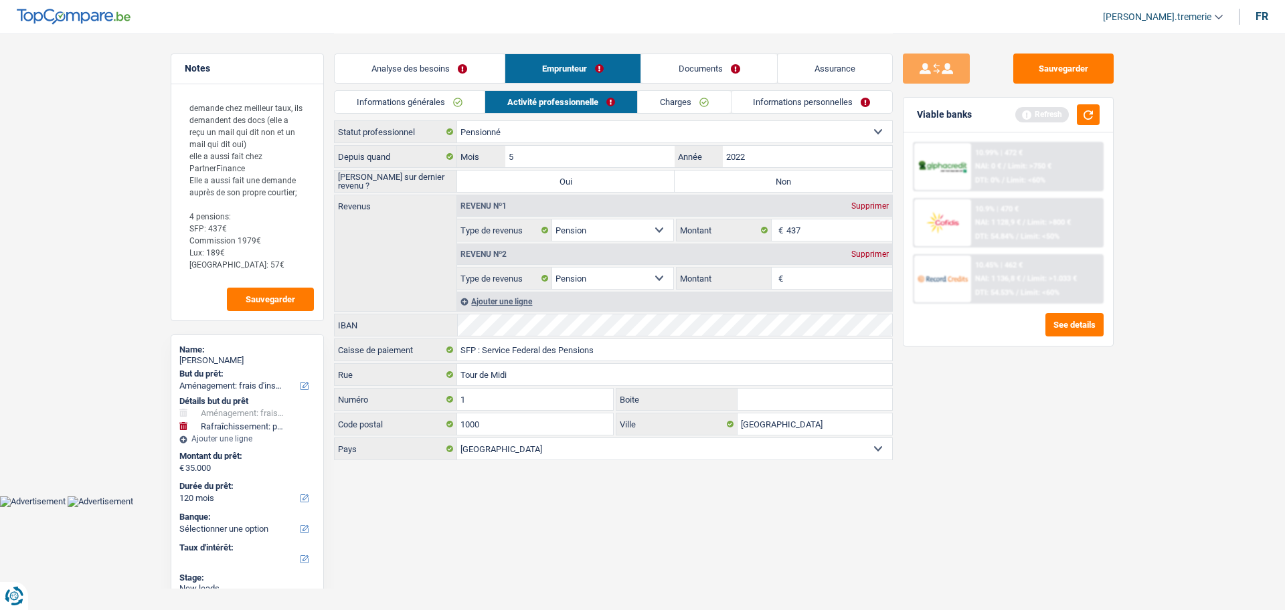
click at [827, 277] on input "Montant" at bounding box center [839, 278] width 106 height 21
type input "1.979"
click at [527, 300] on div "Ajouter une ligne" at bounding box center [674, 301] width 435 height 19
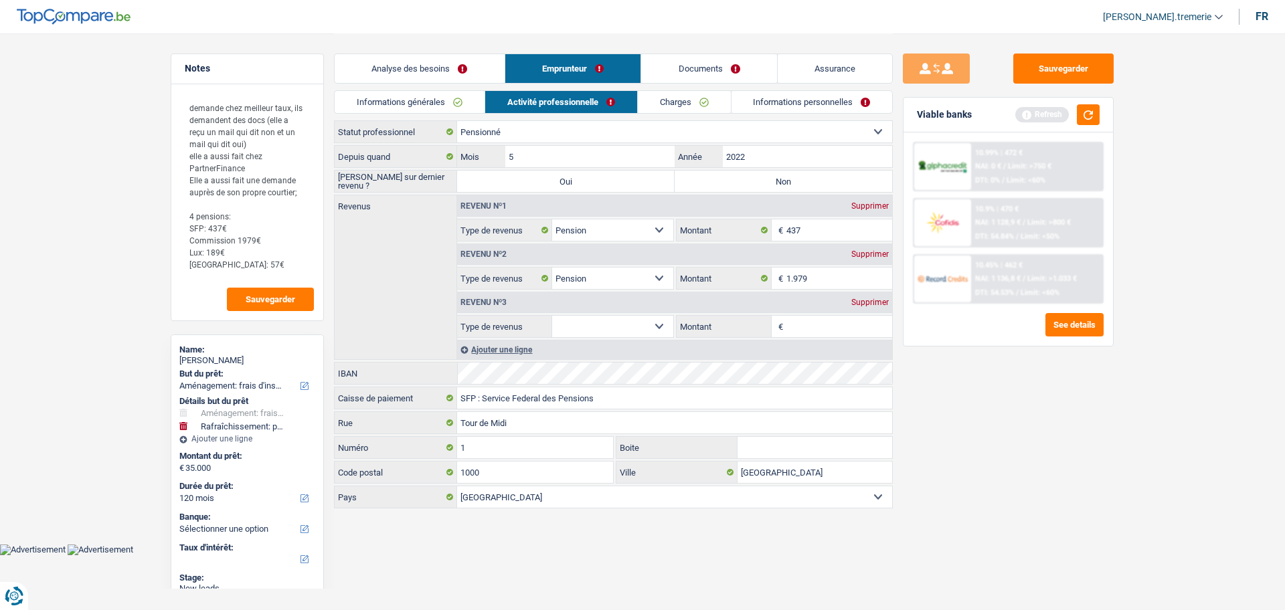
click at [633, 321] on select "Allocation d'handicap Allocations chômage Allocations familiales Chèques repas …" at bounding box center [612, 326] width 121 height 21
select select "pension"
click at [552, 316] on select "Allocation d'handicap Allocations chômage Allocations familiales Chèques repas …" at bounding box center [612, 326] width 121 height 21
click at [812, 323] on input "Montant" at bounding box center [839, 326] width 106 height 21
type input "189"
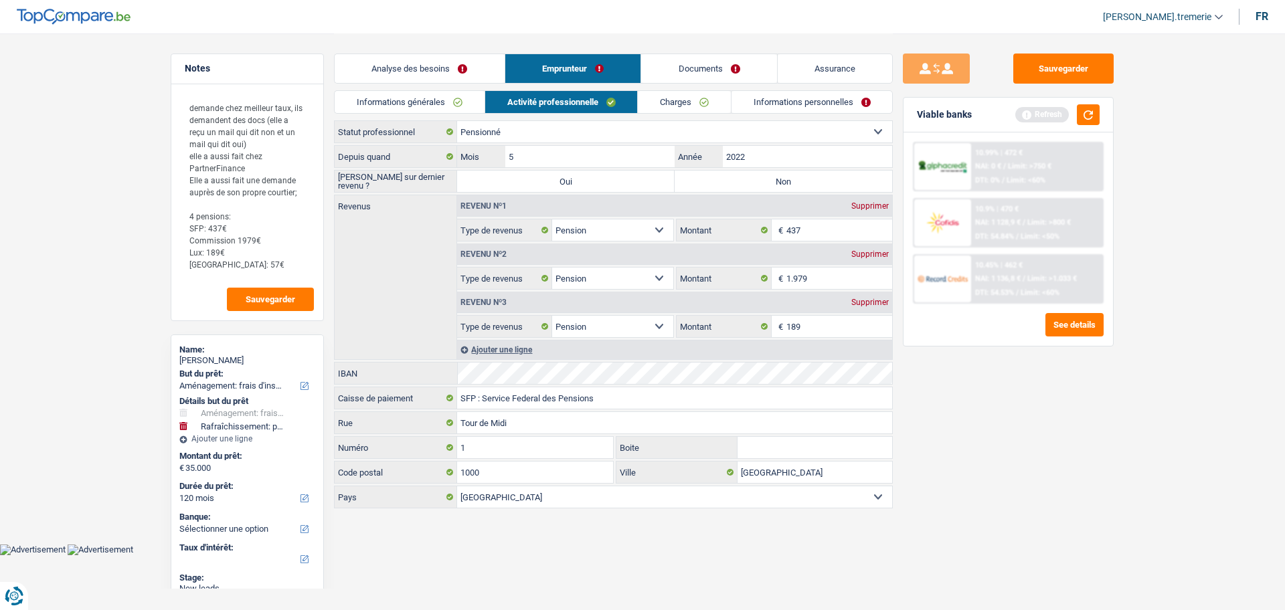
click at [511, 345] on div "Ajouter une ligne" at bounding box center [674, 349] width 435 height 19
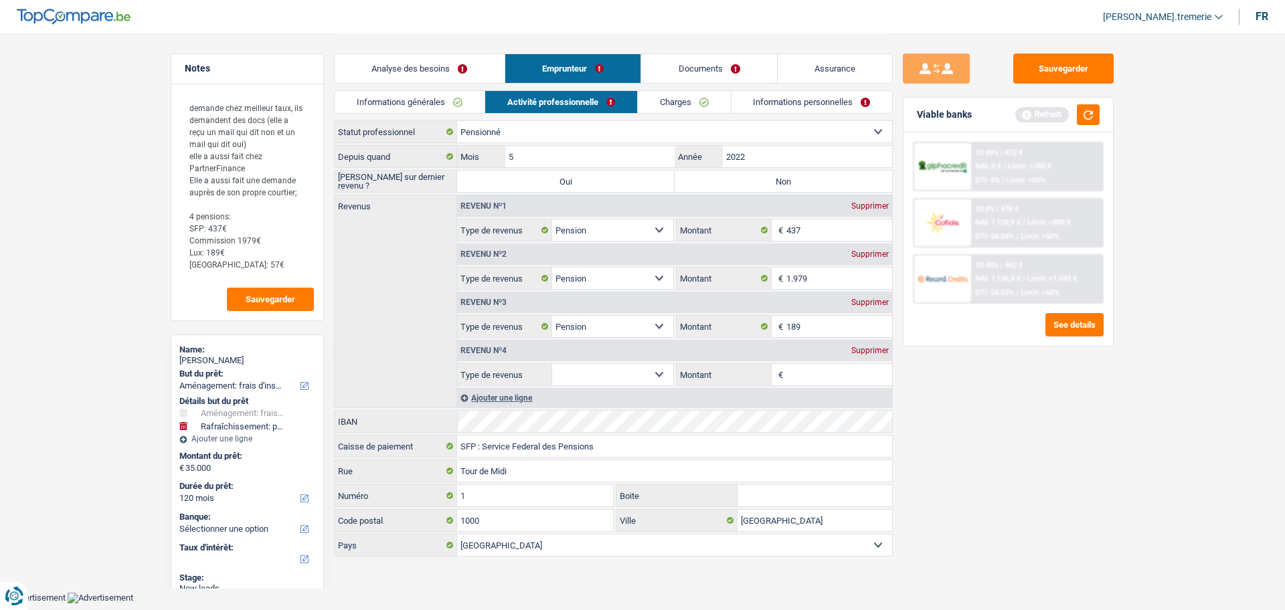
click at [614, 370] on select "Allocation d'handicap Allocations chômage Allocations familiales Chèques repas …" at bounding box center [612, 374] width 121 height 21
select select "pension"
click at [552, 364] on select "Allocation d'handicap Allocations chômage Allocations familiales Chèques repas …" at bounding box center [612, 374] width 121 height 21
click at [818, 371] on input "Montant" at bounding box center [839, 374] width 106 height 21
type input "57"
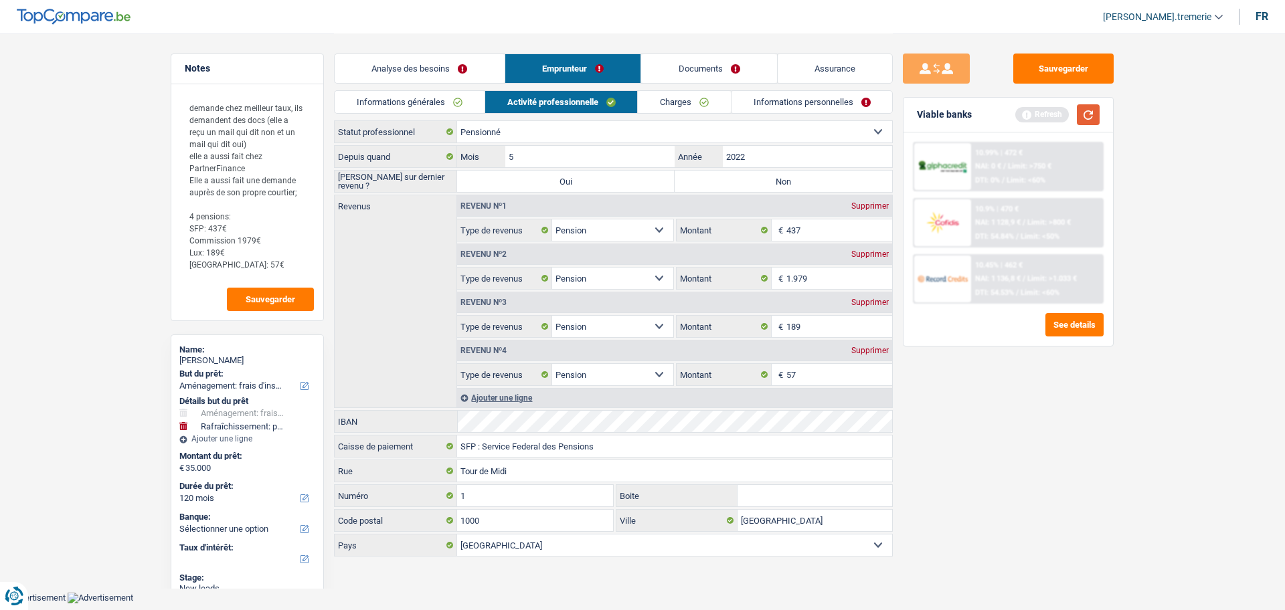
click at [1089, 108] on button "button" at bounding box center [1088, 114] width 23 height 21
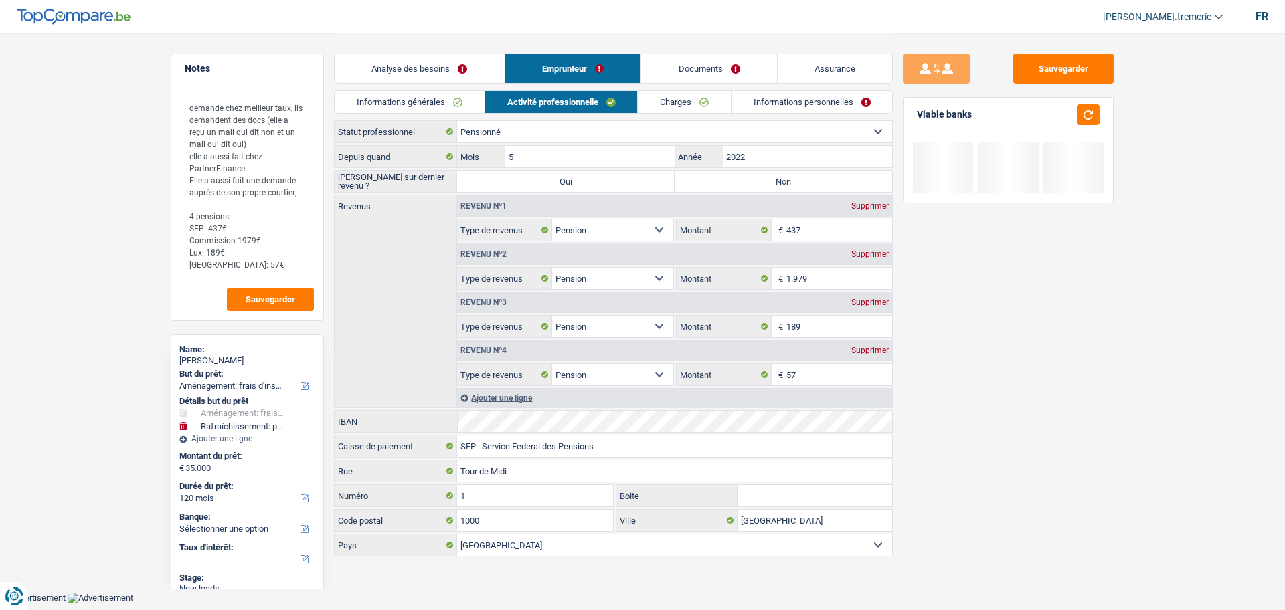
click at [685, 103] on link "Charges" at bounding box center [684, 102] width 93 height 22
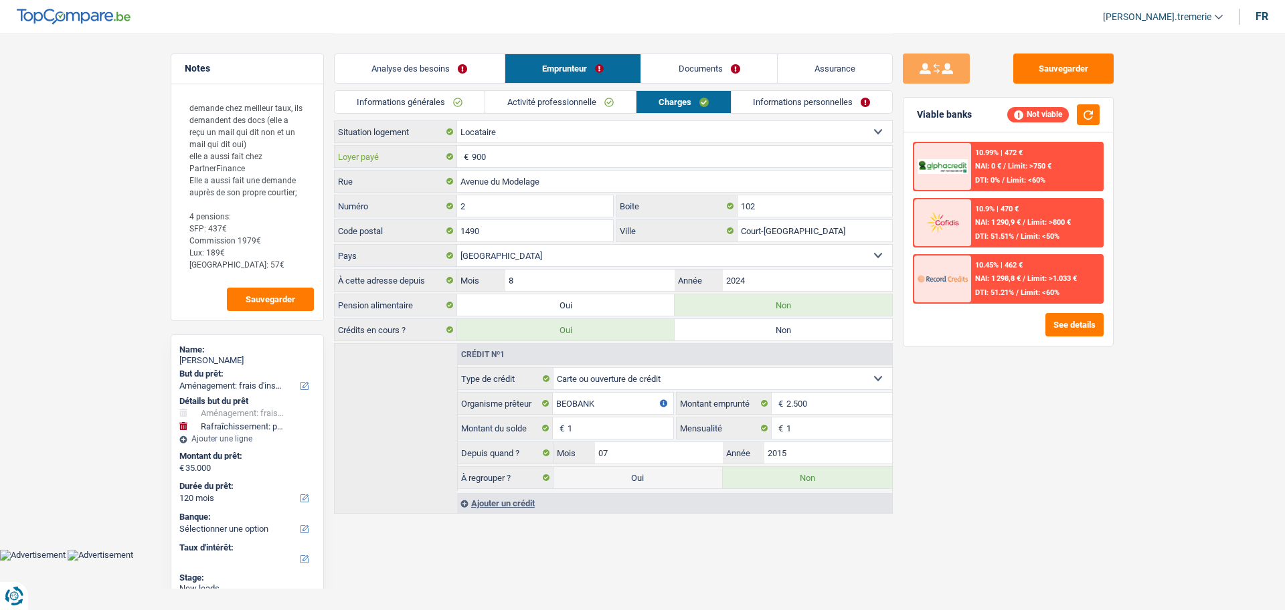
click at [521, 162] on input "900" at bounding box center [682, 156] width 420 height 21
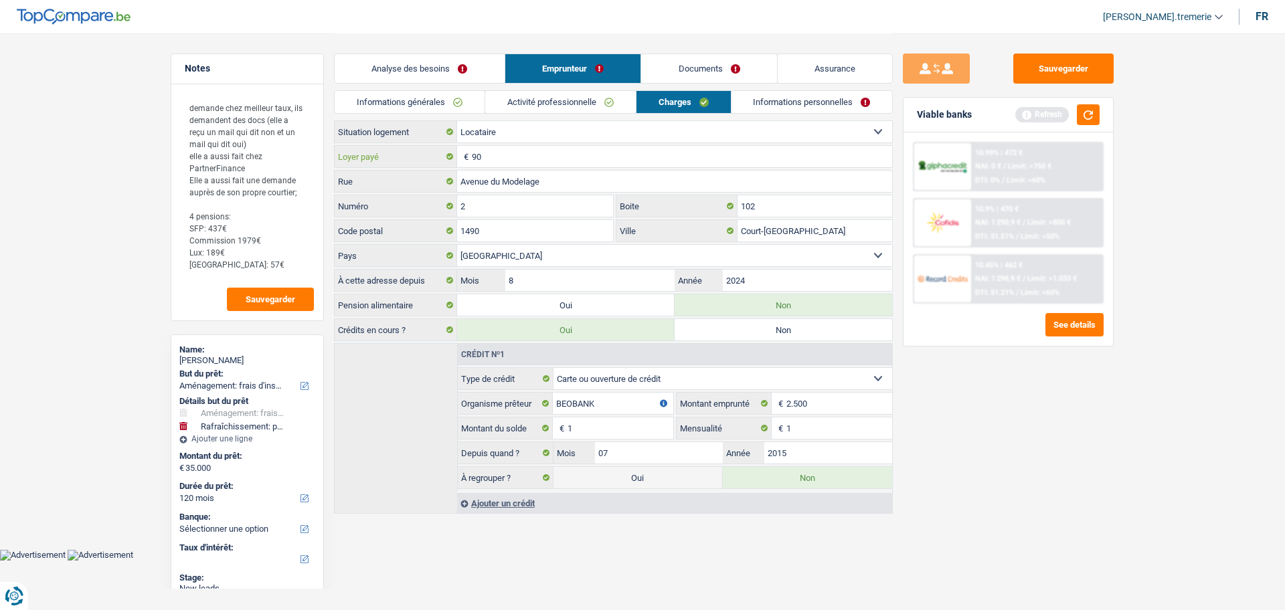
type input "9"
type input "810"
click at [1093, 116] on button "button" at bounding box center [1088, 114] width 23 height 21
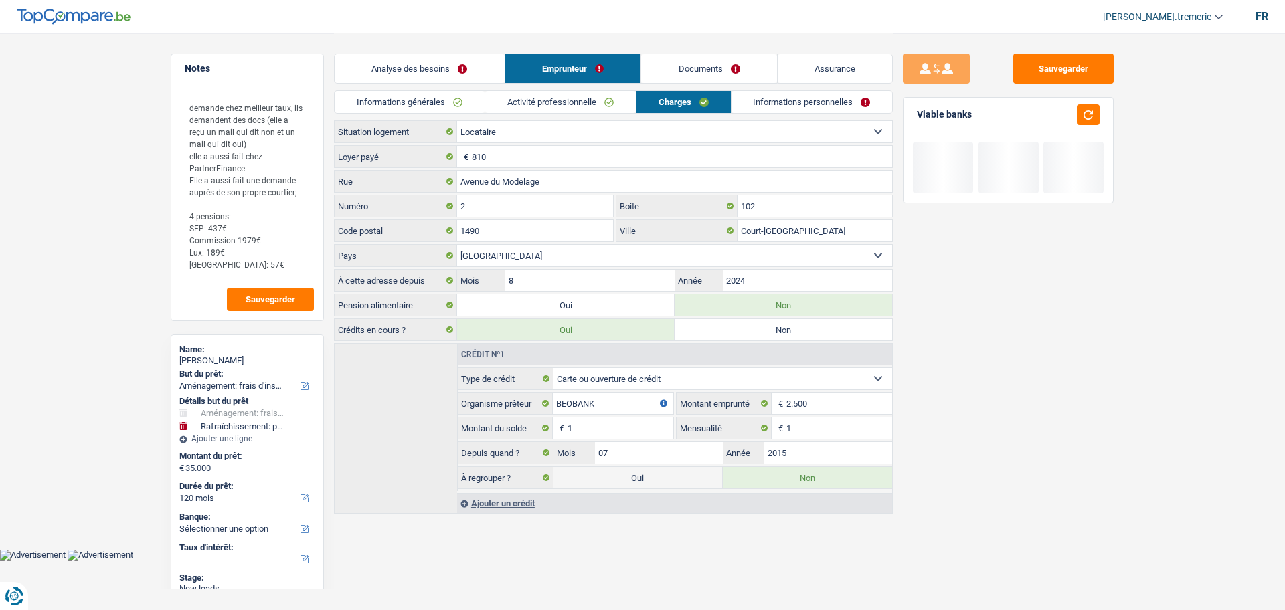
click at [783, 105] on link "Informations personnelles" at bounding box center [811, 102] width 161 height 22
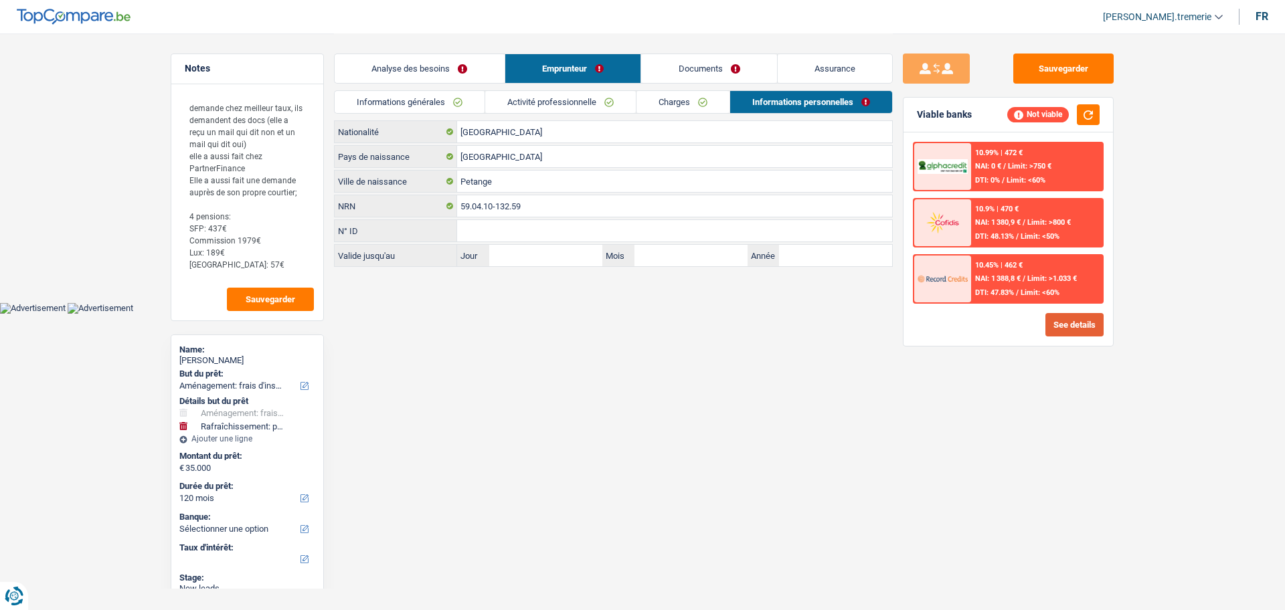
click at [1080, 329] on button "See details" at bounding box center [1074, 324] width 58 height 23
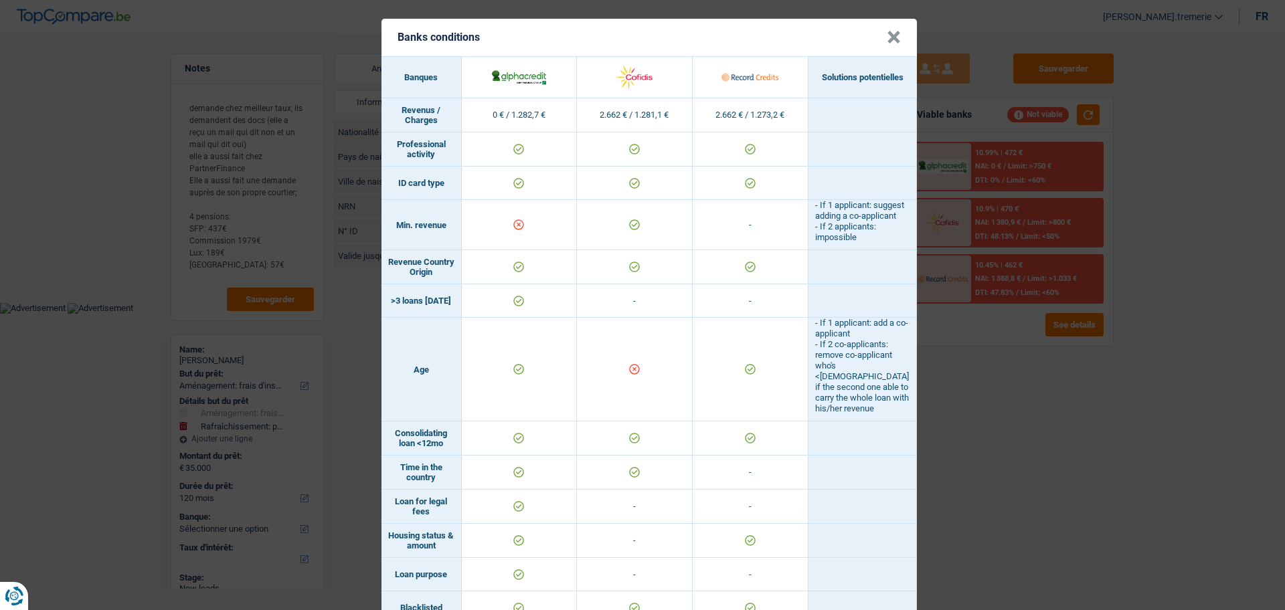
click at [889, 32] on button "×" at bounding box center [894, 37] width 14 height 13
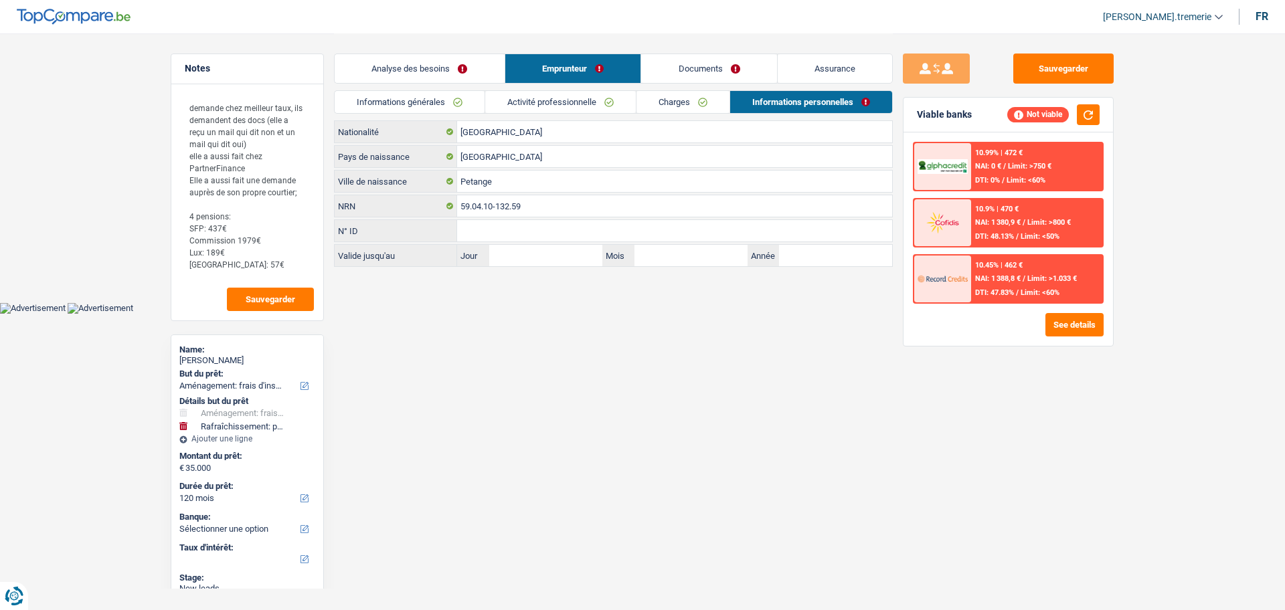
click at [432, 77] on link "Analyse des besoins" at bounding box center [420, 68] width 170 height 29
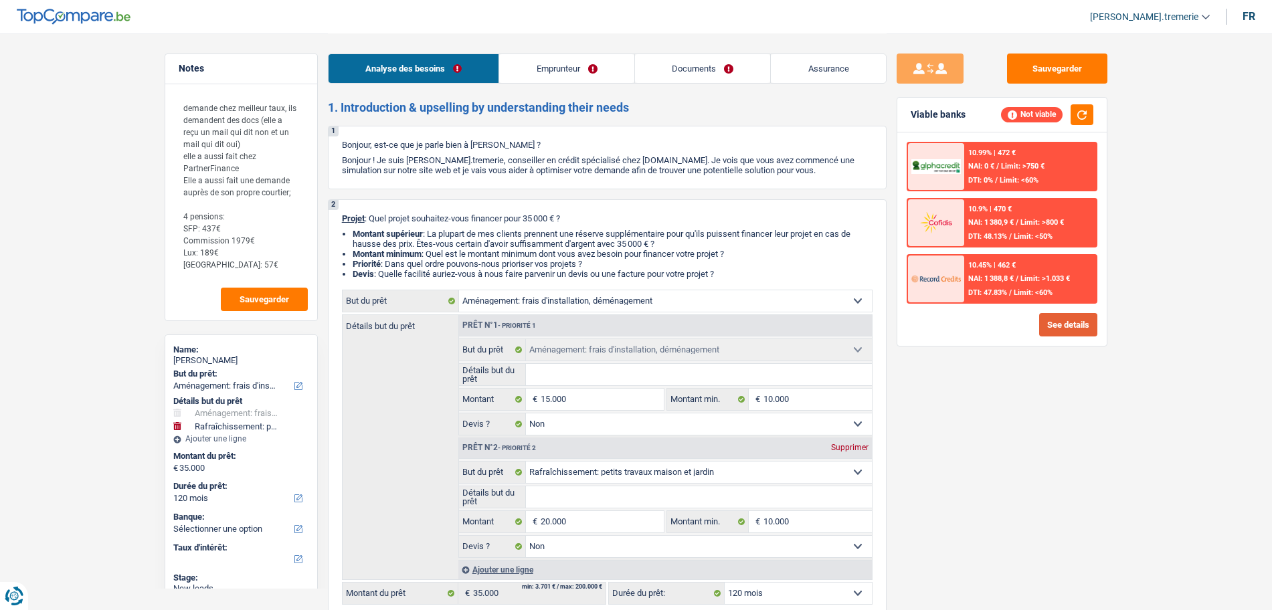
click at [1070, 321] on button "See details" at bounding box center [1068, 324] width 58 height 23
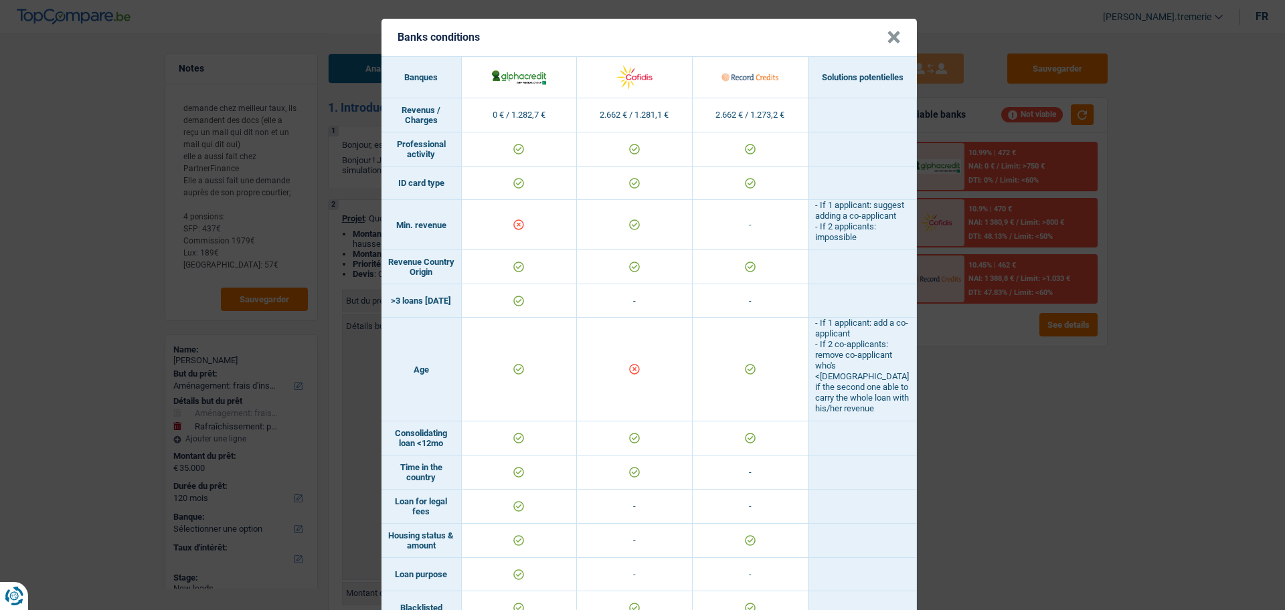
click at [887, 44] on button "×" at bounding box center [894, 37] width 14 height 13
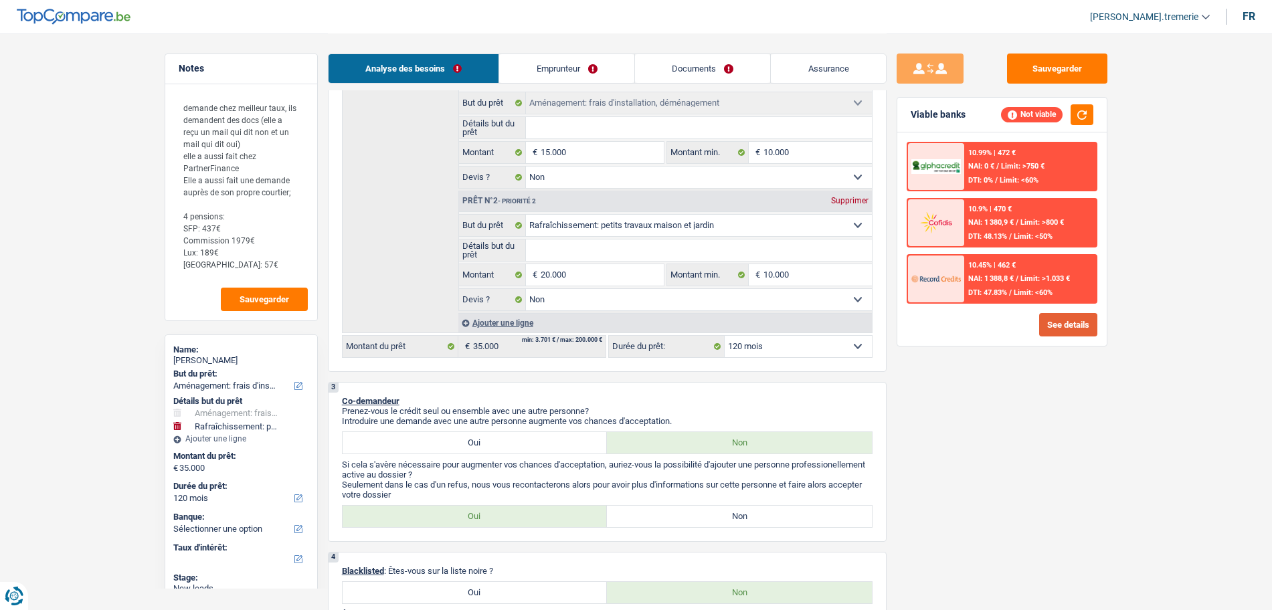
scroll to position [248, 0]
click at [248, 260] on textarea "demande chez meilleur taux, ils demandent des docs (elle a reçu un mail qui dit…" at bounding box center [241, 186] width 133 height 185
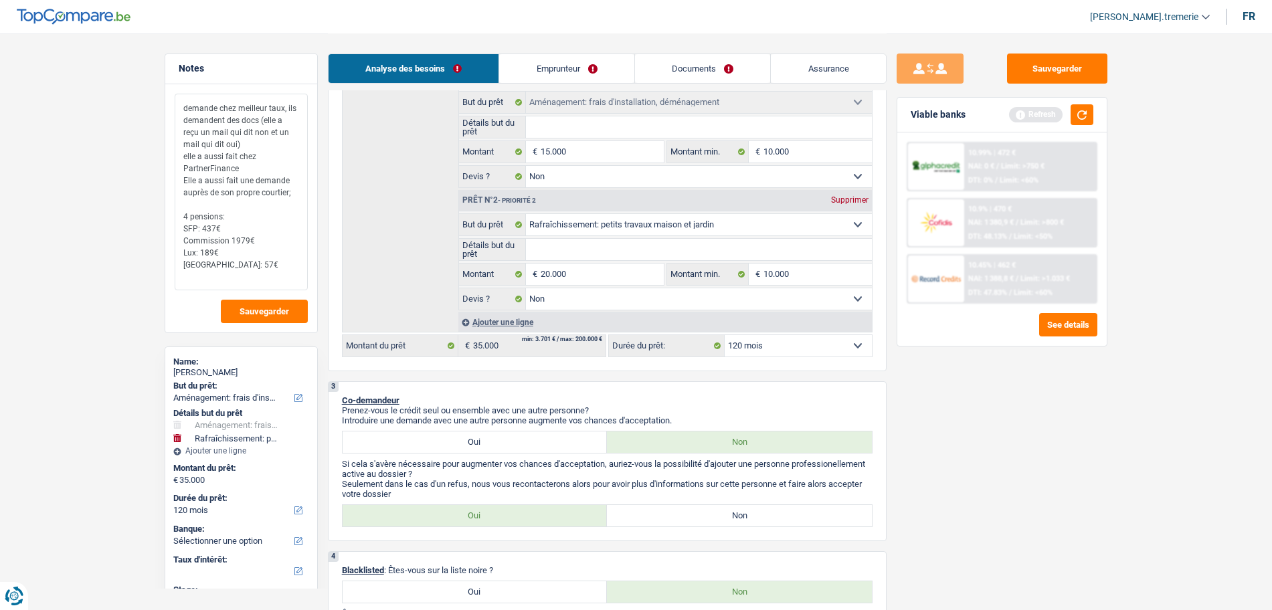
scroll to position [0, 0]
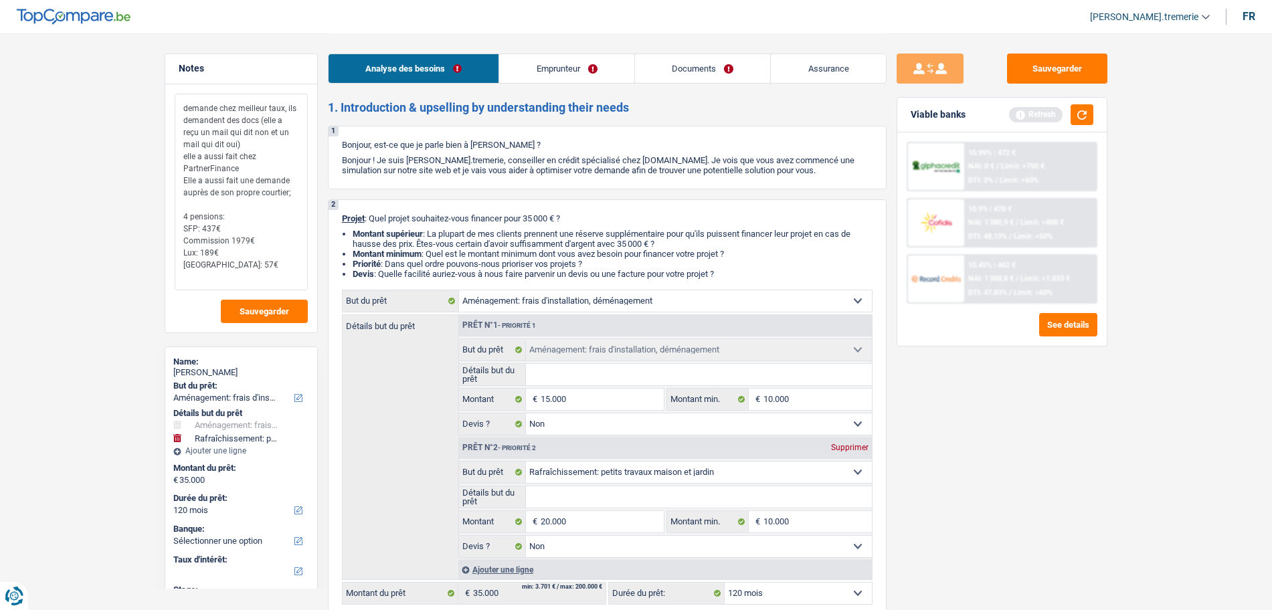
type textarea "demande chez meilleur taux, ils demandent des docs (elle a reçu un mail qui dit…"
click at [565, 70] on link "Emprunteur" at bounding box center [566, 68] width 135 height 29
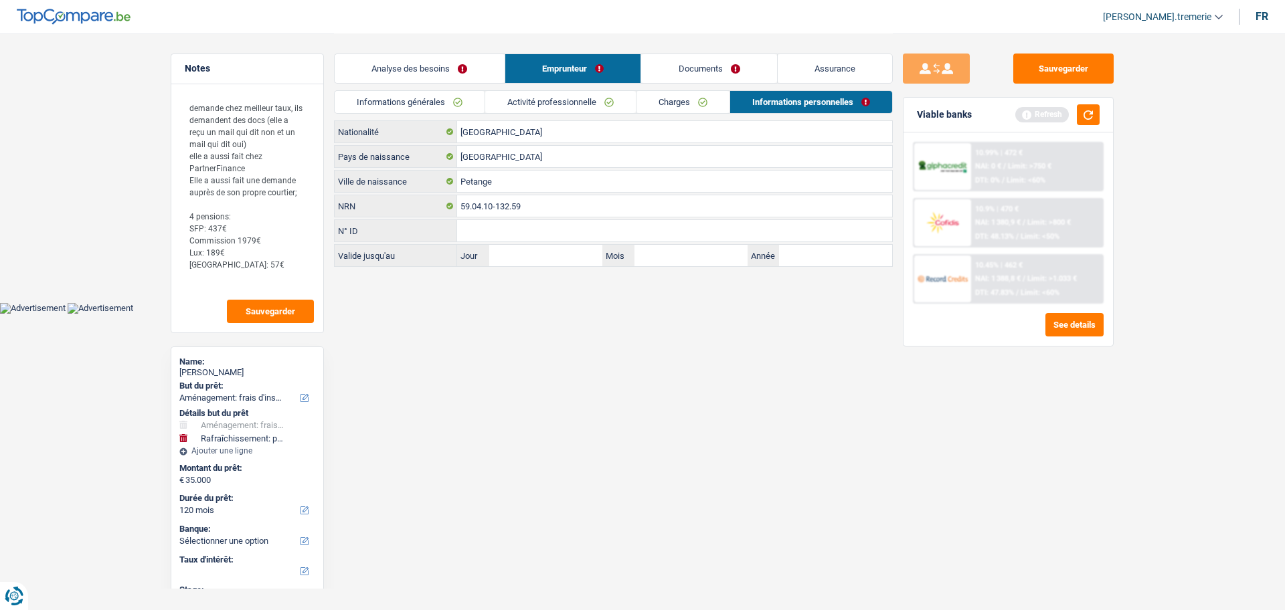
click at [430, 76] on link "Analyse des besoins" at bounding box center [420, 68] width 170 height 29
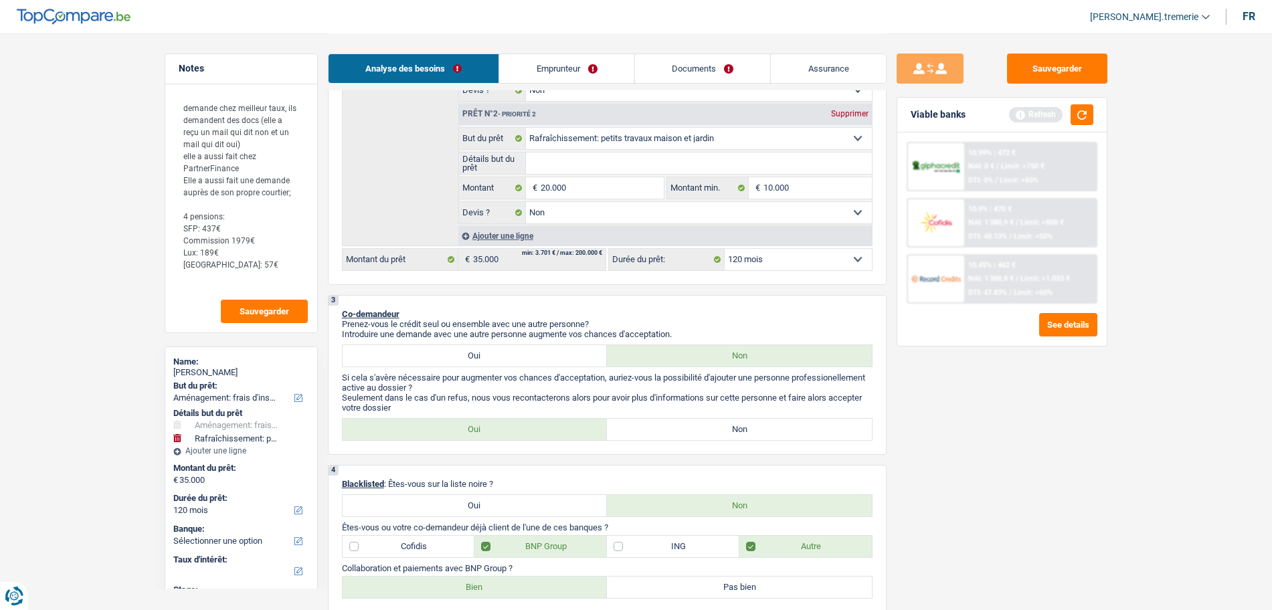
scroll to position [335, 0]
click at [773, 259] on select "12 mois 18 mois 24 mois 30 mois 36 mois 42 mois 48 mois 60 mois 72 mois 84 mois…" at bounding box center [798, 258] width 147 height 21
select select "84"
click at [725, 248] on select "12 mois 18 mois 24 mois 30 mois 36 mois 42 mois 48 mois 60 mois 72 mois 84 mois…" at bounding box center [798, 258] width 147 height 21
select select "84"
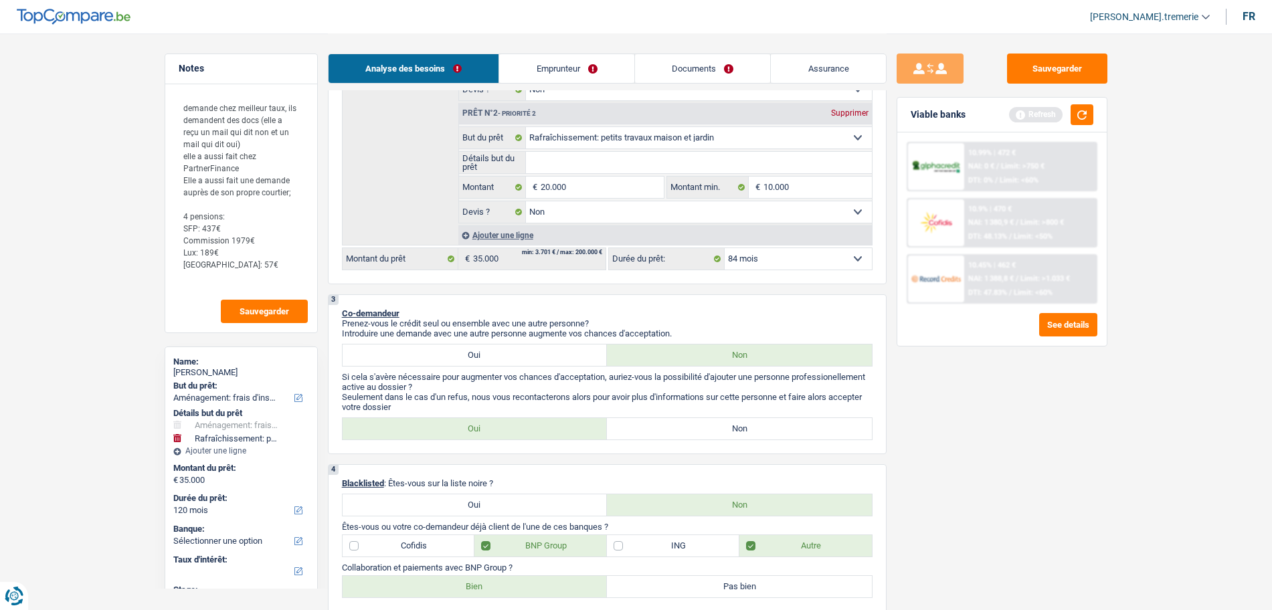
select select "84"
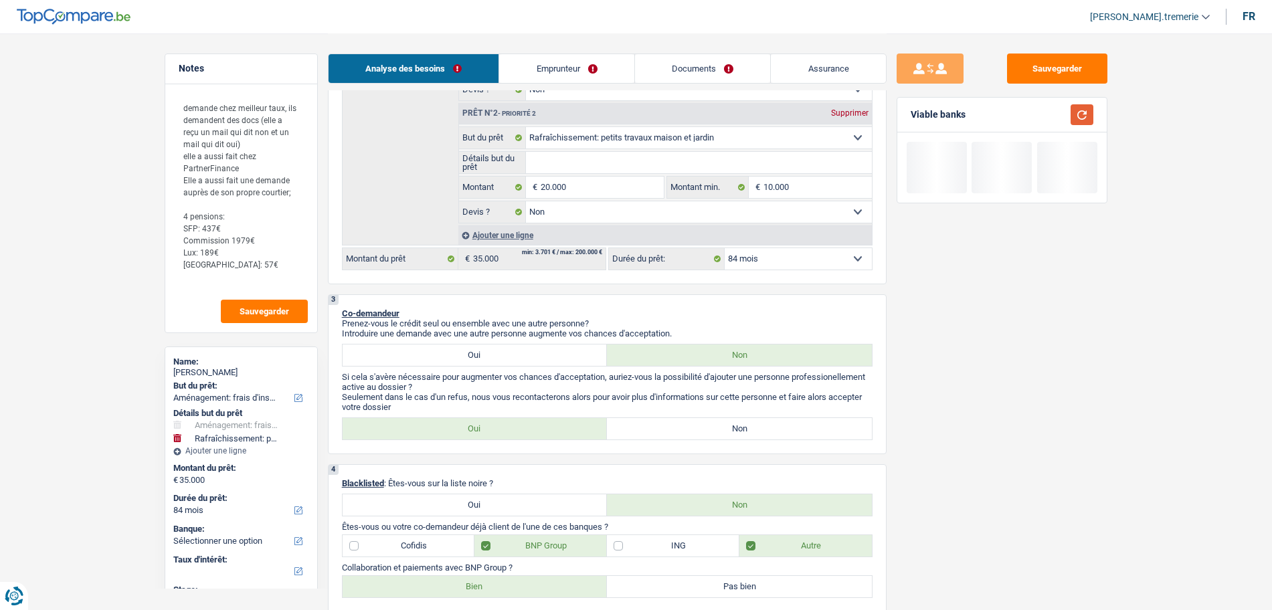
click at [1079, 118] on button "button" at bounding box center [1082, 114] width 23 height 21
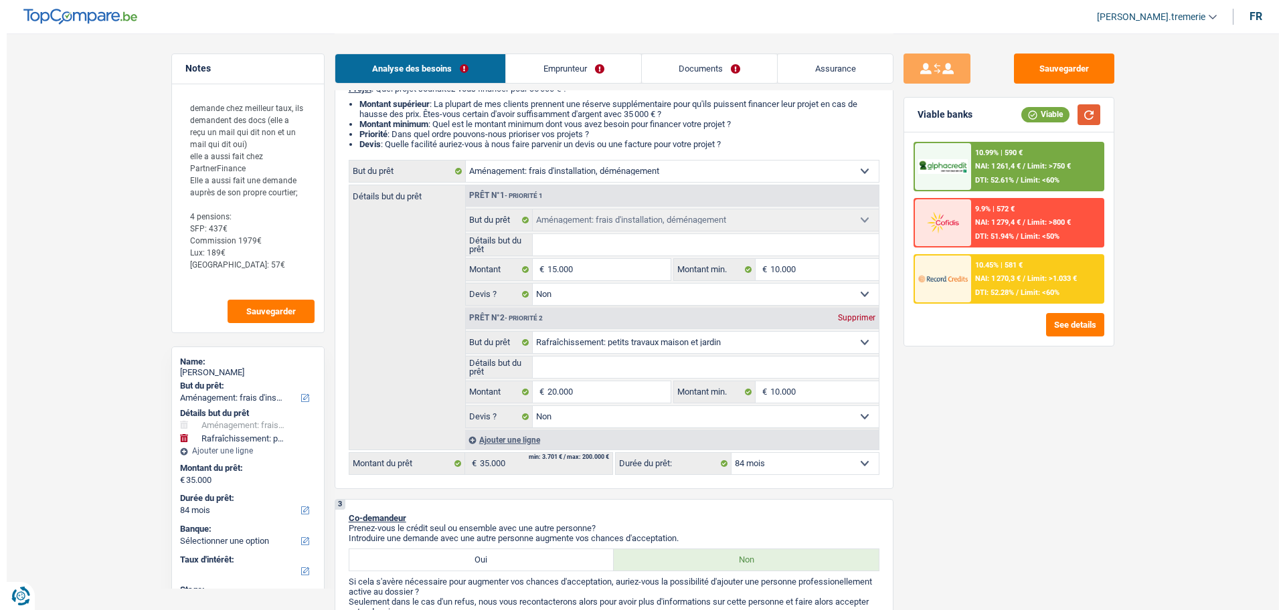
scroll to position [134, 0]
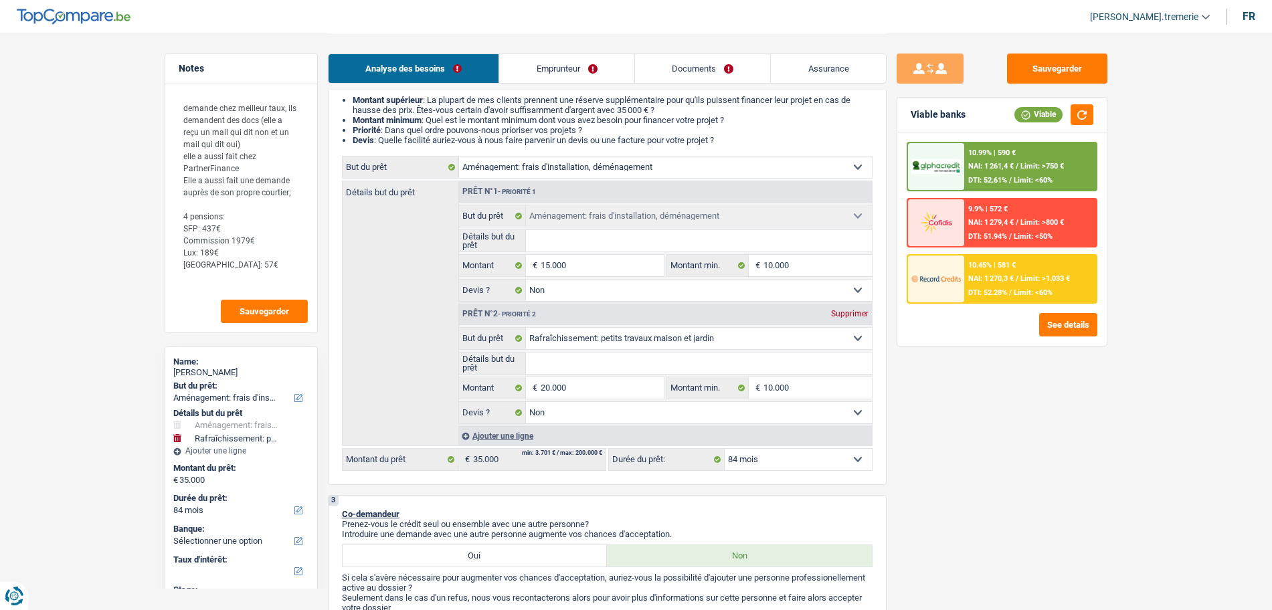
click at [756, 464] on select "12 mois 18 mois 24 mois 30 mois 36 mois 42 mois 48 mois 60 mois 72 mois 84 mois…" at bounding box center [798, 459] width 147 height 21
select select "96"
click at [725, 449] on select "12 mois 18 mois 24 mois 30 mois 36 mois 42 mois 48 mois 60 mois 72 mois 84 mois…" at bounding box center [798, 459] width 147 height 21
select select "96"
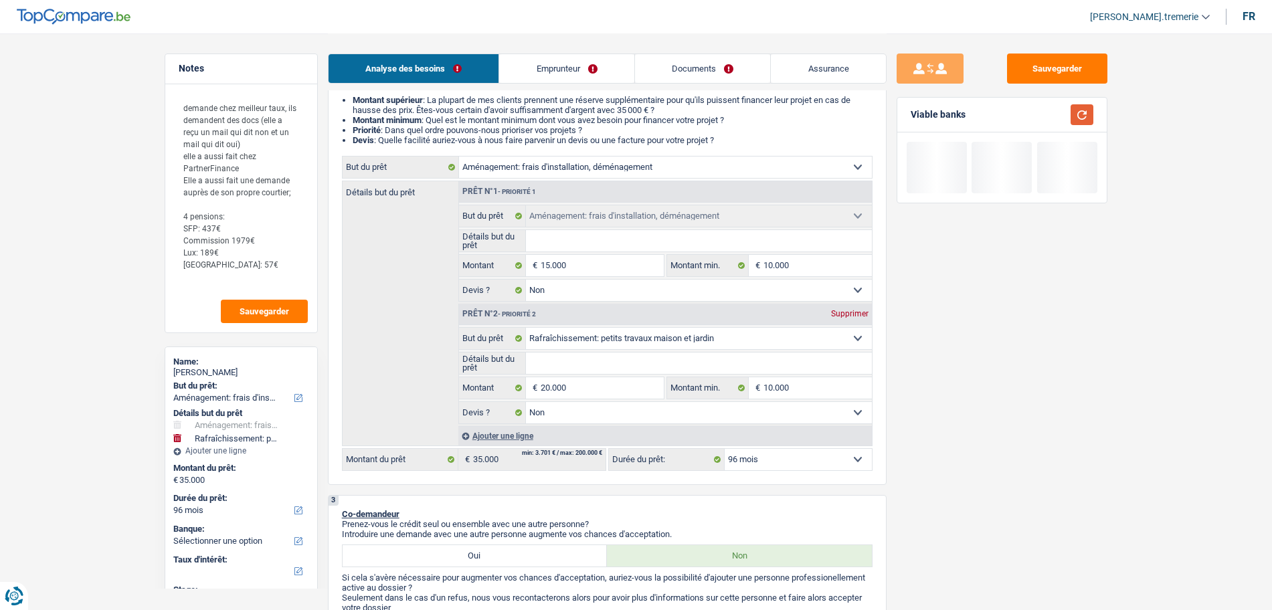
click at [1085, 109] on button "button" at bounding box center [1082, 114] width 23 height 21
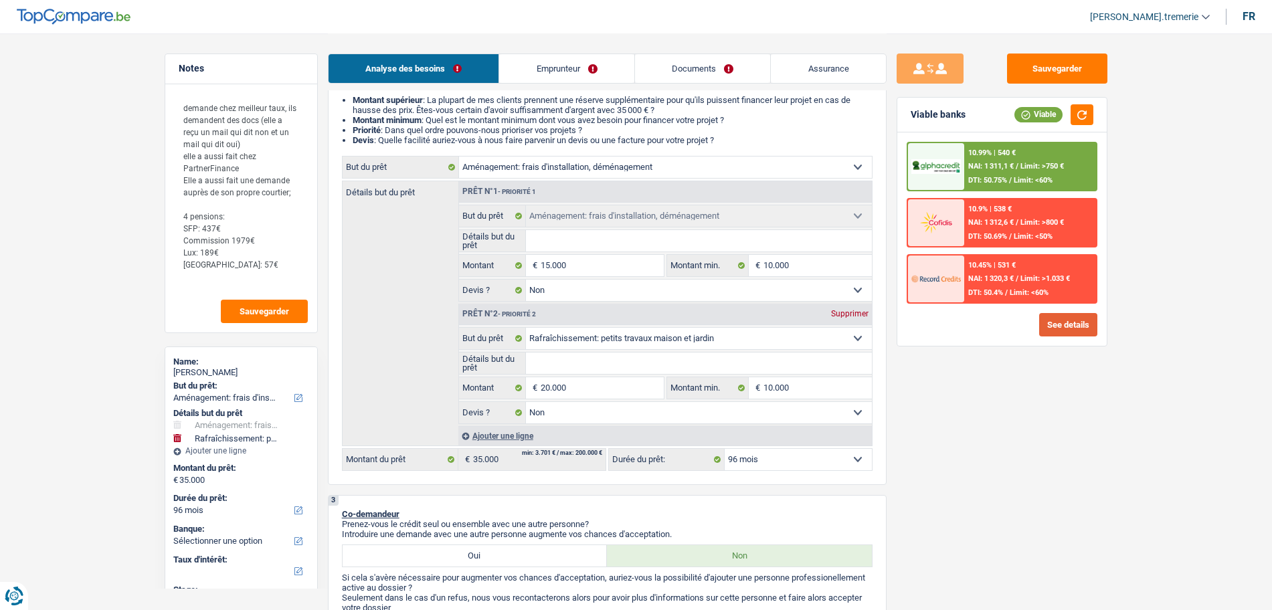
click at [1066, 329] on button "See details" at bounding box center [1068, 324] width 58 height 23
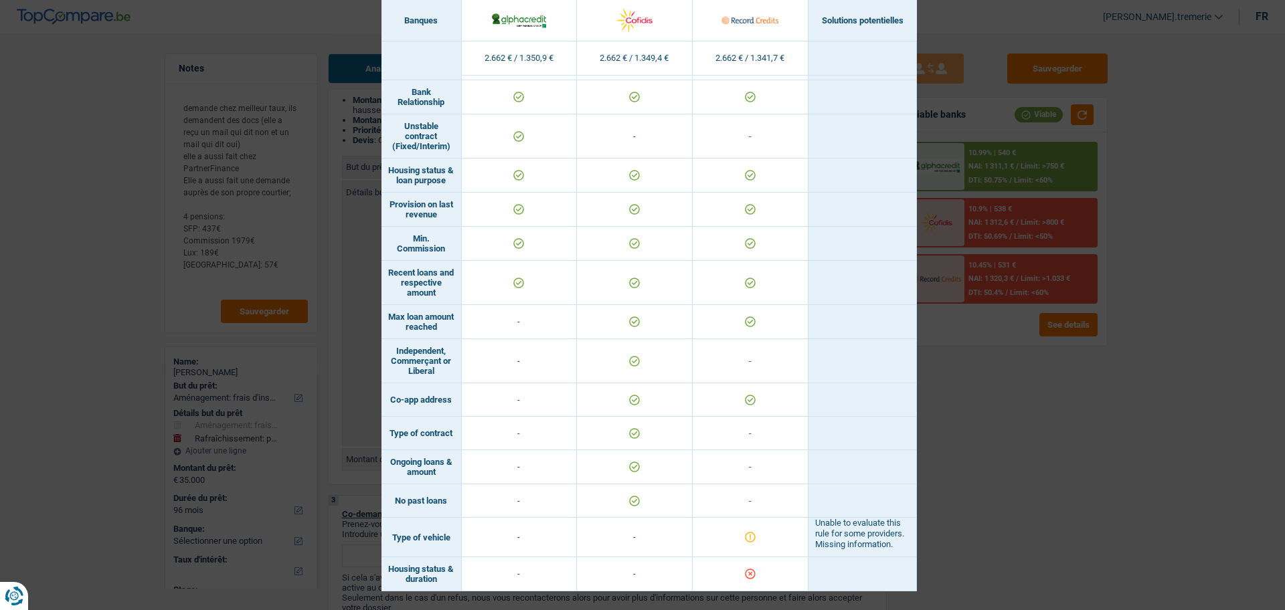
scroll to position [0, 0]
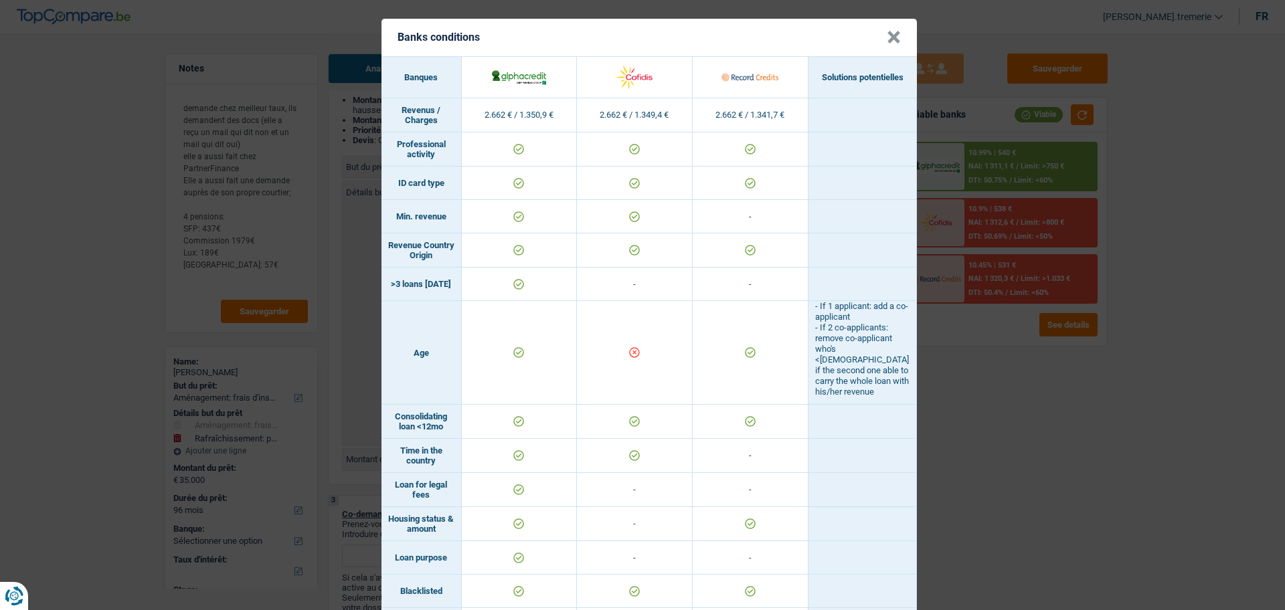
click at [894, 48] on header "Banks conditions ×" at bounding box center [648, 37] width 535 height 37
click at [889, 32] on button "×" at bounding box center [894, 37] width 14 height 13
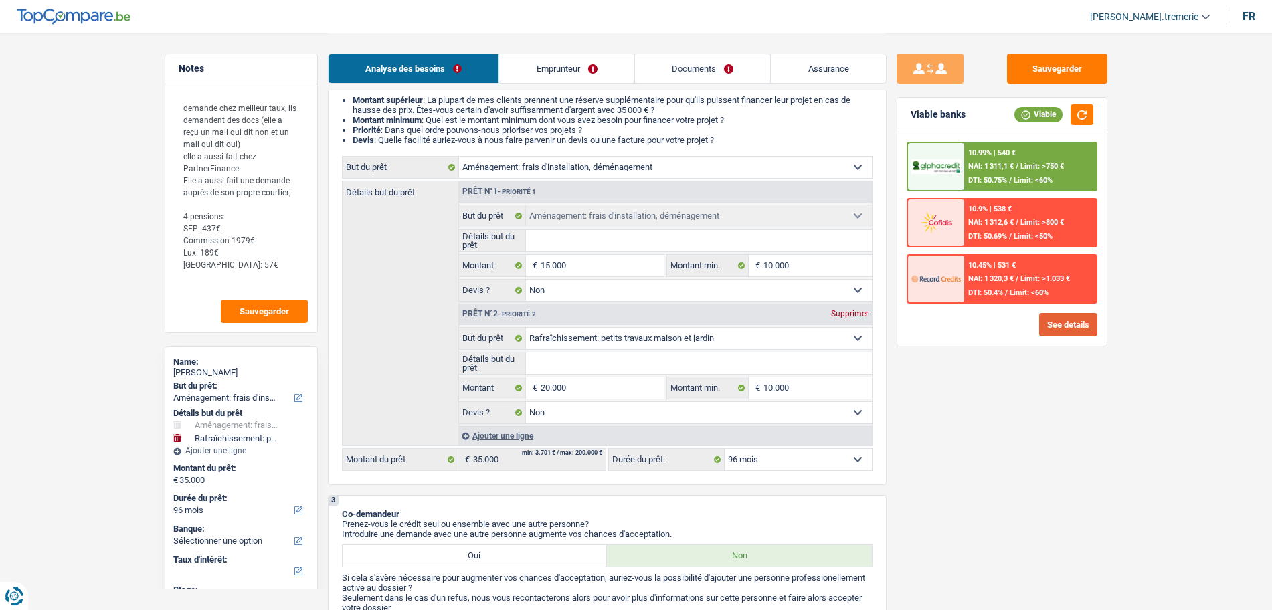
click at [1087, 323] on button "See details" at bounding box center [1068, 324] width 58 height 23
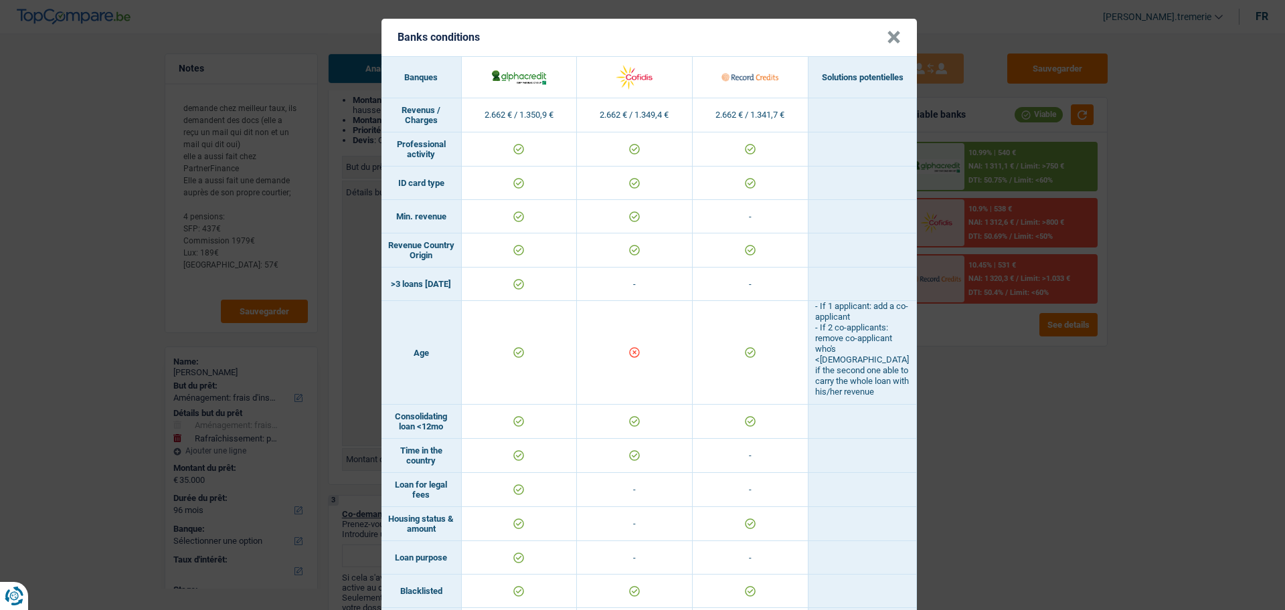
click at [887, 42] on button "×" at bounding box center [894, 37] width 14 height 13
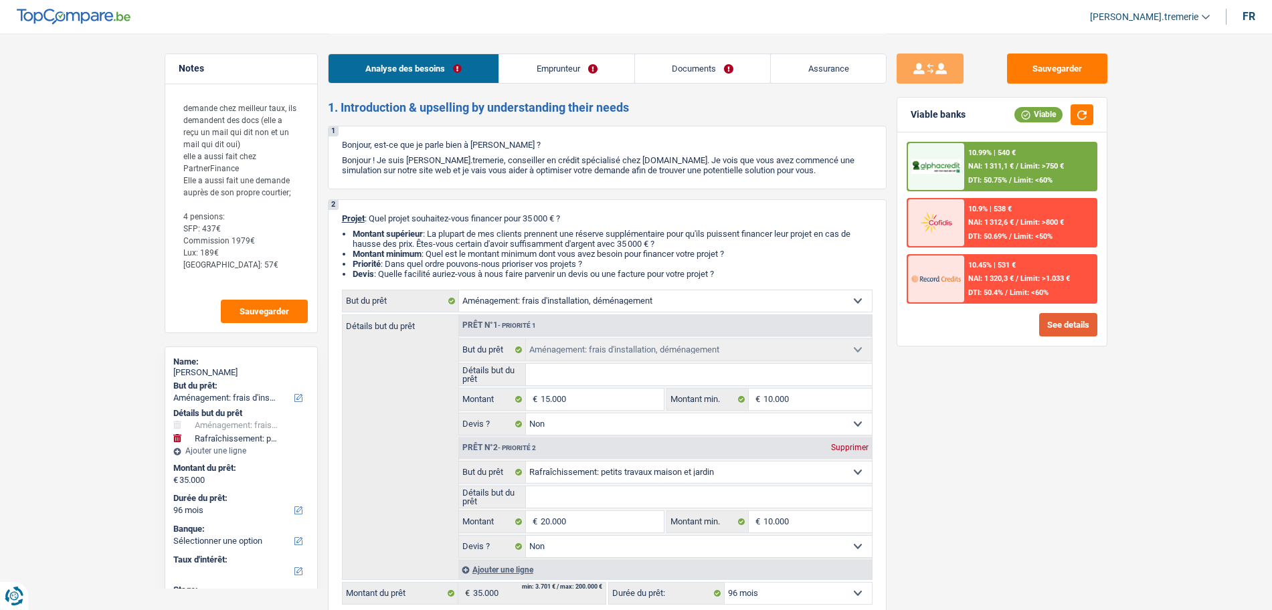
scroll to position [140, 0]
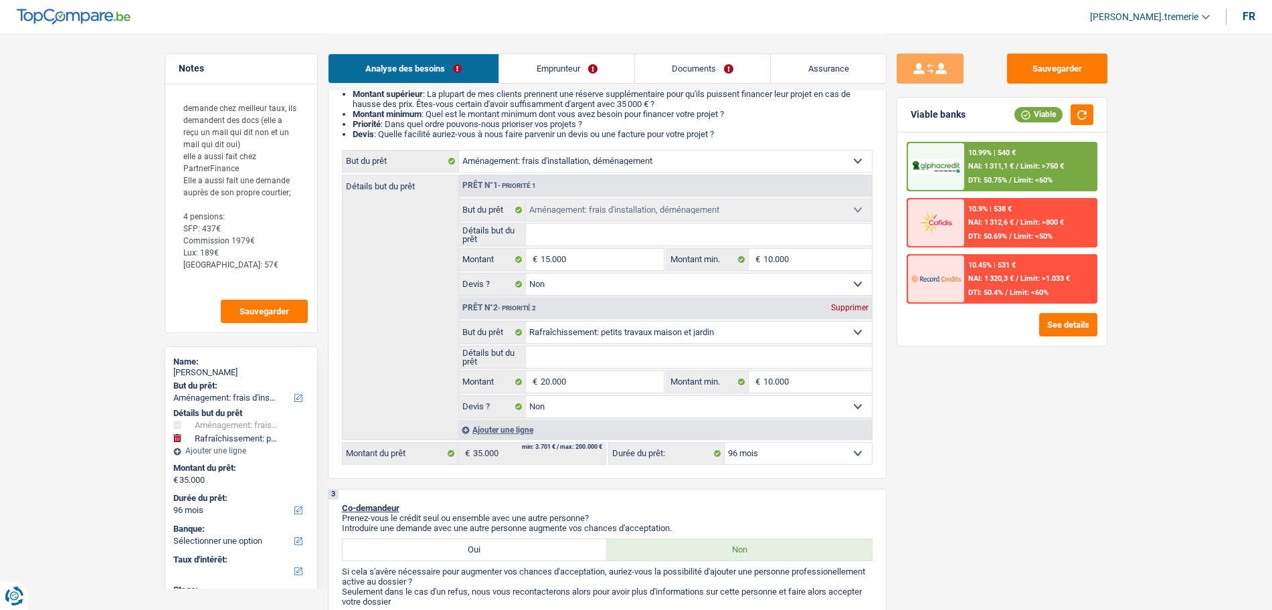
click at [760, 454] on select "12 mois 18 mois 24 mois 30 mois 36 mois 42 mois 48 mois 60 mois 72 mois 84 mois…" at bounding box center [798, 453] width 147 height 21
select select "84"
click at [725, 443] on select "12 mois 18 mois 24 mois 30 mois 36 mois 42 mois 48 mois 60 mois 72 mois 84 mois…" at bounding box center [798, 453] width 147 height 21
select select "84"
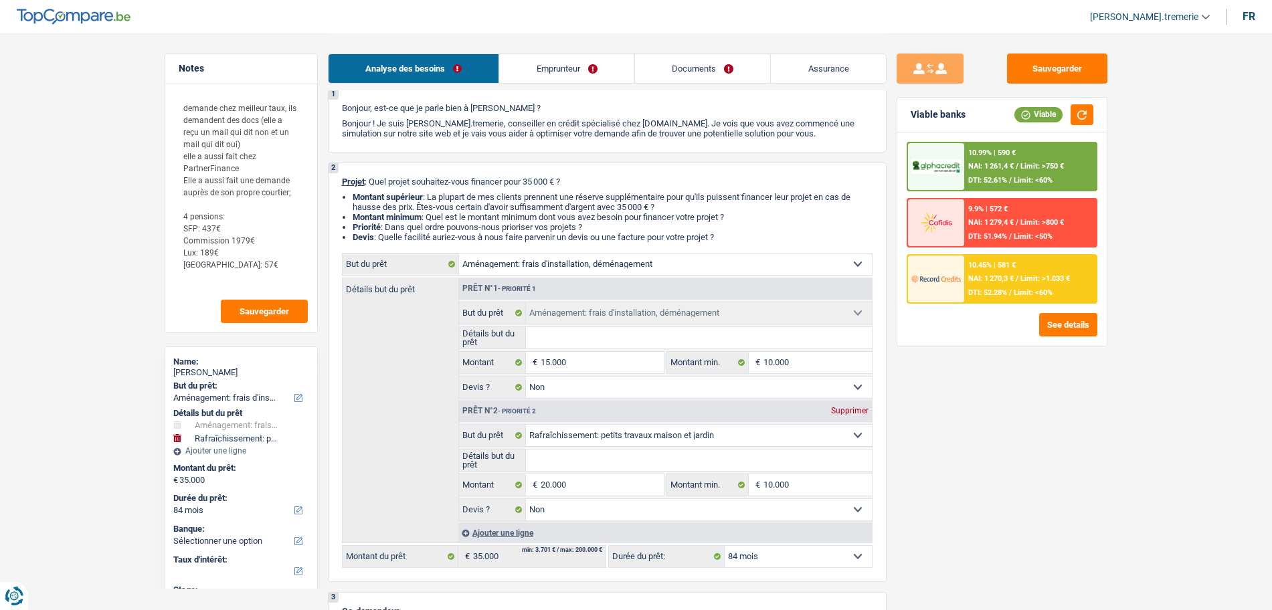
scroll to position [36, 0]
click at [216, 280] on textarea "demande chez meilleur taux, ils demandent des docs (elle a reçu un mail qui dit…" at bounding box center [241, 192] width 133 height 197
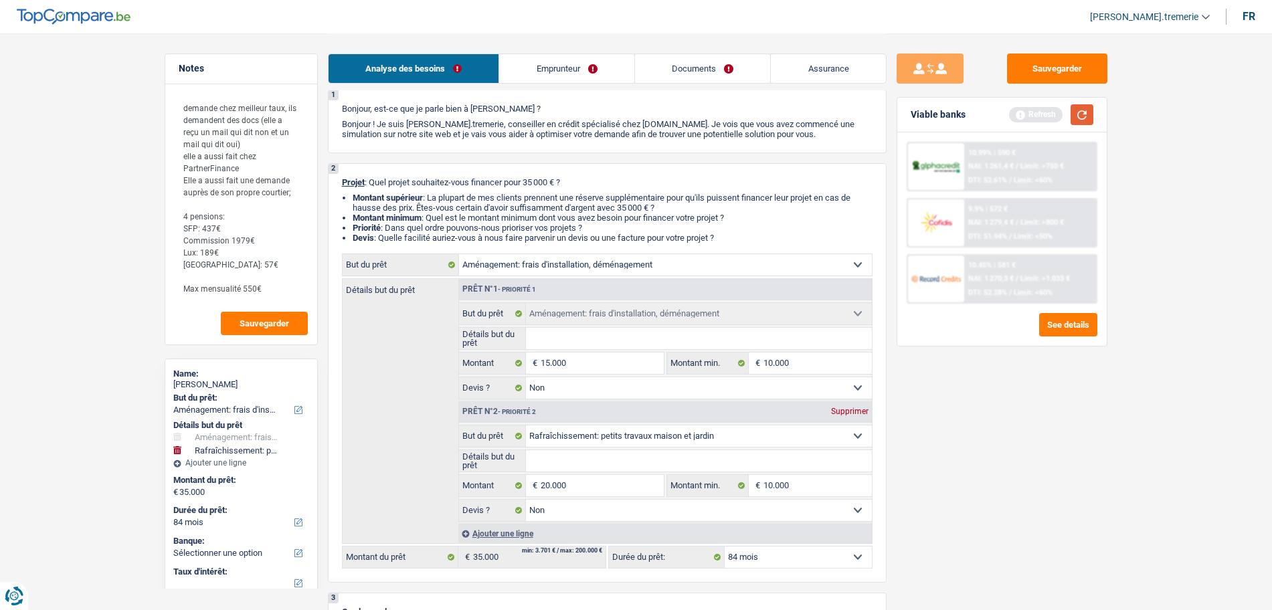
click at [1076, 115] on button "button" at bounding box center [1082, 114] width 23 height 21
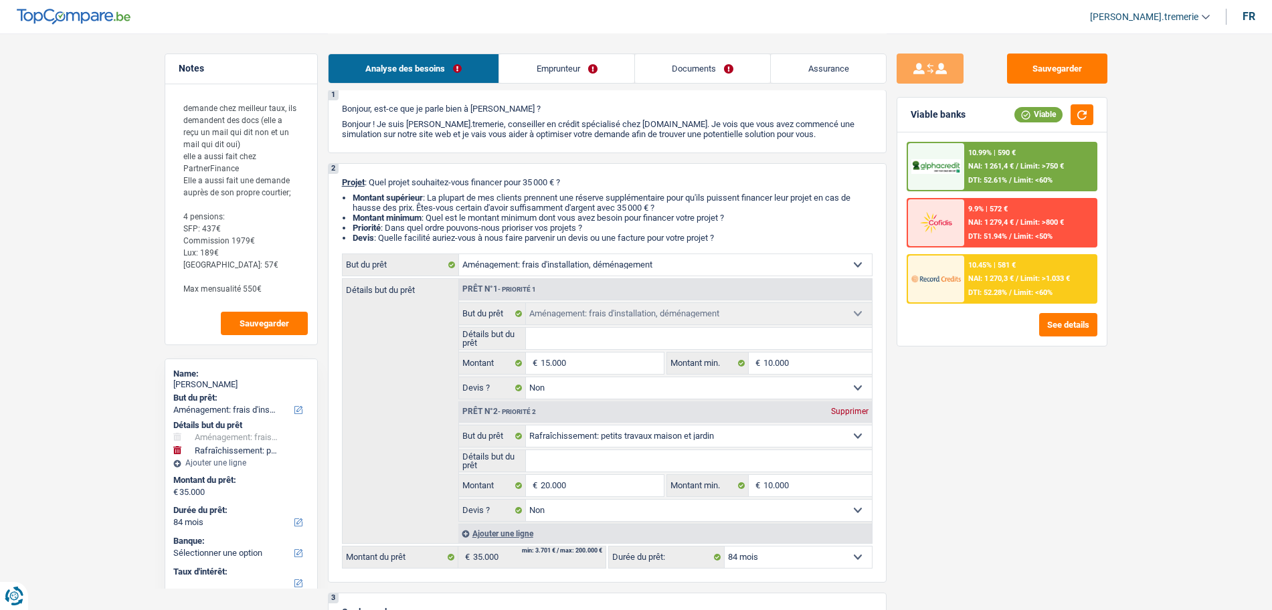
click at [758, 566] on select "12 mois 18 mois 24 mois 30 mois 36 mois 42 mois 48 mois 60 mois 72 mois 84 mois…" at bounding box center [798, 557] width 147 height 21
click at [265, 289] on textarea "demande chez meilleur taux, ils demandent des docs (elle a reçu un mail qui dit…" at bounding box center [241, 198] width 133 height 209
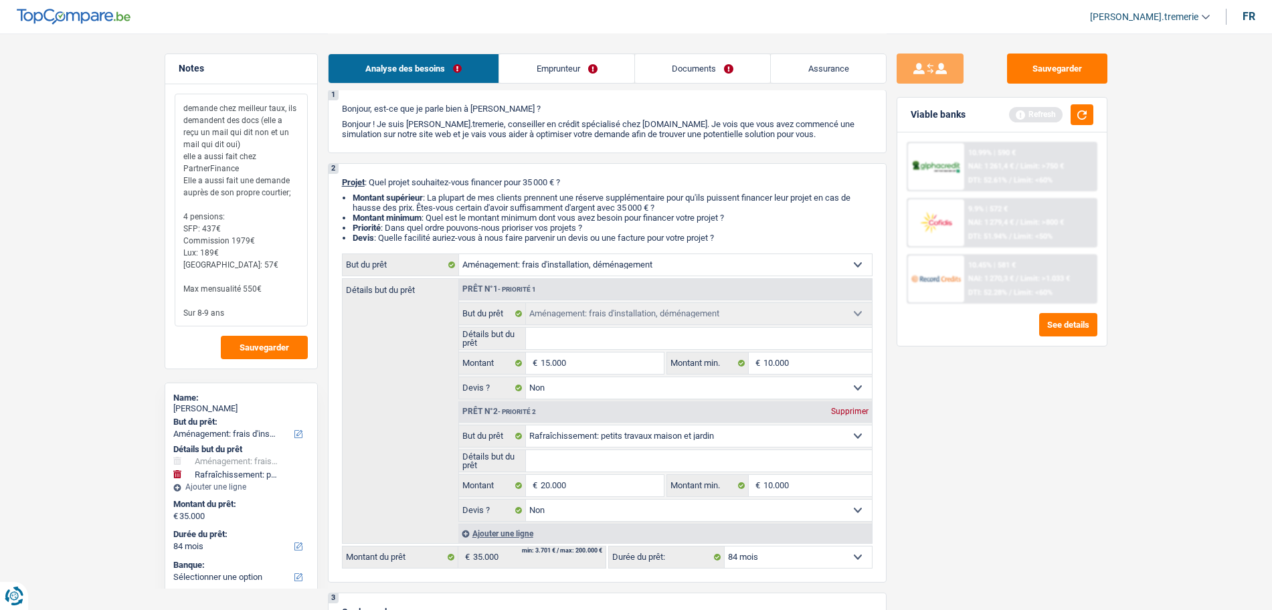
click at [248, 290] on textarea "demande chez meilleur taux, ils demandent des docs (elle a reçu un mail qui dit…" at bounding box center [241, 210] width 133 height 233
type textarea "demande chez meilleur taux, ils demandent des docs (elle a reçu un mail qui dit…"
click at [1084, 120] on button "button" at bounding box center [1082, 114] width 23 height 21
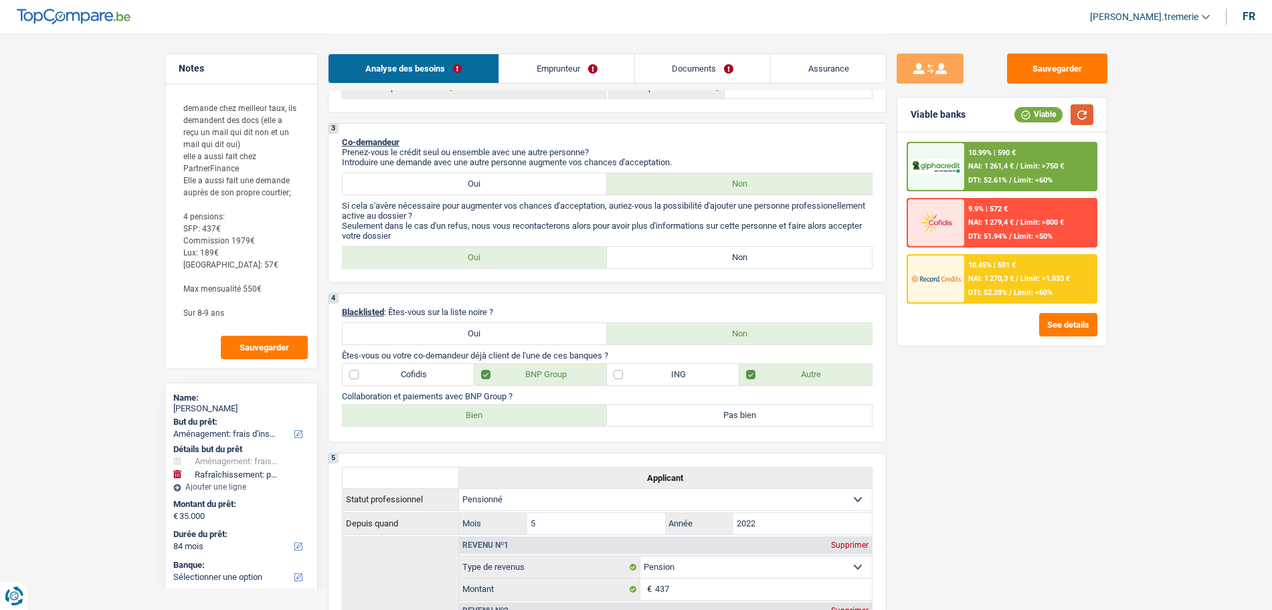
scroll to position [505, 0]
click at [699, 264] on label "Non" at bounding box center [739, 258] width 265 height 21
click at [699, 264] on input "Non" at bounding box center [739, 258] width 265 height 21
radio input "true"
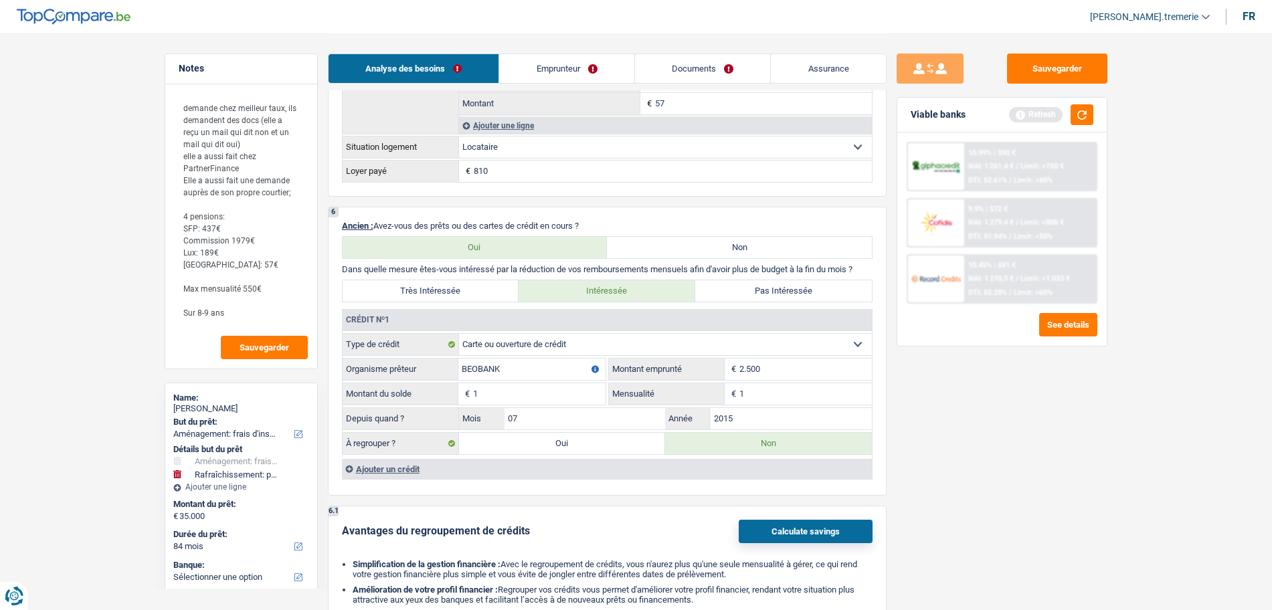
scroll to position [2125, 0]
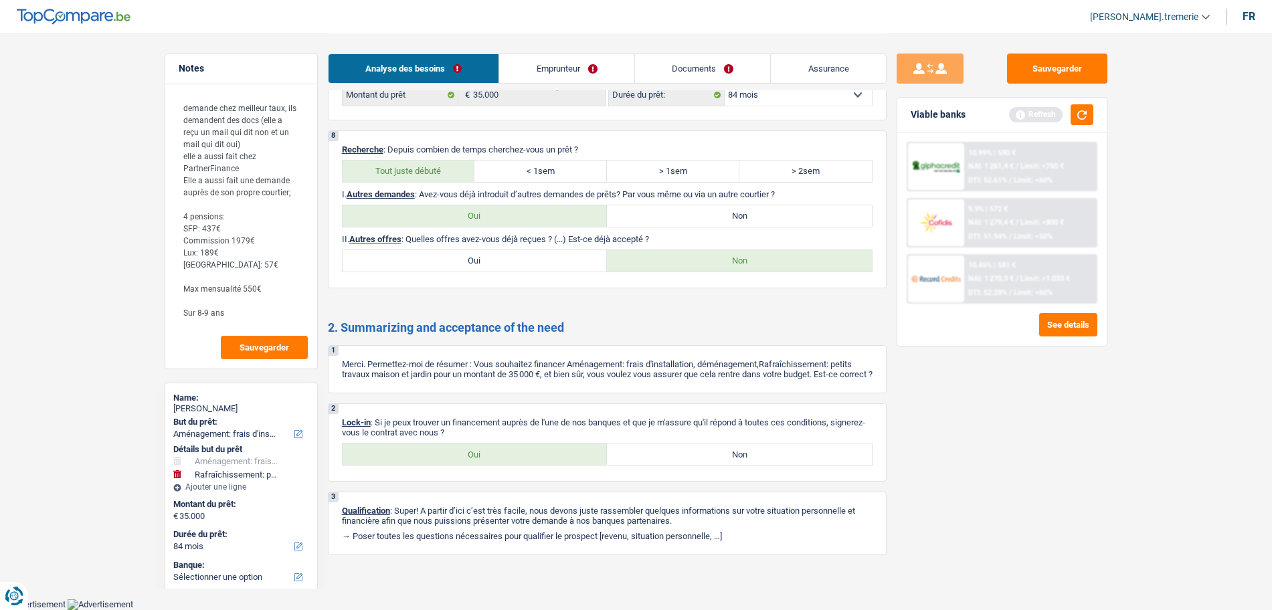
click at [576, 71] on link "Emprunteur" at bounding box center [566, 68] width 135 height 29
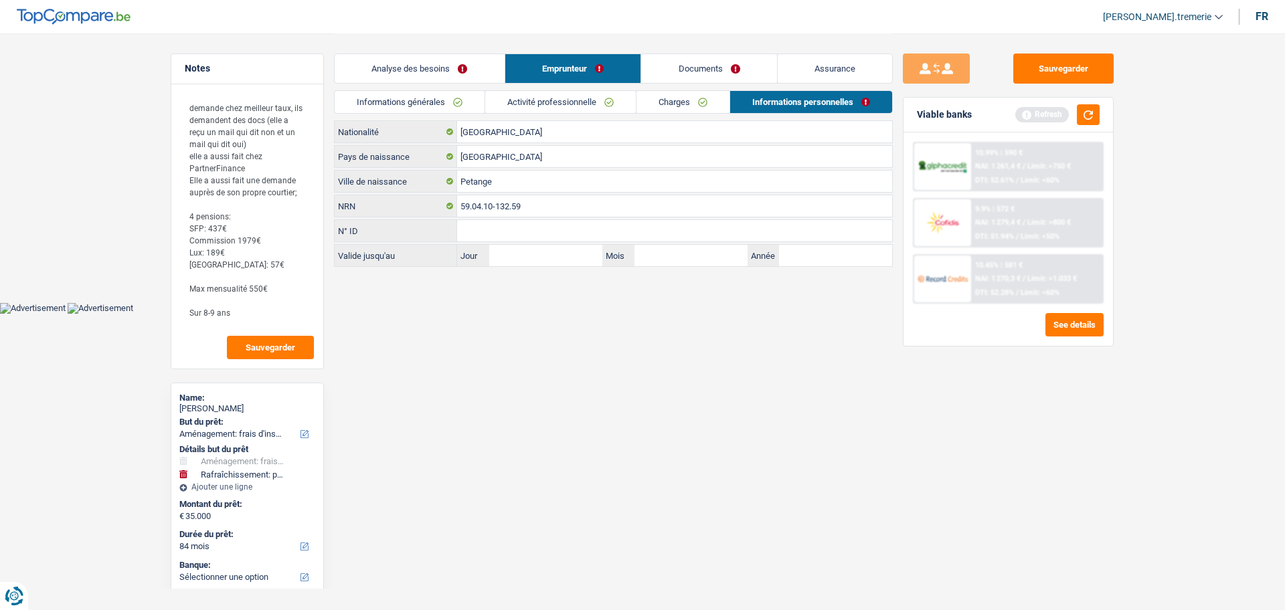
click at [711, 73] on link "Documents" at bounding box center [709, 68] width 136 height 29
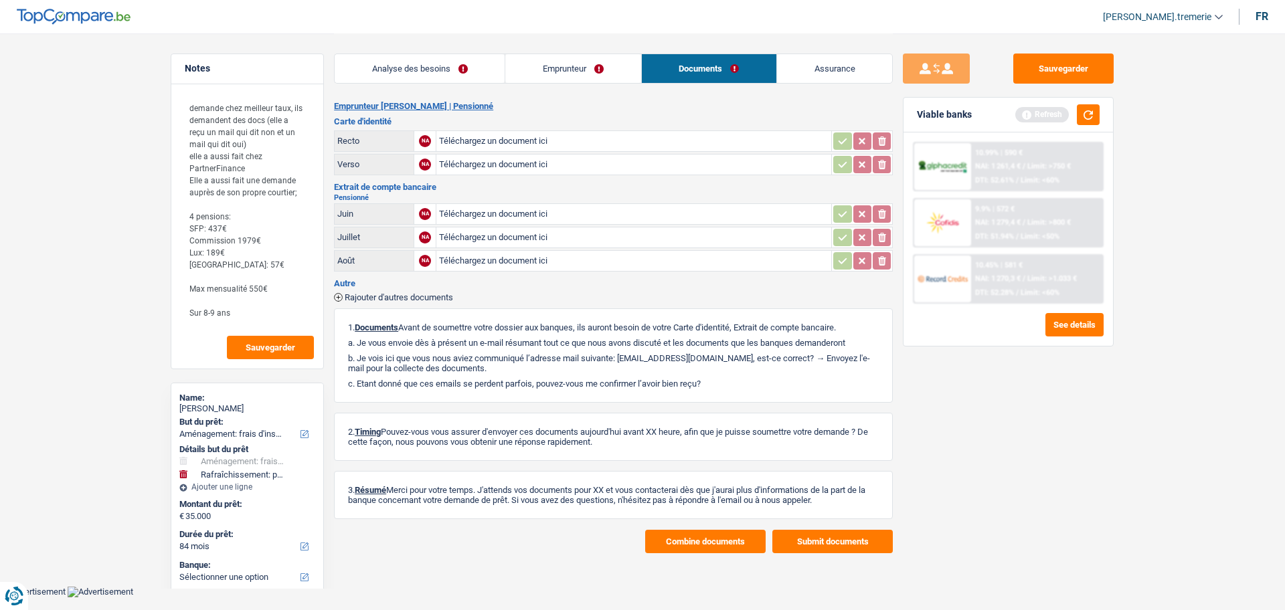
click at [448, 68] on link "Analyse des besoins" at bounding box center [420, 68] width 170 height 29
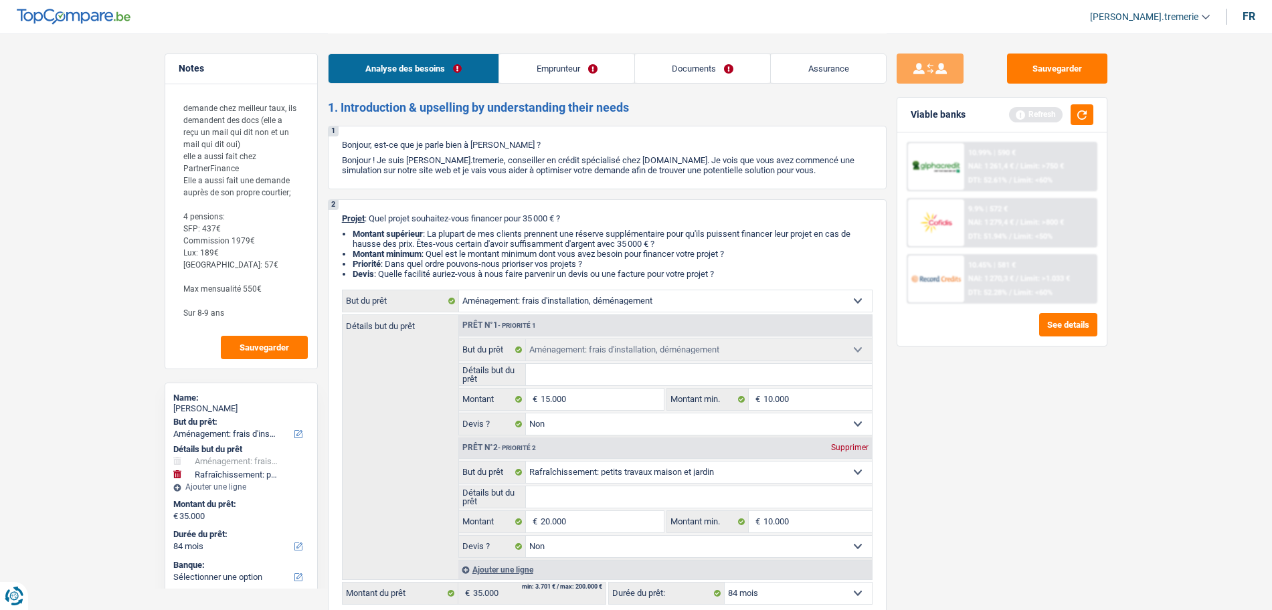
click at [1077, 126] on div "Viable banks Refresh" at bounding box center [1001, 115] width 209 height 35
click at [1077, 116] on button "button" at bounding box center [1082, 114] width 23 height 21
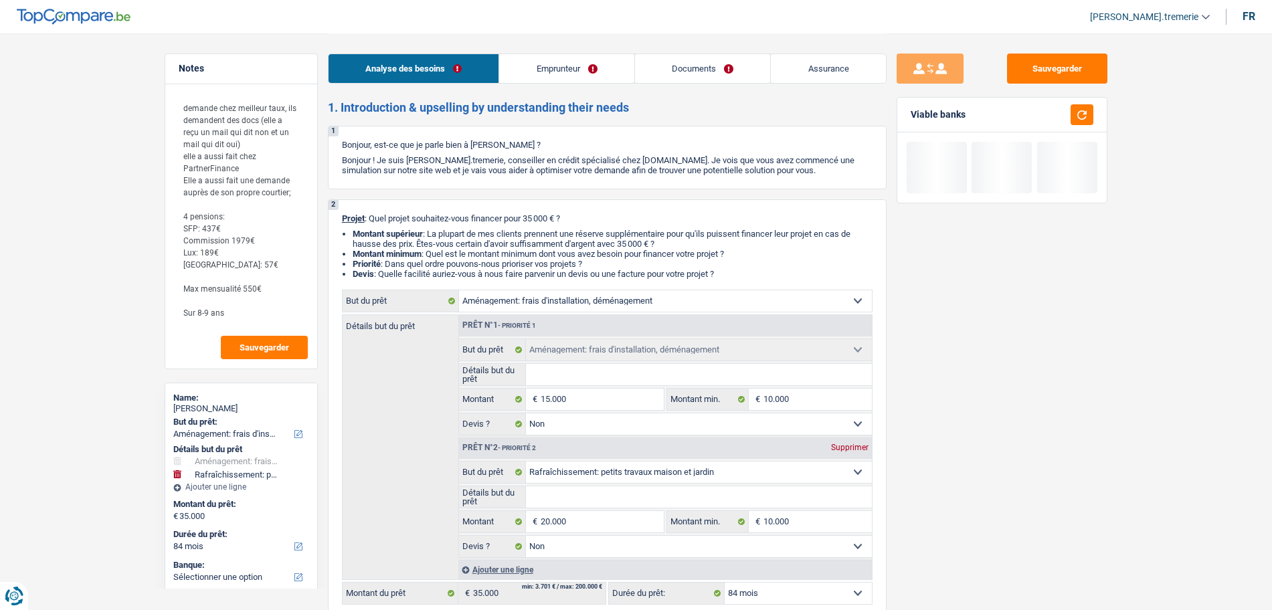
click at [714, 63] on link "Documents" at bounding box center [703, 68] width 136 height 29
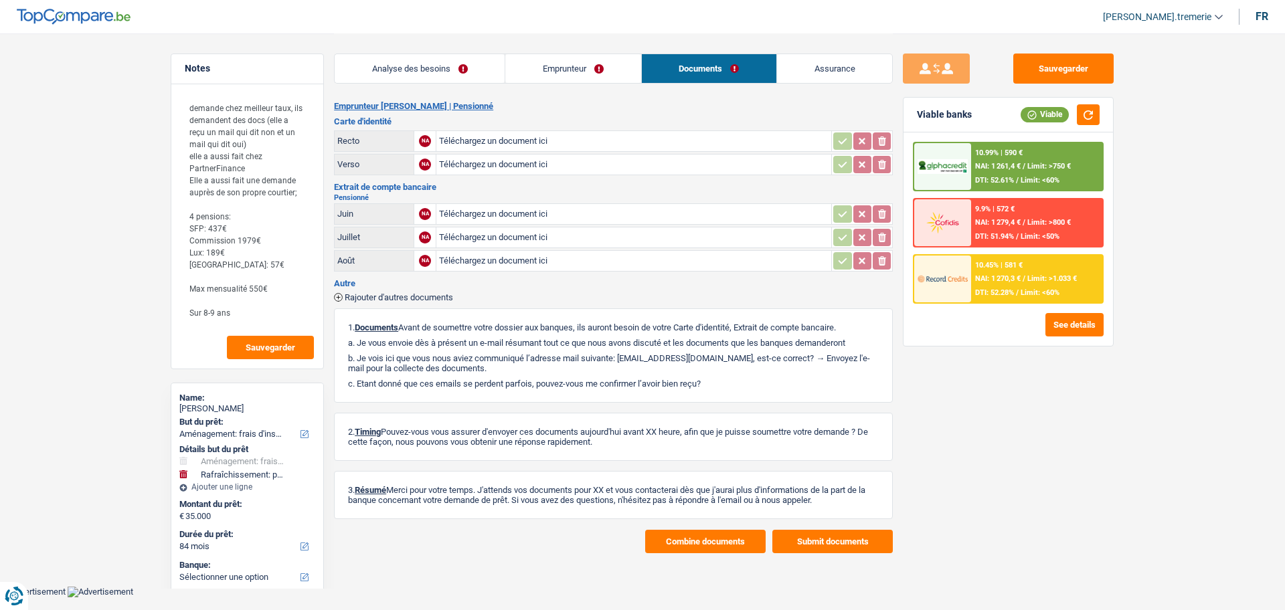
click at [415, 86] on div "Analyse des besoins Emprunteur Documents Assurance" at bounding box center [613, 61] width 559 height 57
click at [402, 71] on link "Analyse des besoins" at bounding box center [420, 68] width 170 height 29
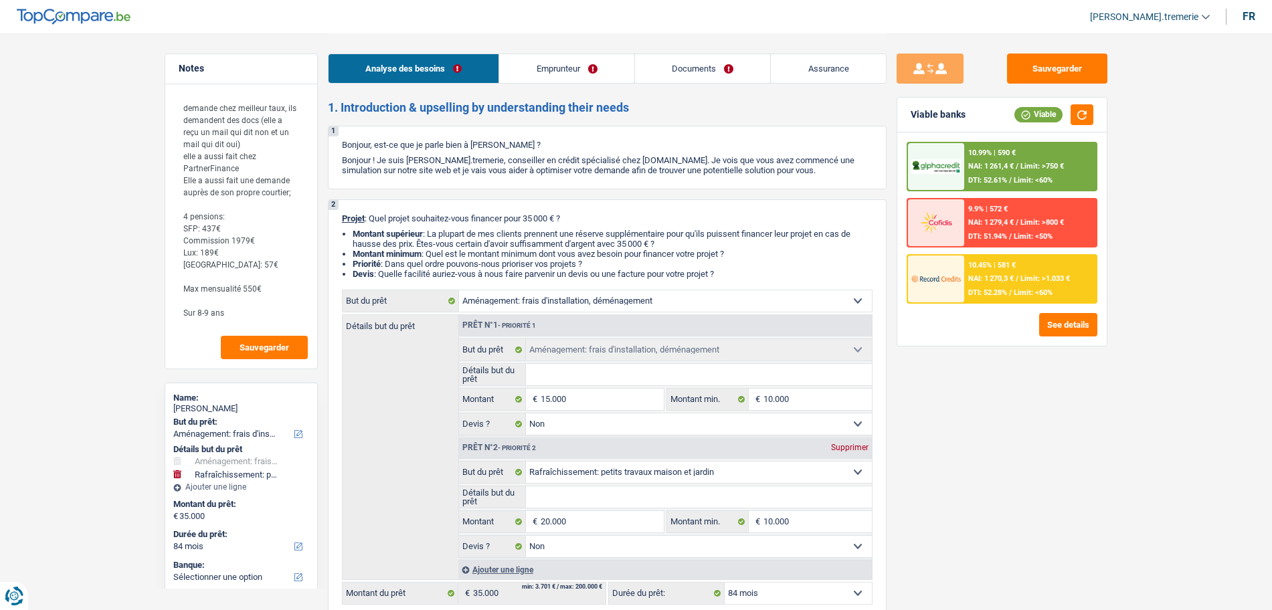
click at [770, 592] on select "12 mois 18 mois 24 mois 30 mois 36 mois 42 mois 48 mois 60 mois 72 mois 84 mois…" at bounding box center [798, 593] width 147 height 21
select select "96"
click at [725, 583] on select "12 mois 18 mois 24 mois 30 mois 36 mois 42 mois 48 mois 60 mois 72 mois 84 mois…" at bounding box center [798, 593] width 147 height 21
select select "96"
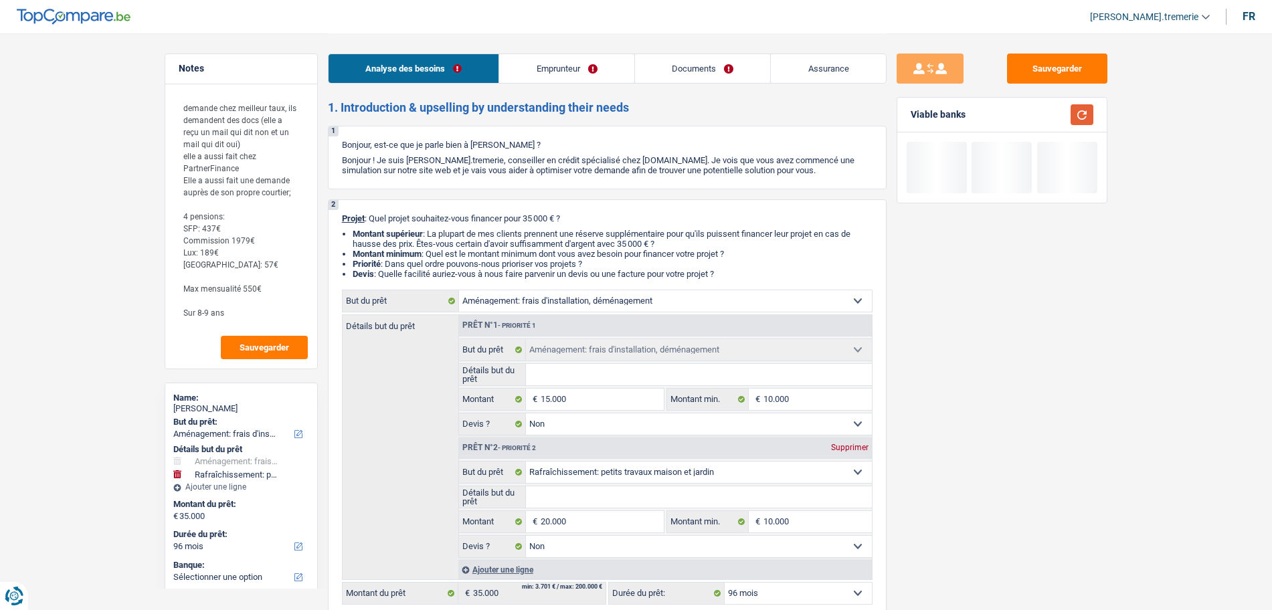
click at [1079, 108] on button "button" at bounding box center [1082, 114] width 23 height 21
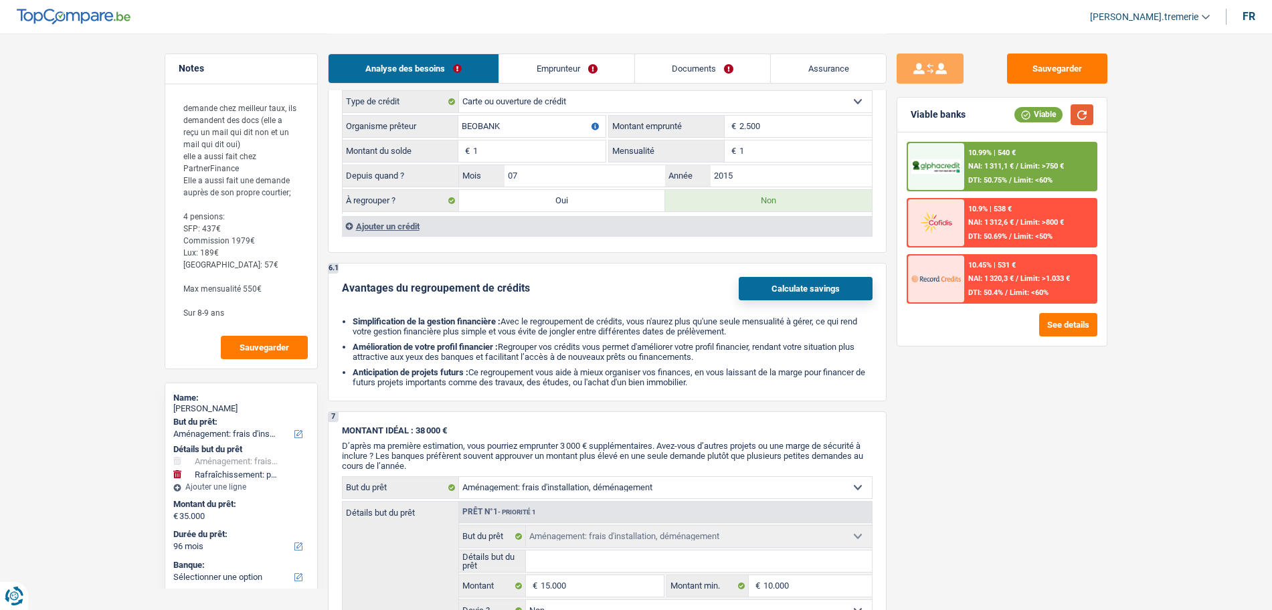
scroll to position [2125, 0]
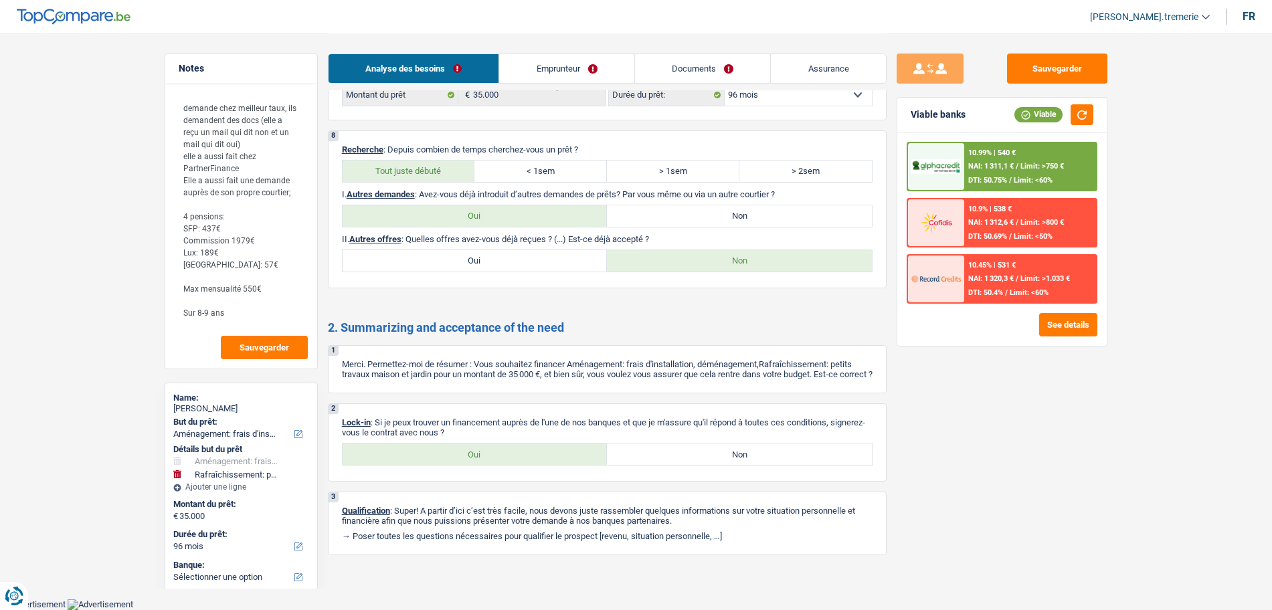
click at [495, 454] on label "Oui" at bounding box center [475, 454] width 265 height 21
click at [495, 454] on input "Oui" at bounding box center [475, 454] width 265 height 21
radio input "true"
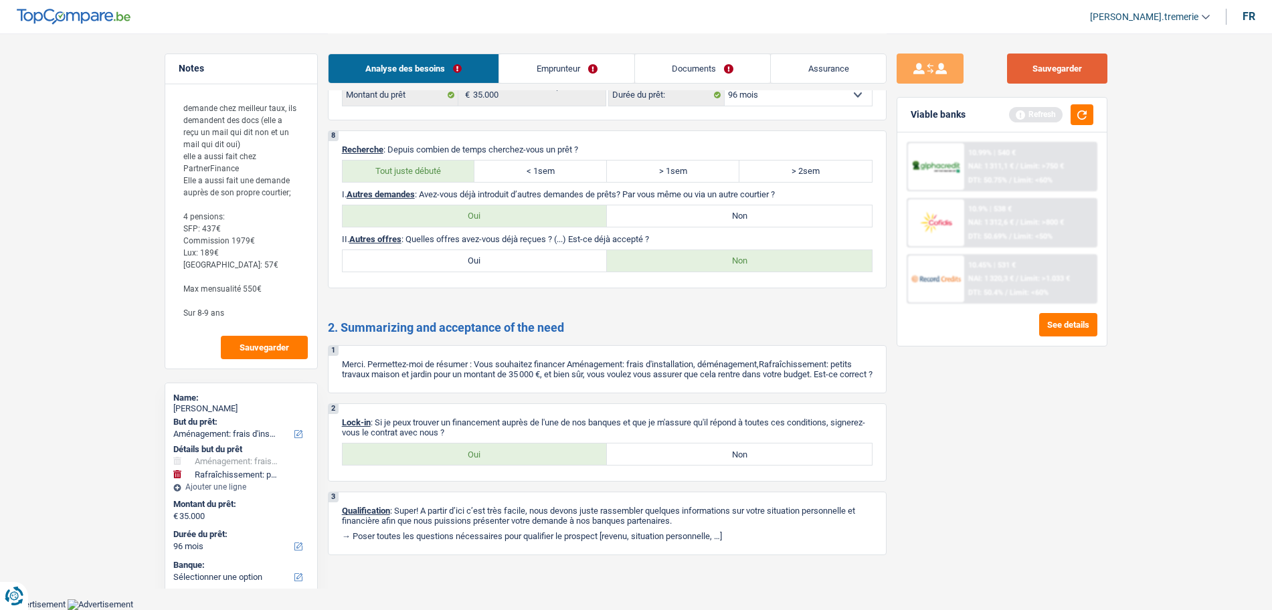
click at [1057, 76] on button "Sauvegarder" at bounding box center [1057, 69] width 100 height 30
click at [183, 313] on textarea "demande chez meilleur taux, ils demandent des docs (elle a reçu un mail qui dit…" at bounding box center [241, 210] width 133 height 233
drag, startPoint x: 230, startPoint y: 313, endPoint x: 209, endPoint y: 304, distance: 23.1
click at [209, 304] on textarea "demande chez meilleur taux, ils demandent des docs (elle a reçu un mail qui dit…" at bounding box center [241, 210] width 133 height 233
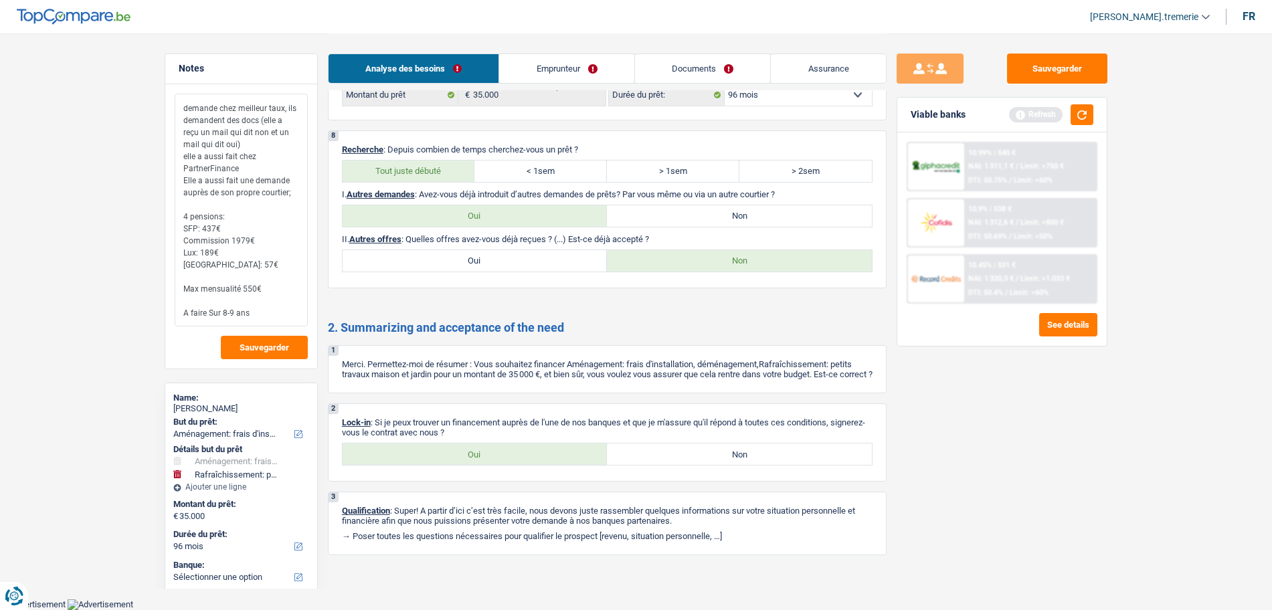
drag, startPoint x: 230, startPoint y: 315, endPoint x: 210, endPoint y: 307, distance: 20.8
click at [210, 307] on textarea "demande chez meilleur taux, ils demandent des docs (elle a reçu un mail qui dit…" at bounding box center [241, 210] width 133 height 233
click at [239, 313] on textarea "demande chez meilleur taux, ils demandent des docs (elle a reçu un mail qui dit…" at bounding box center [241, 210] width 133 height 233
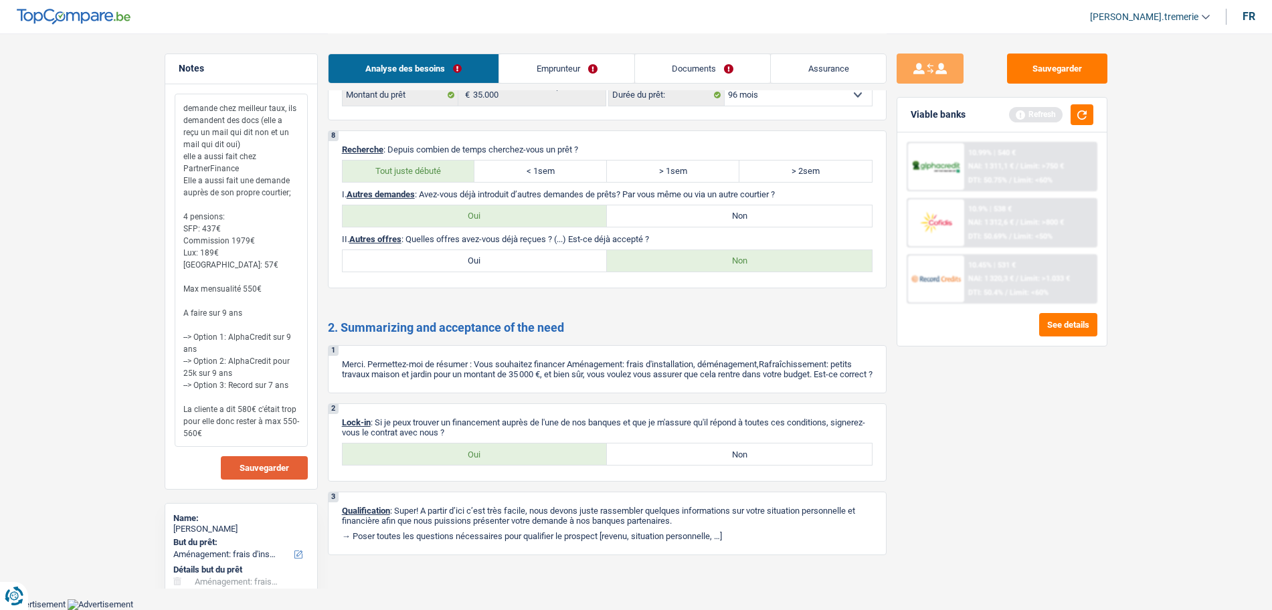
type textarea "demande chez meilleur taux, ils demandent des docs (elle a reçu un mail qui dit…"
click at [271, 471] on span "Sauvegarder" at bounding box center [265, 468] width 50 height 9
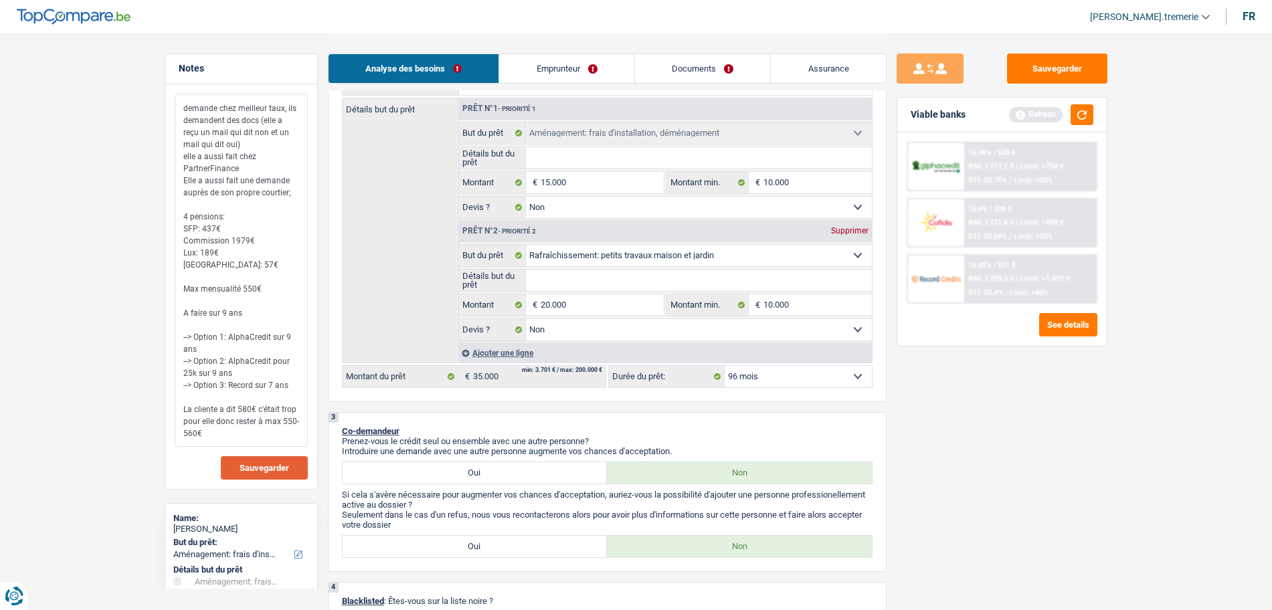
scroll to position [0, 0]
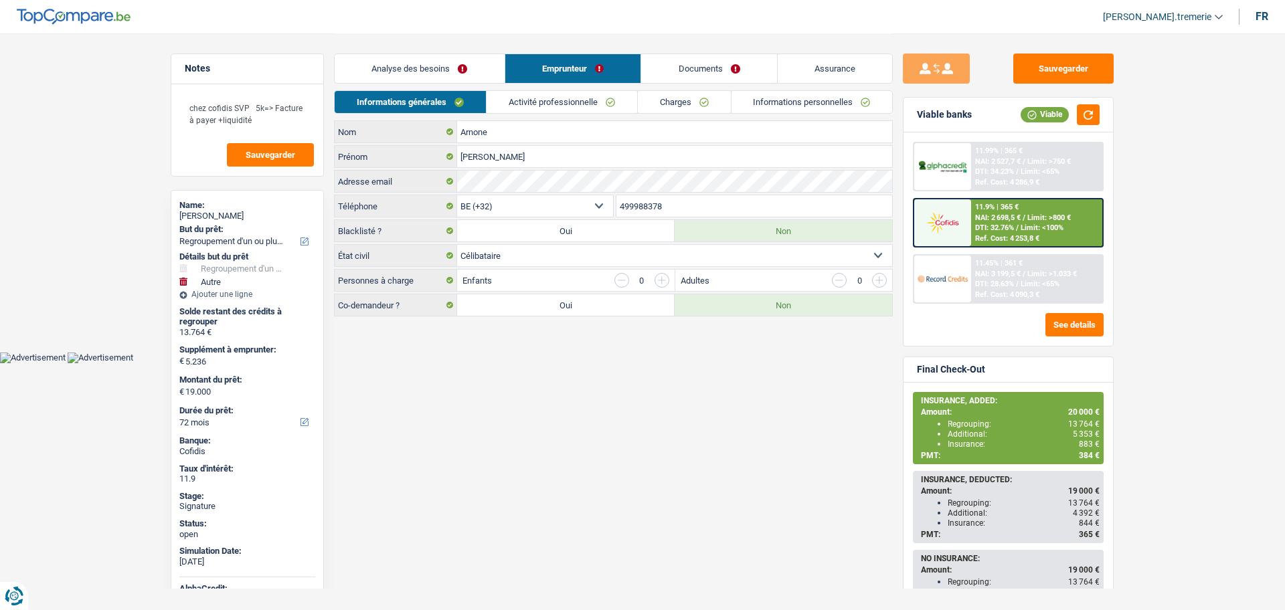
select select "refinancing"
select select "other"
select select "72"
select select "32"
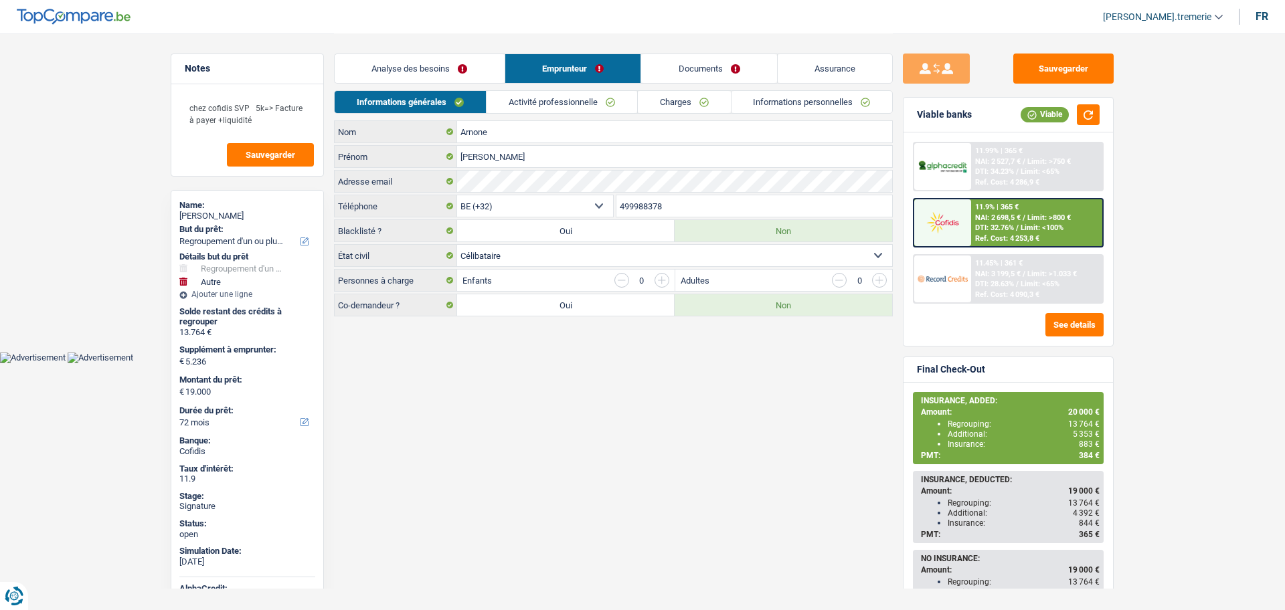
select select "single"
select select "ownerWithMortgage"
select select "BE"
select select "mortgage"
select select "300"
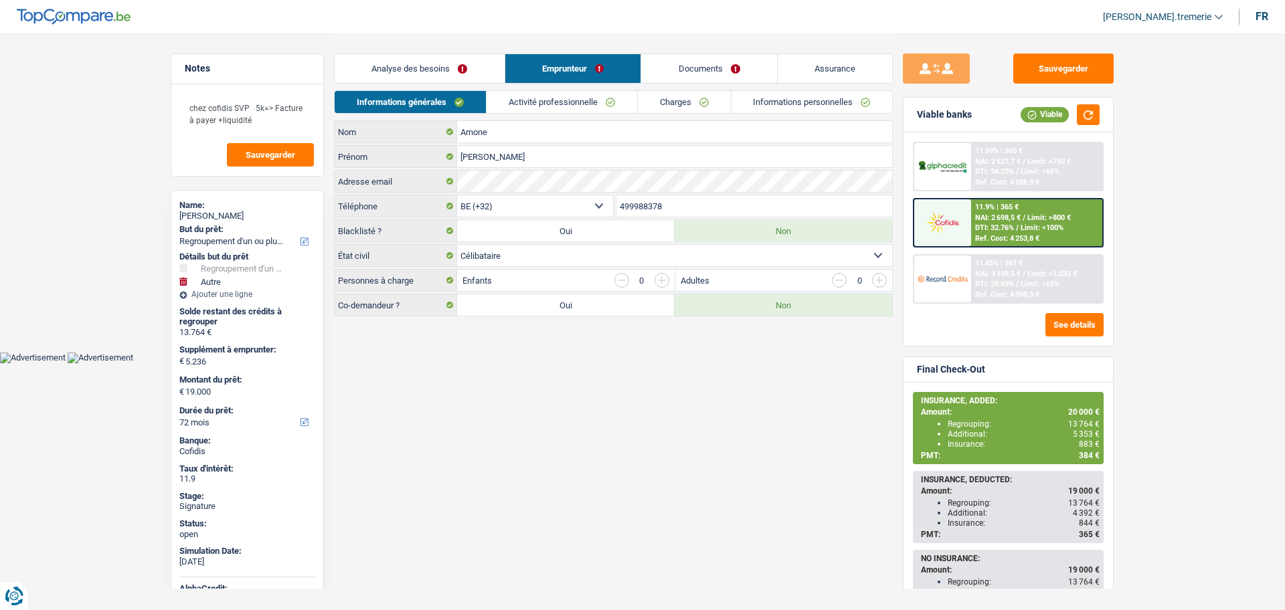
select select "cardOrCredit"
select select "personalLoan"
select select "smallWorks"
select select "60"
select select "personalLoan"
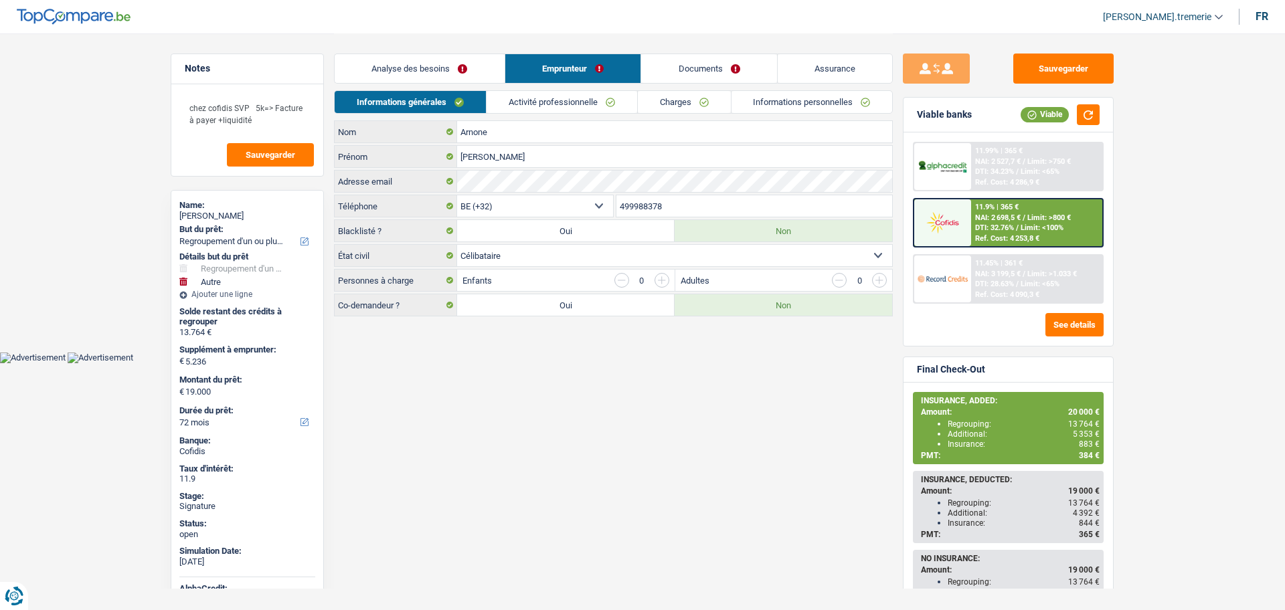
select select "carRestore"
select select "24"
click at [662, 104] on link "Charges" at bounding box center [684, 102] width 93 height 22
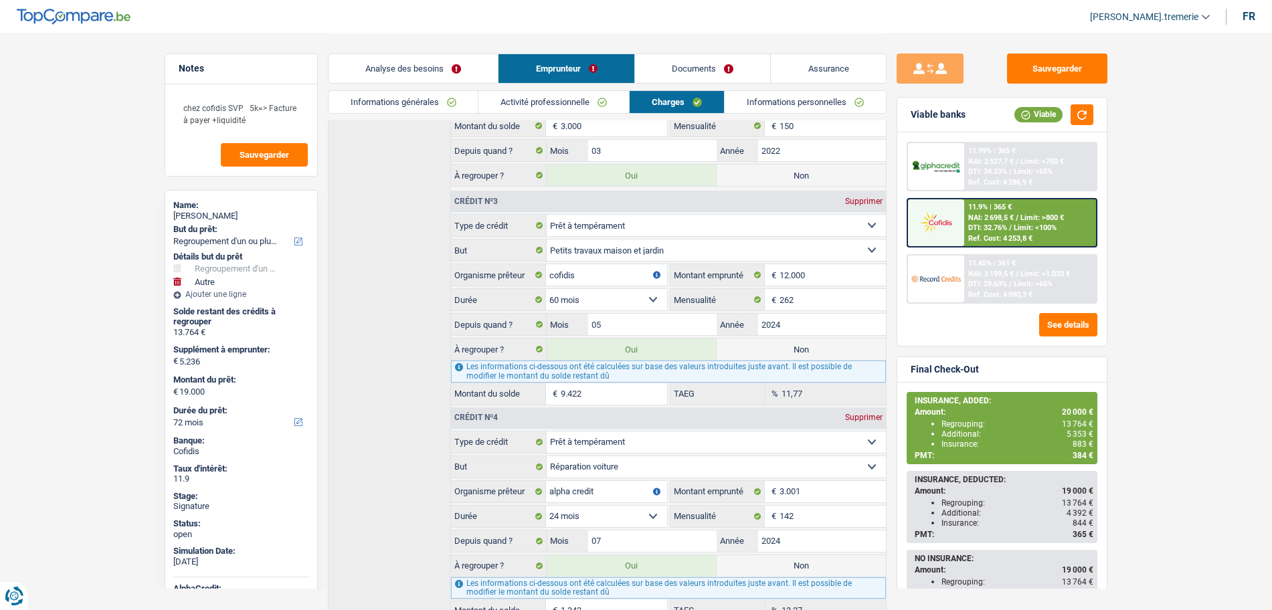
scroll to position [524, 0]
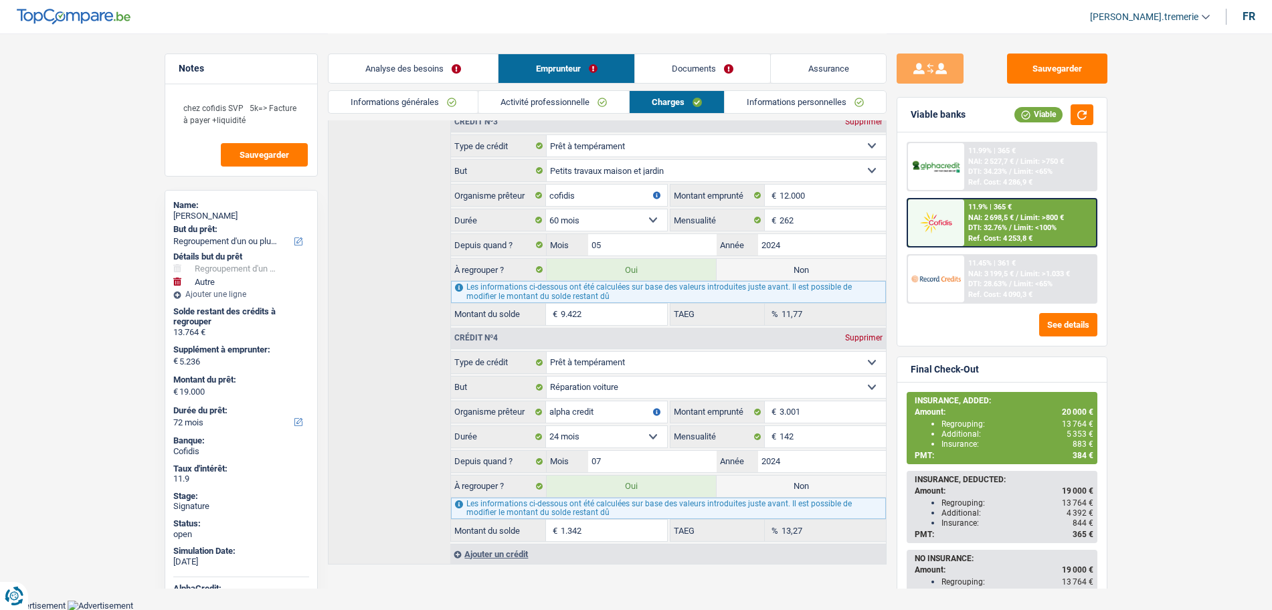
click at [973, 150] on div "11.99% | 365 €" at bounding box center [992, 151] width 48 height 9
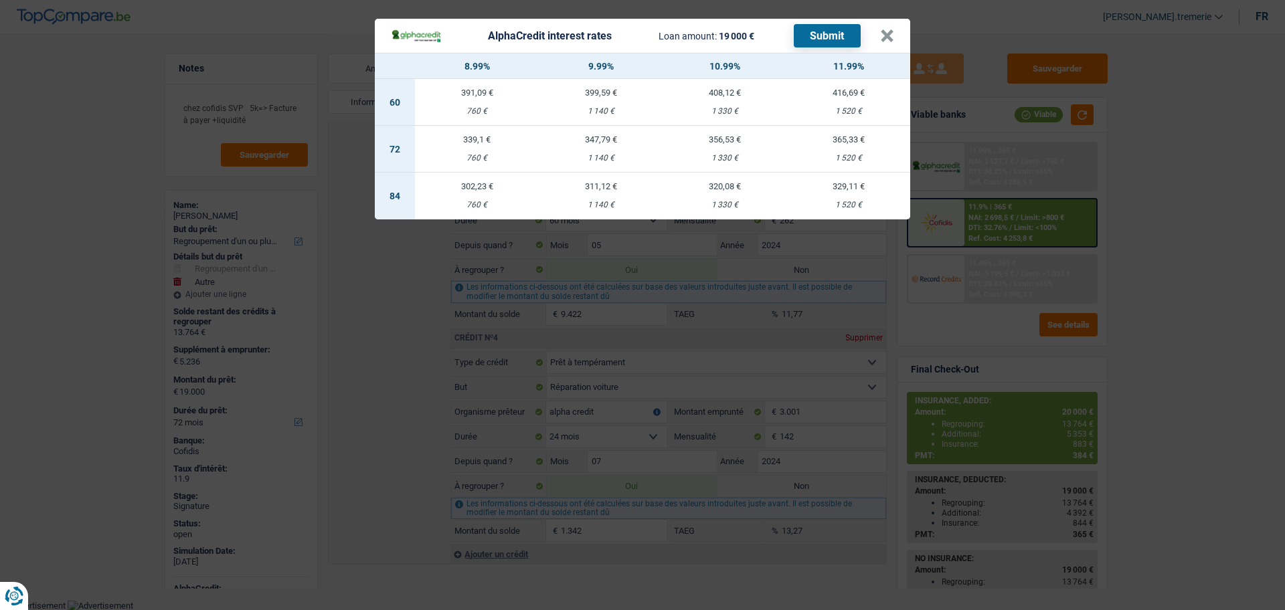
click at [848, 158] on div "1 520 €" at bounding box center [848, 158] width 124 height 9
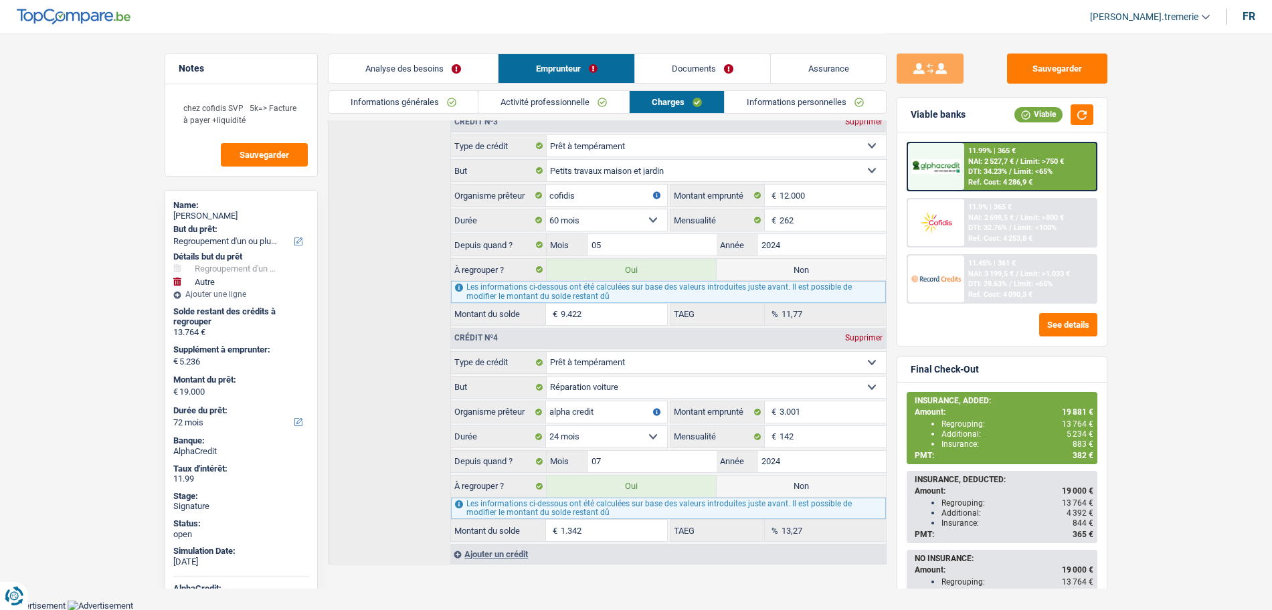
click at [987, 161] on span "NAI: 2 527,7 €" at bounding box center [991, 161] width 46 height 9
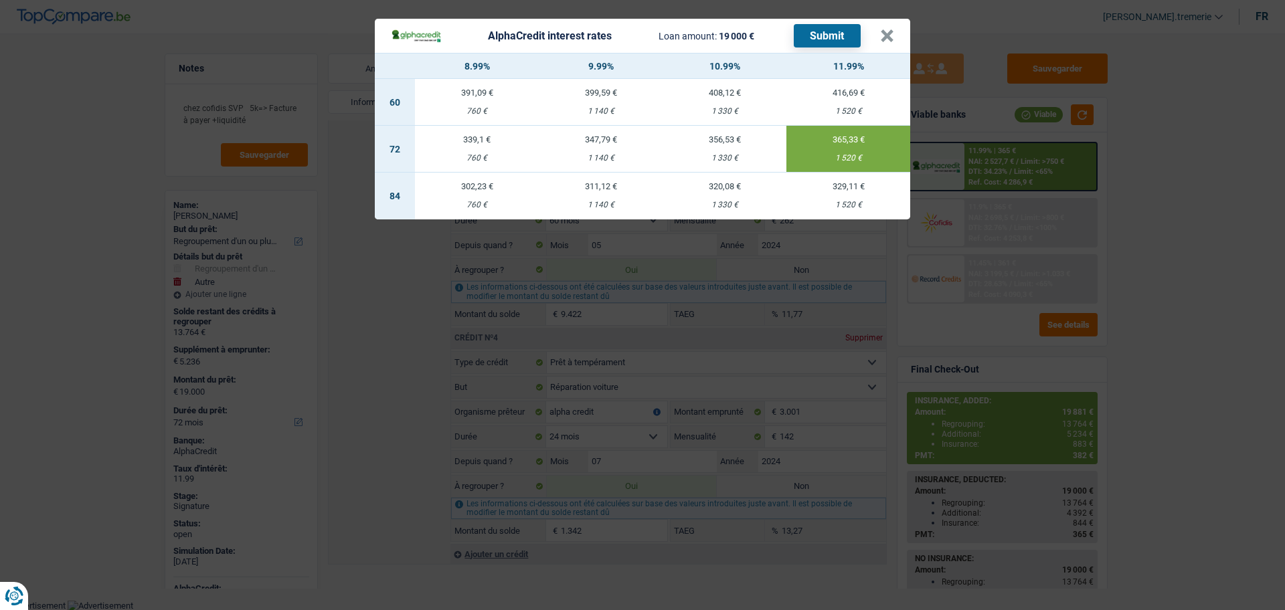
click at [826, 31] on button "Submit" at bounding box center [827, 35] width 67 height 23
click at [883, 34] on button "×" at bounding box center [887, 35] width 14 height 13
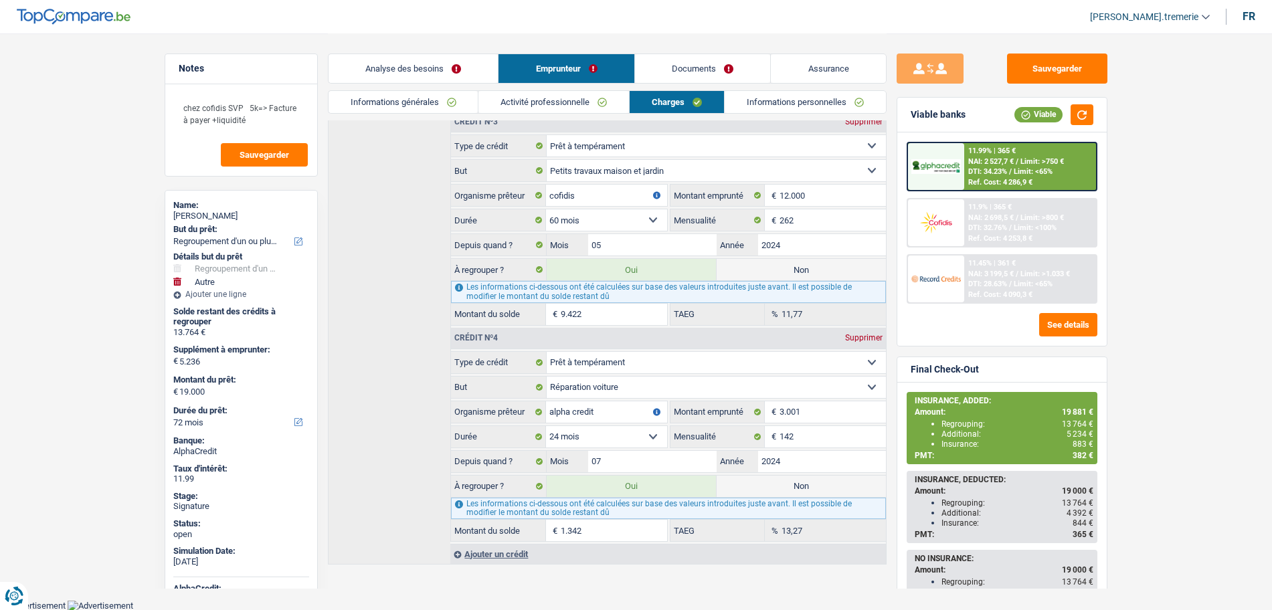
click at [835, 73] on link "Assurance" at bounding box center [828, 68] width 115 height 29
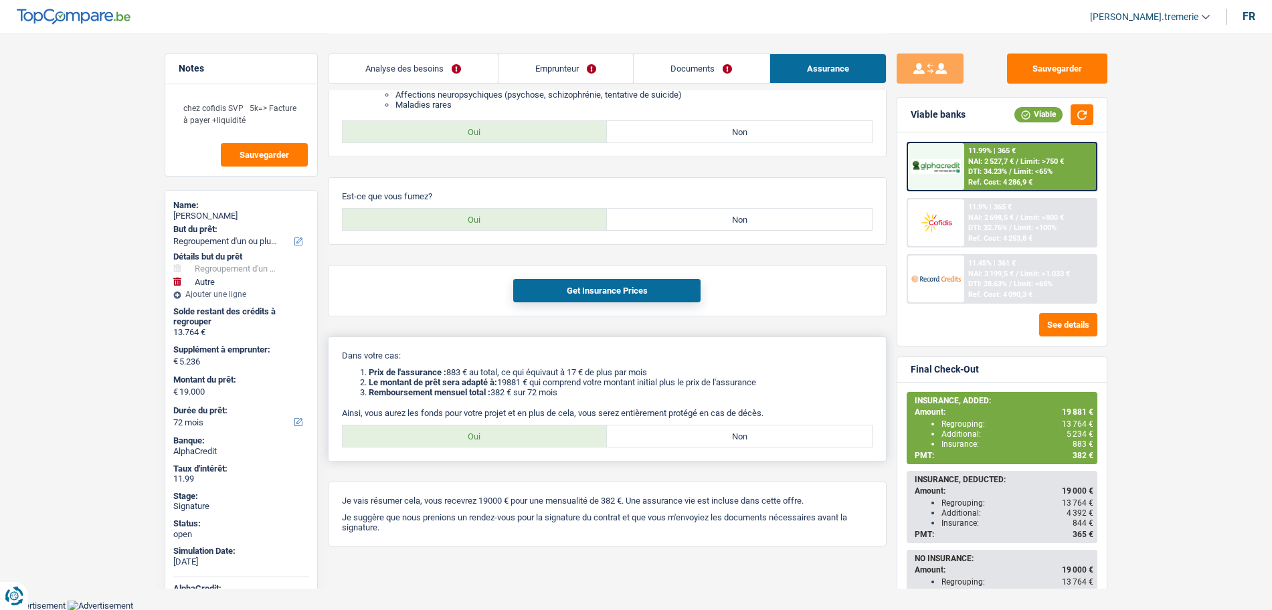
scroll to position [158, 0]
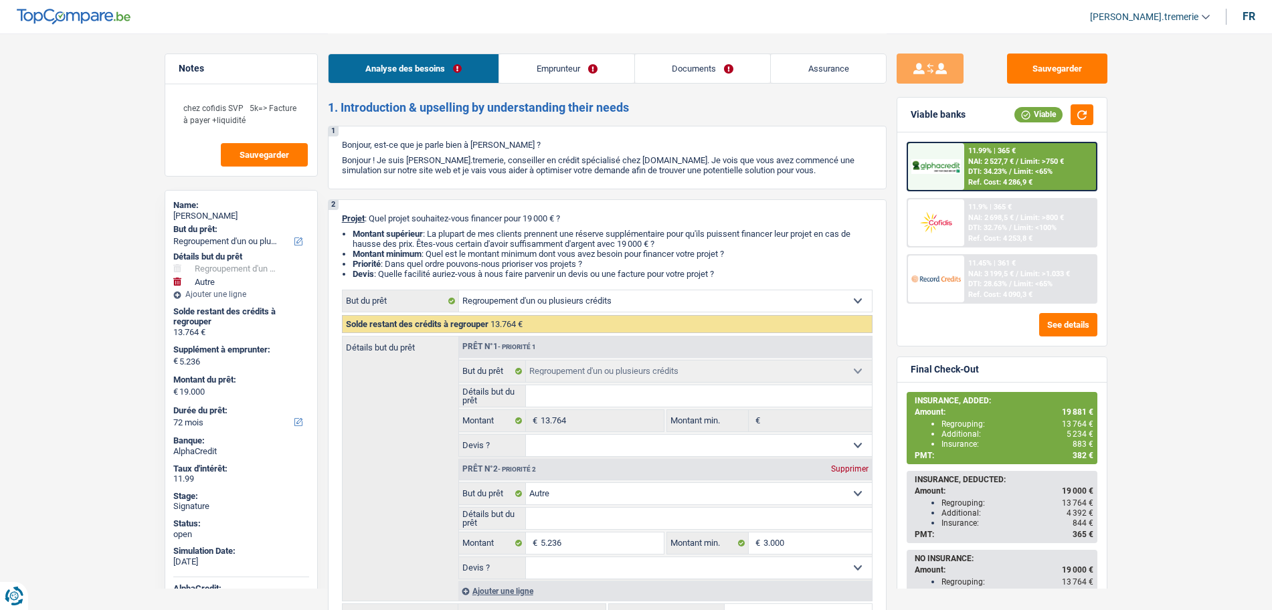
select select "refinancing"
select select "other"
select select "72"
select select "refinancing"
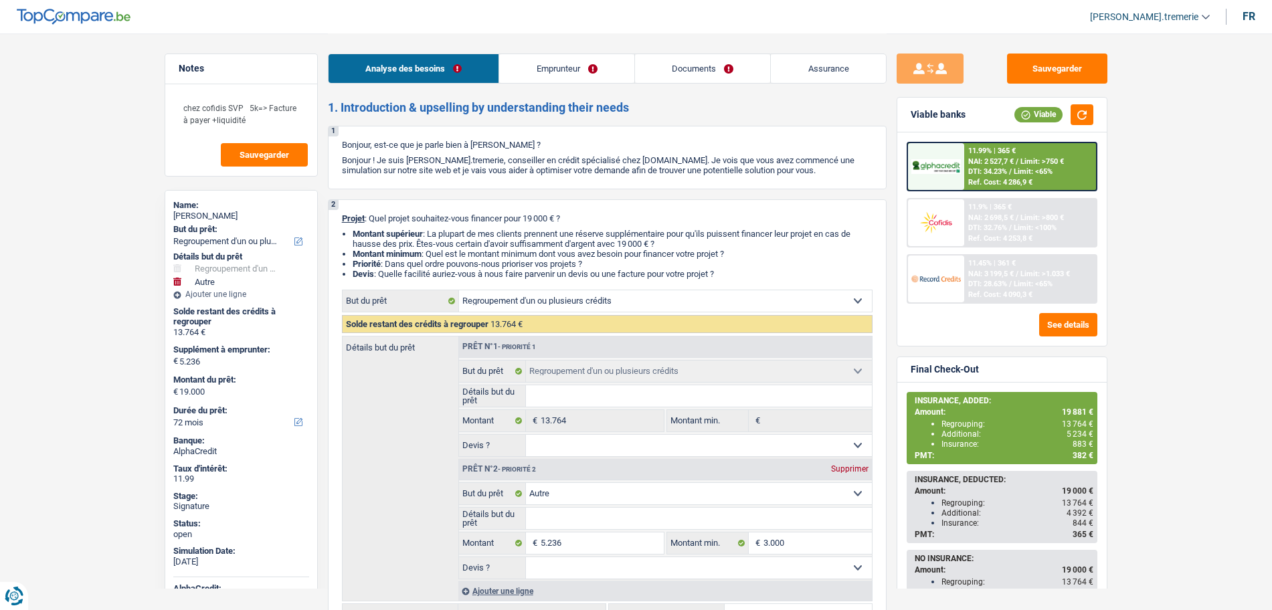
select select "refinancing"
select select "other"
select select "72"
select select "worker"
select select "netSalary"
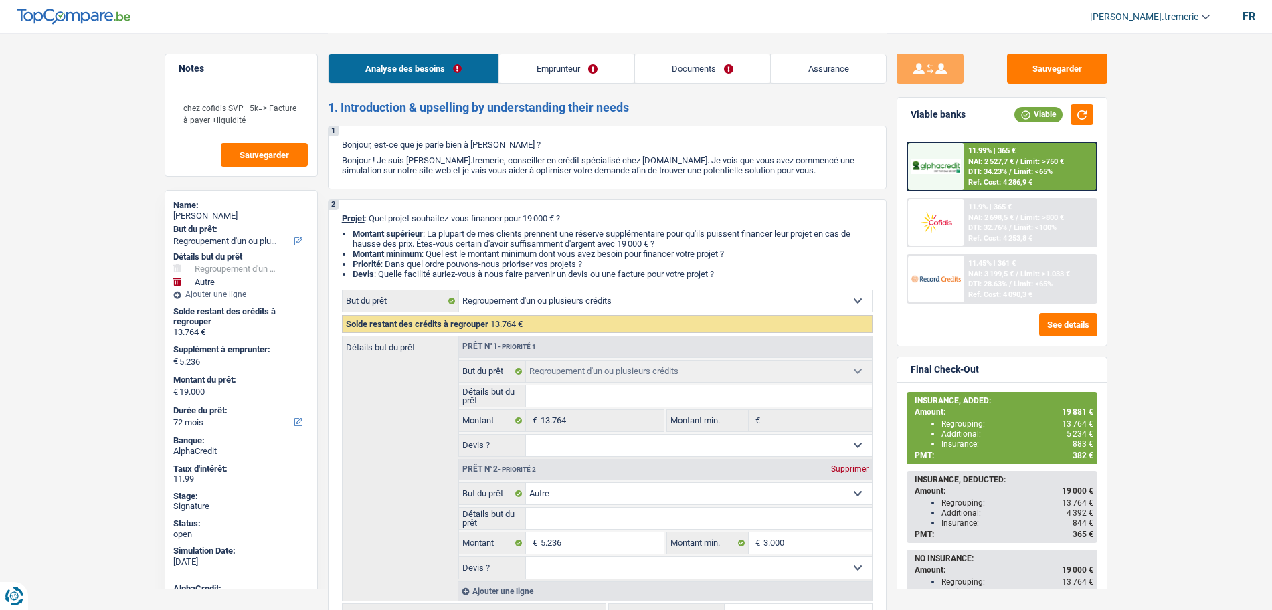
select select "mealVouchers"
select select "rentalIncome"
select select "ownerWithMortgage"
select select "mortgage"
select select "300"
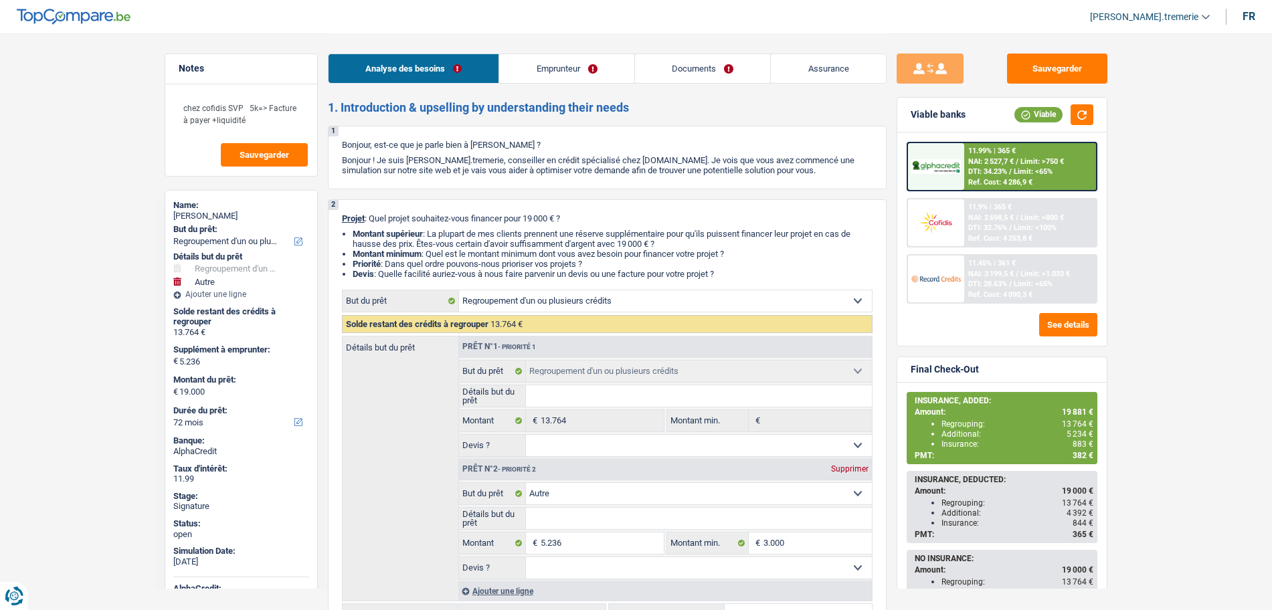
select select "cardOrCredit"
select select "personalLoan"
select select "smallWorks"
select select "60"
select select "personalLoan"
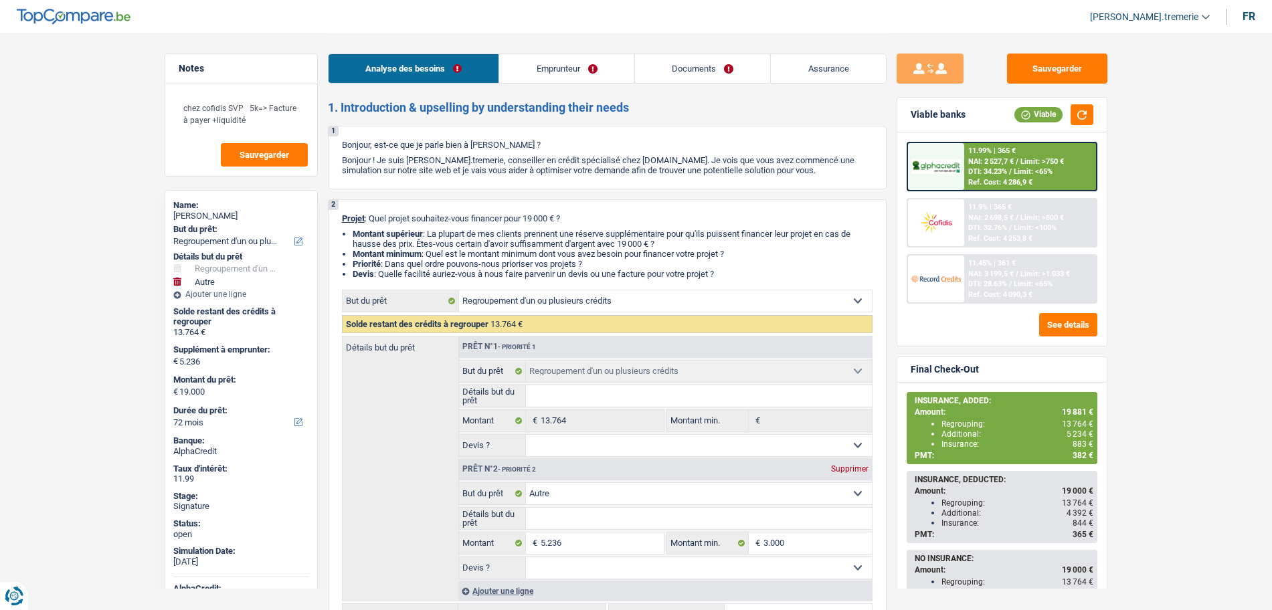
select select "carRestore"
select select "24"
select select "refinancing"
select select "other"
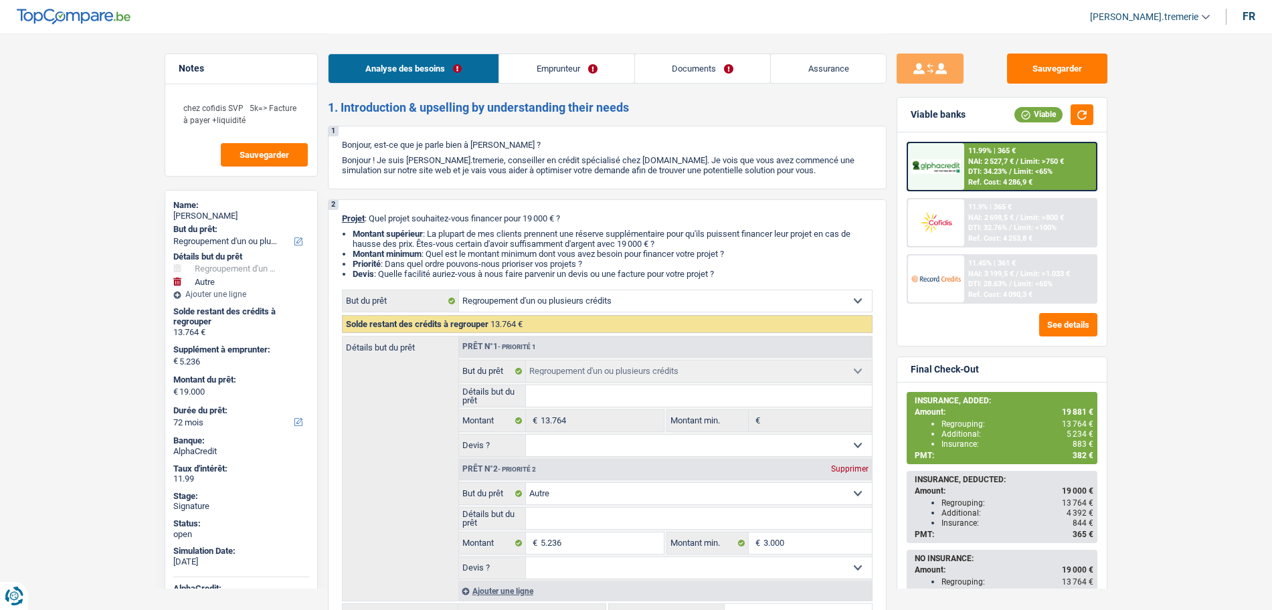
select select "72"
click at [686, 84] on div "Analyse des besoins Emprunteur Documents Assurance" at bounding box center [607, 61] width 559 height 57
click at [667, 76] on link "Documents" at bounding box center [703, 68] width 136 height 29
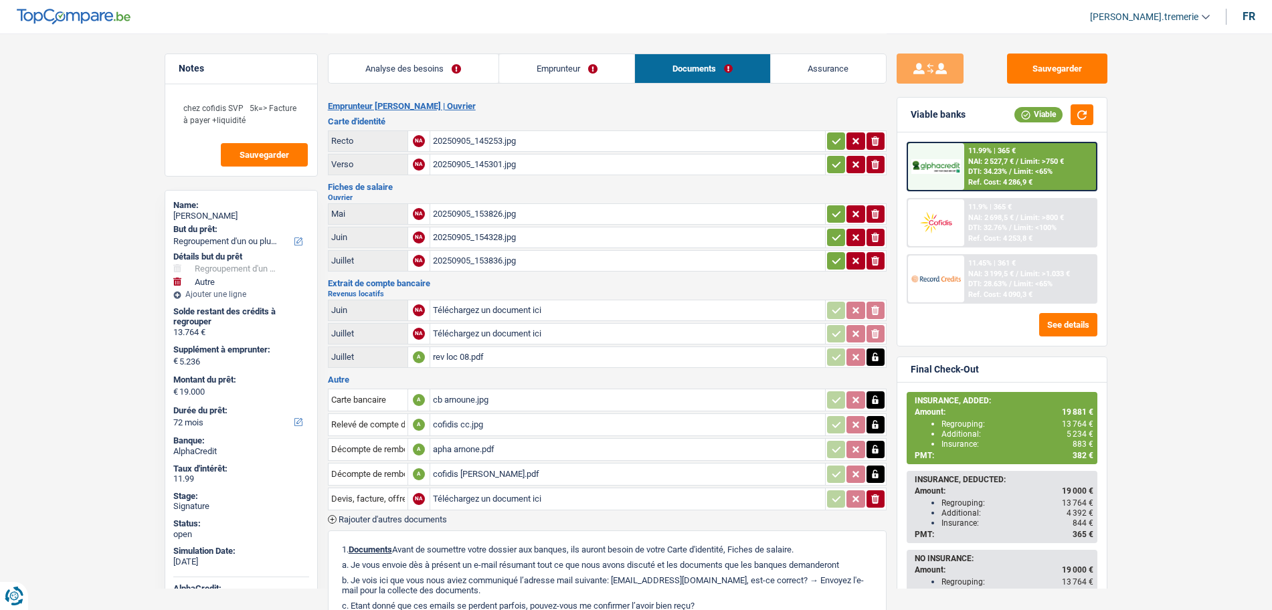
scroll to position [209, 0]
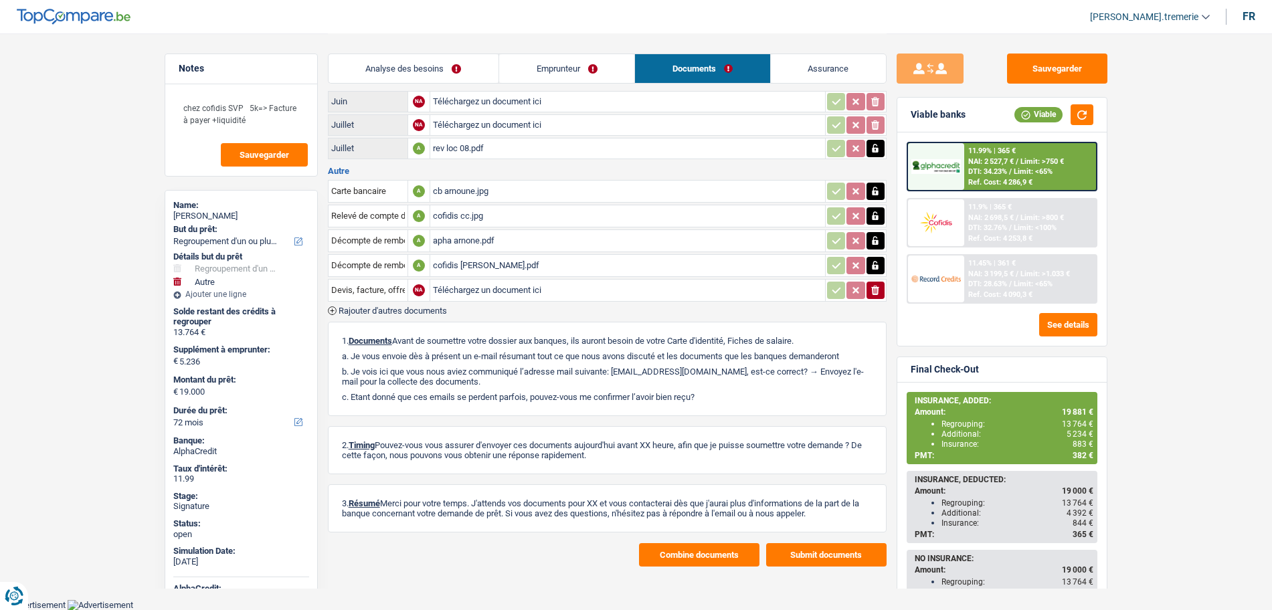
click at [670, 557] on button "Combine documents" at bounding box center [699, 554] width 120 height 23
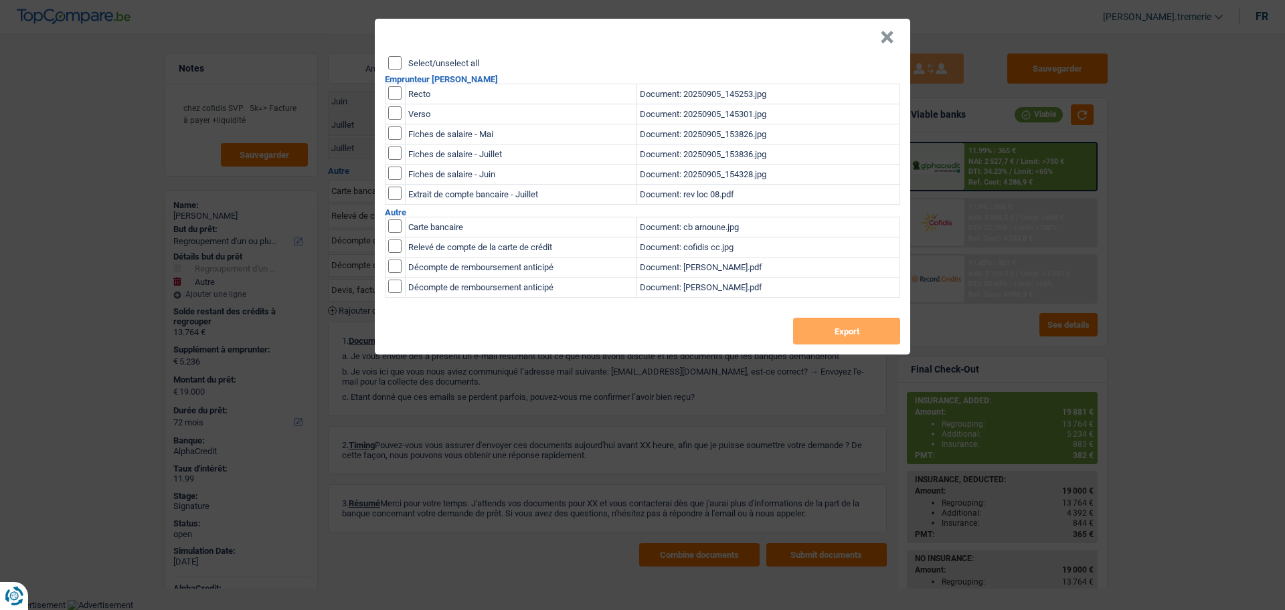
click at [395, 94] on input "checkbox" at bounding box center [394, 92] width 13 height 13
checkbox input "true"
click at [395, 114] on input "checkbox" at bounding box center [394, 112] width 13 height 13
checkbox input "true"
click at [832, 327] on button "Export" at bounding box center [846, 331] width 107 height 27
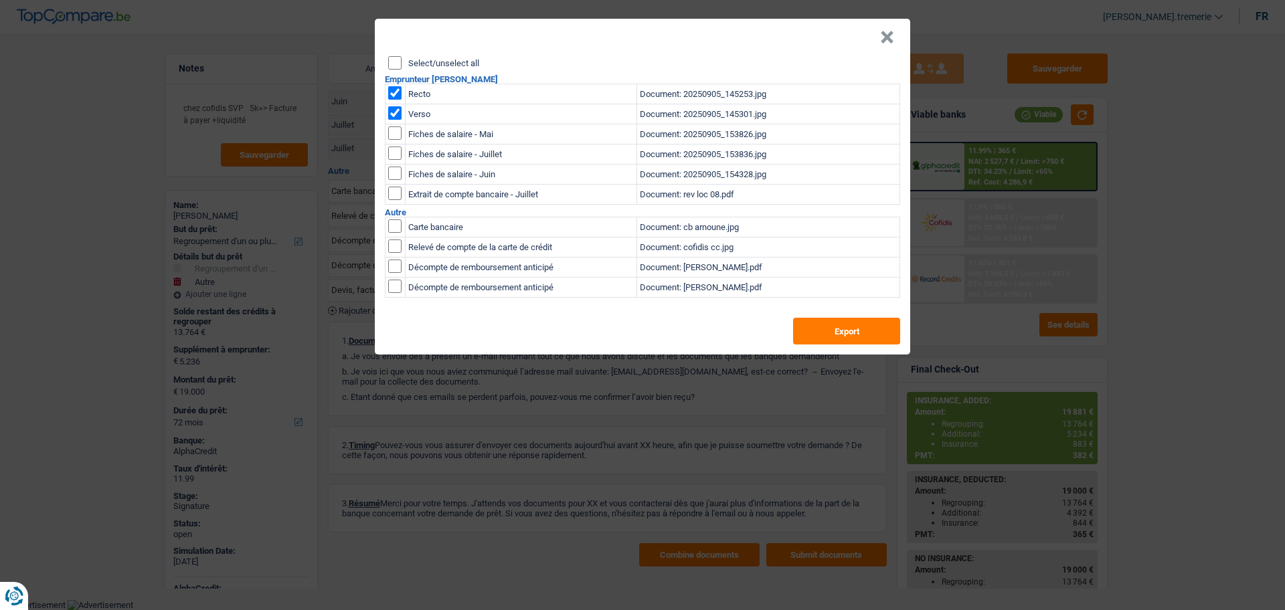
click at [881, 40] on button "×" at bounding box center [887, 37] width 14 height 13
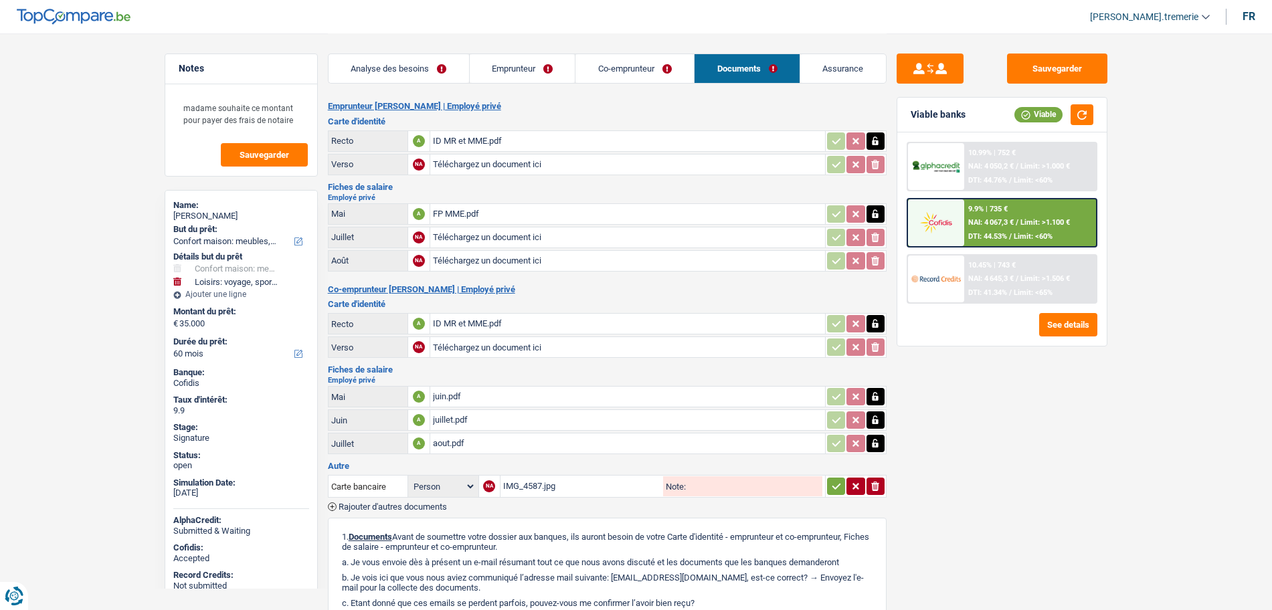
select select "household"
select select "hobbies"
select select "60"
click at [541, 66] on link "Emprunteur" at bounding box center [523, 68] width 106 height 29
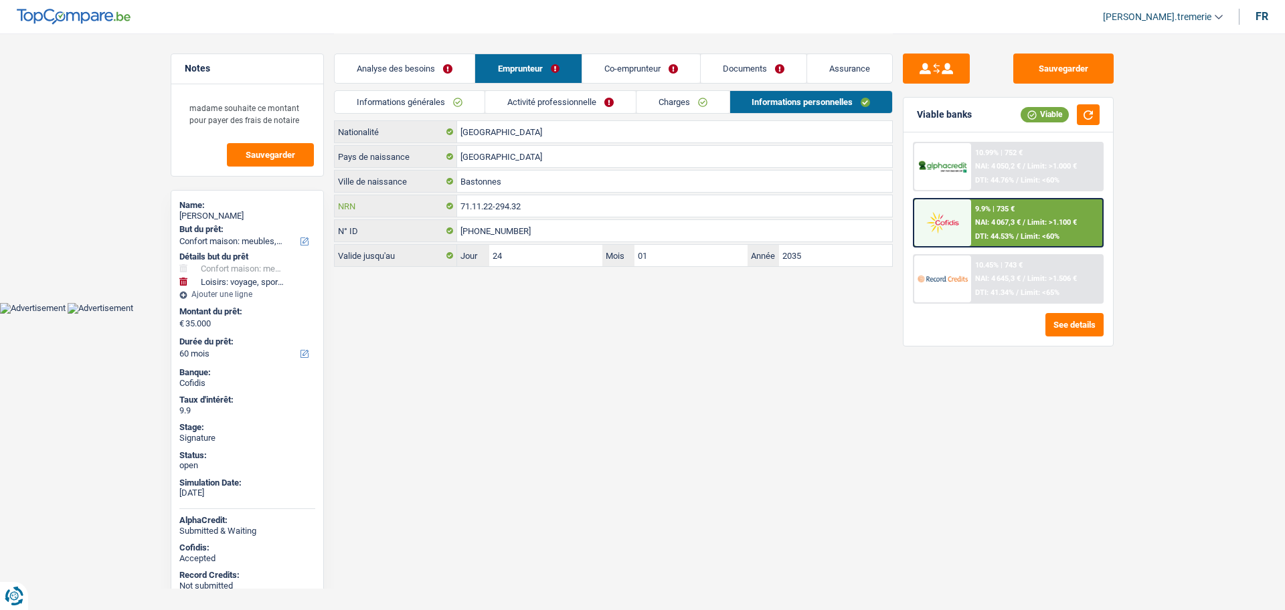
drag, startPoint x: 542, startPoint y: 211, endPoint x: 424, endPoint y: 211, distance: 118.5
click at [424, 211] on div "71.11.22-294.32 NRN" at bounding box center [613, 205] width 557 height 21
